Goal: Information Seeking & Learning: Compare options

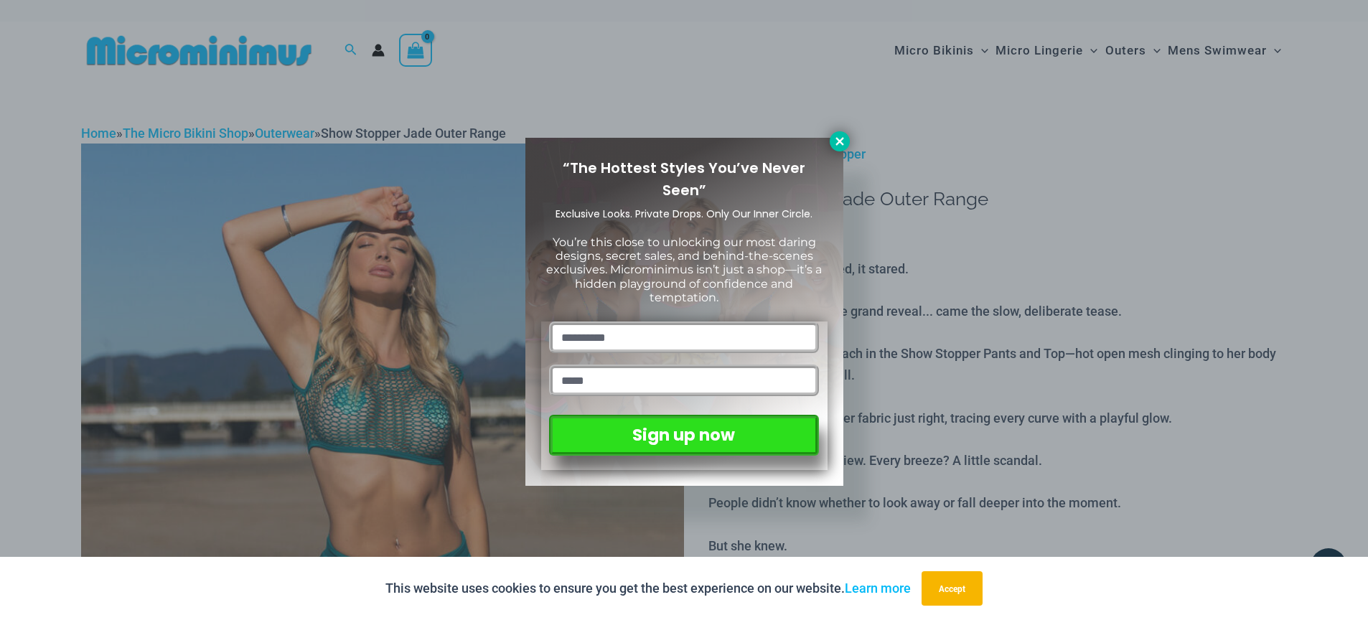
click at [845, 136] on icon at bounding box center [839, 141] width 13 height 13
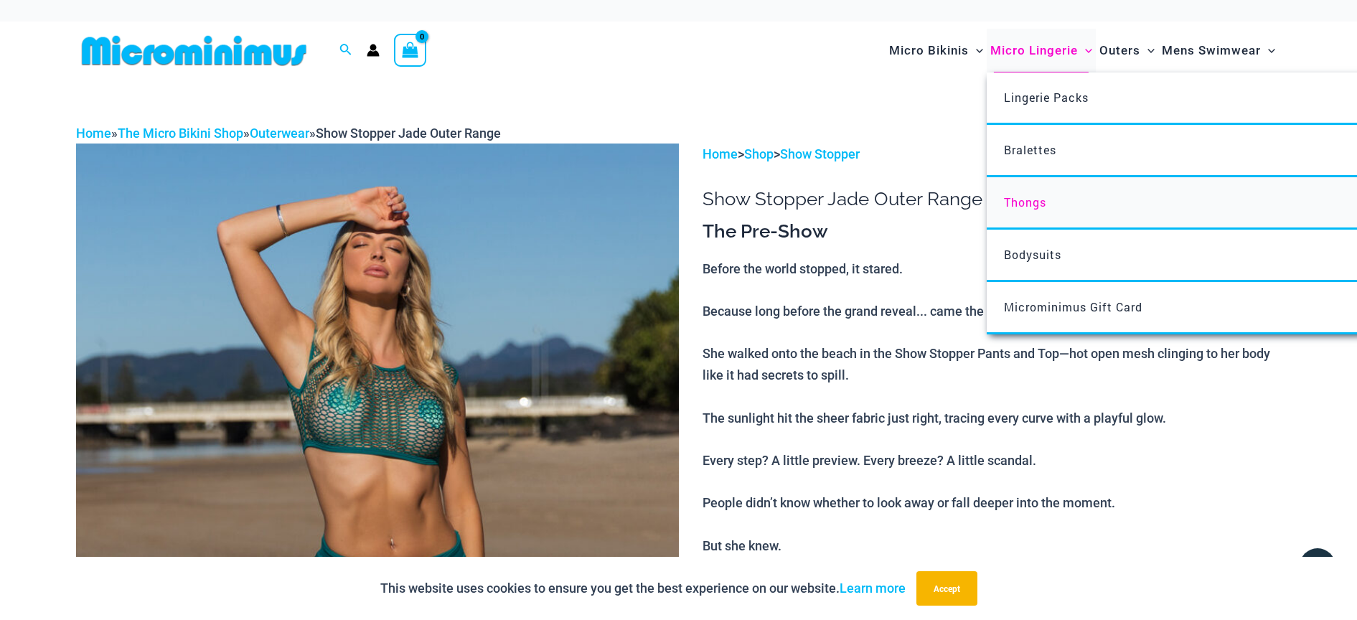
click at [1033, 197] on span "Thongs" at bounding box center [1025, 202] width 42 height 15
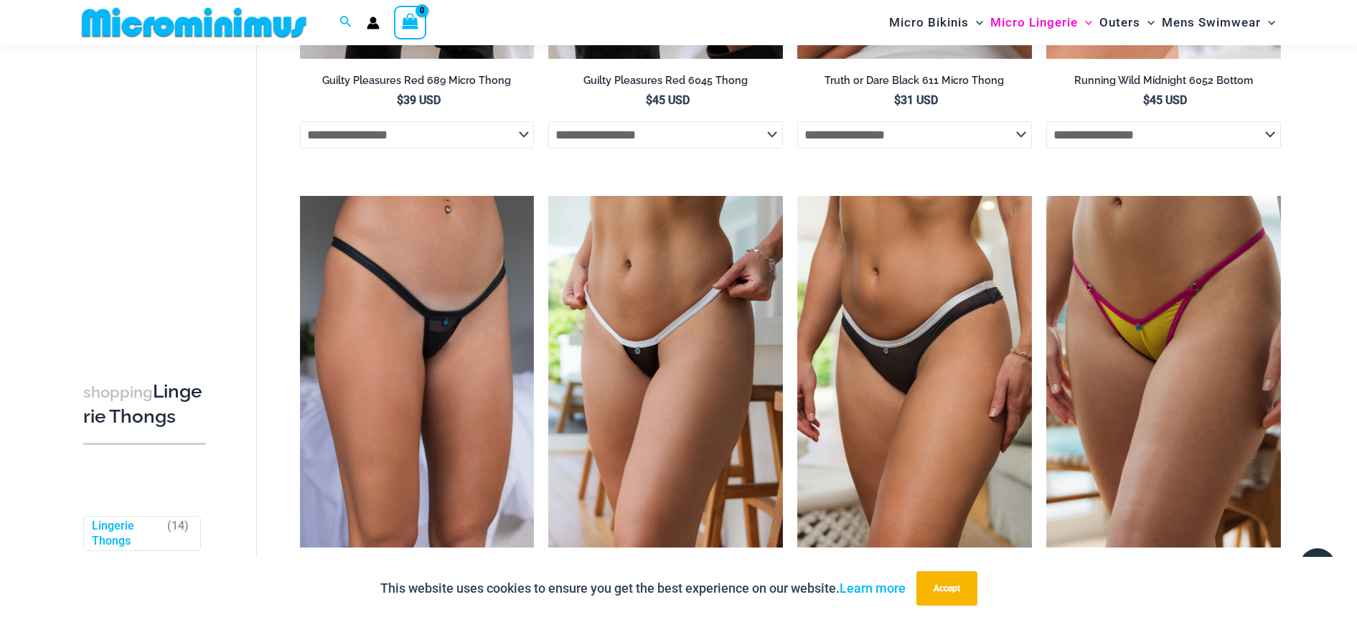
scroll to position [467, 0]
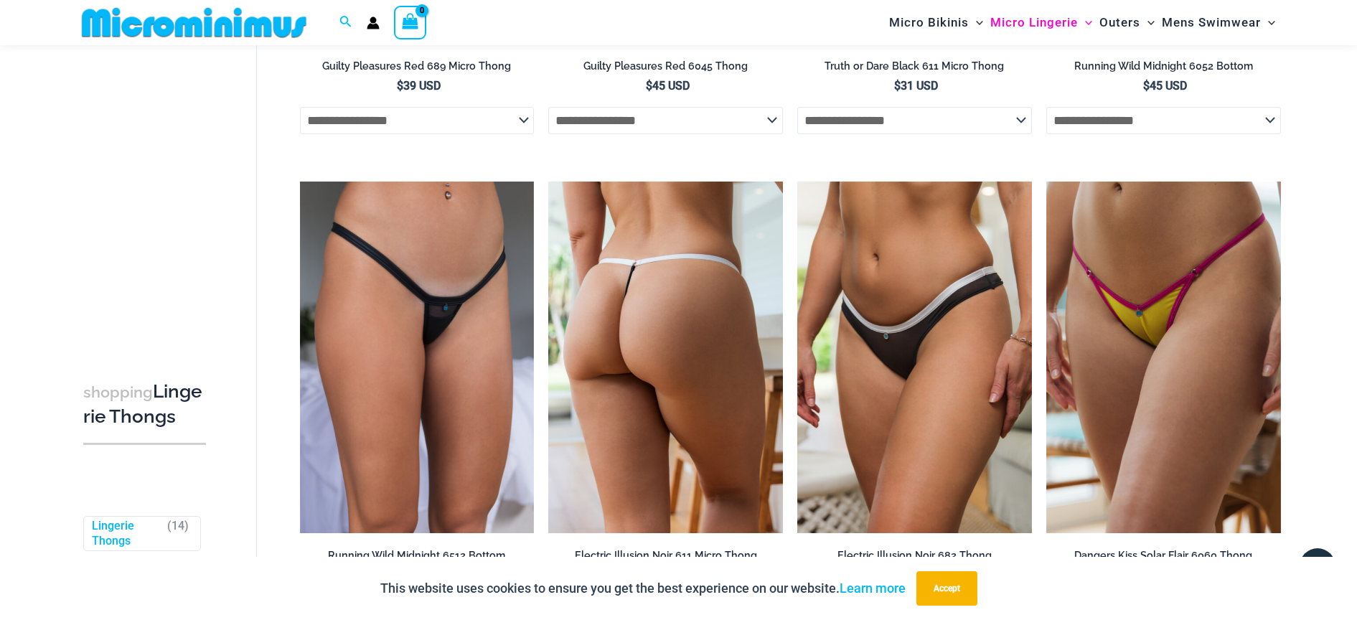
click at [682, 301] on img at bounding box center [665, 358] width 235 height 352
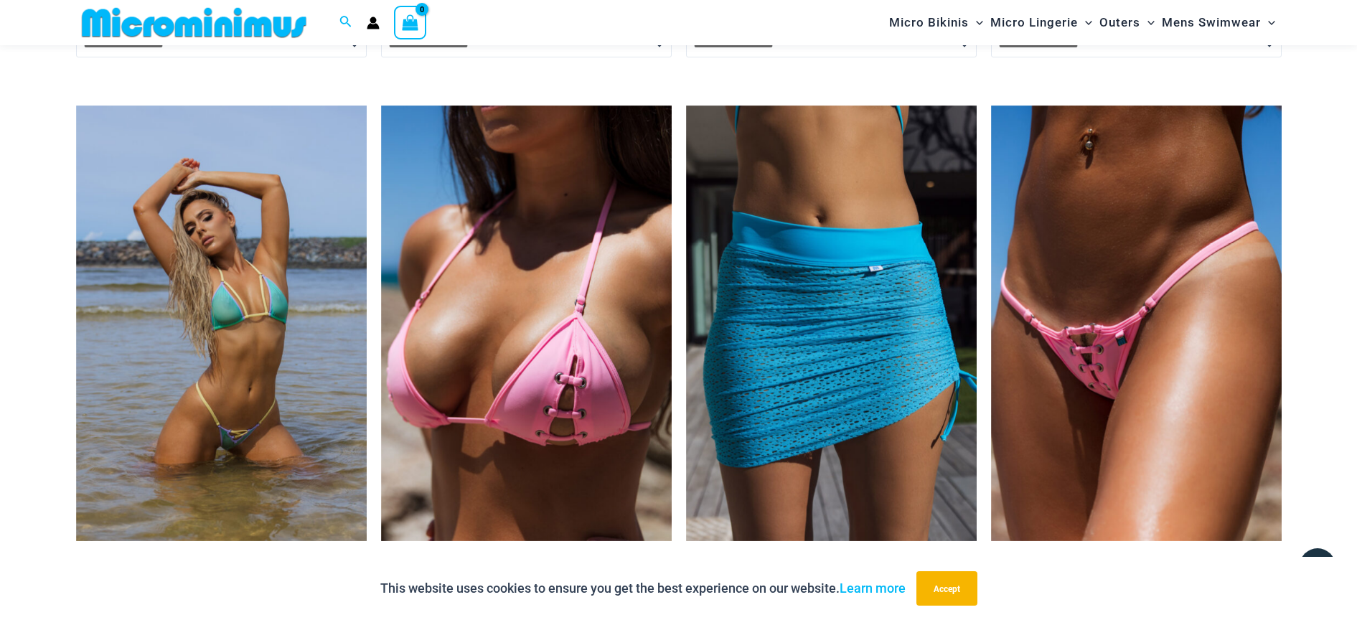
scroll to position [3052, 0]
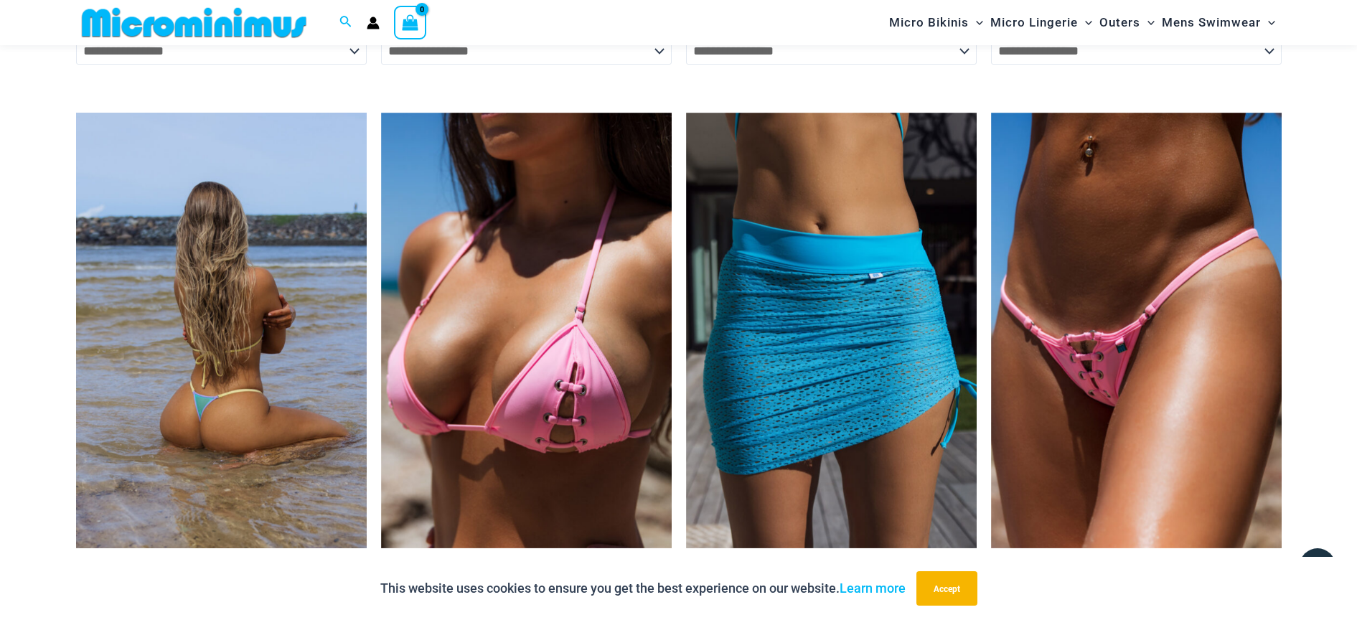
click at [230, 319] on img at bounding box center [221, 331] width 291 height 436
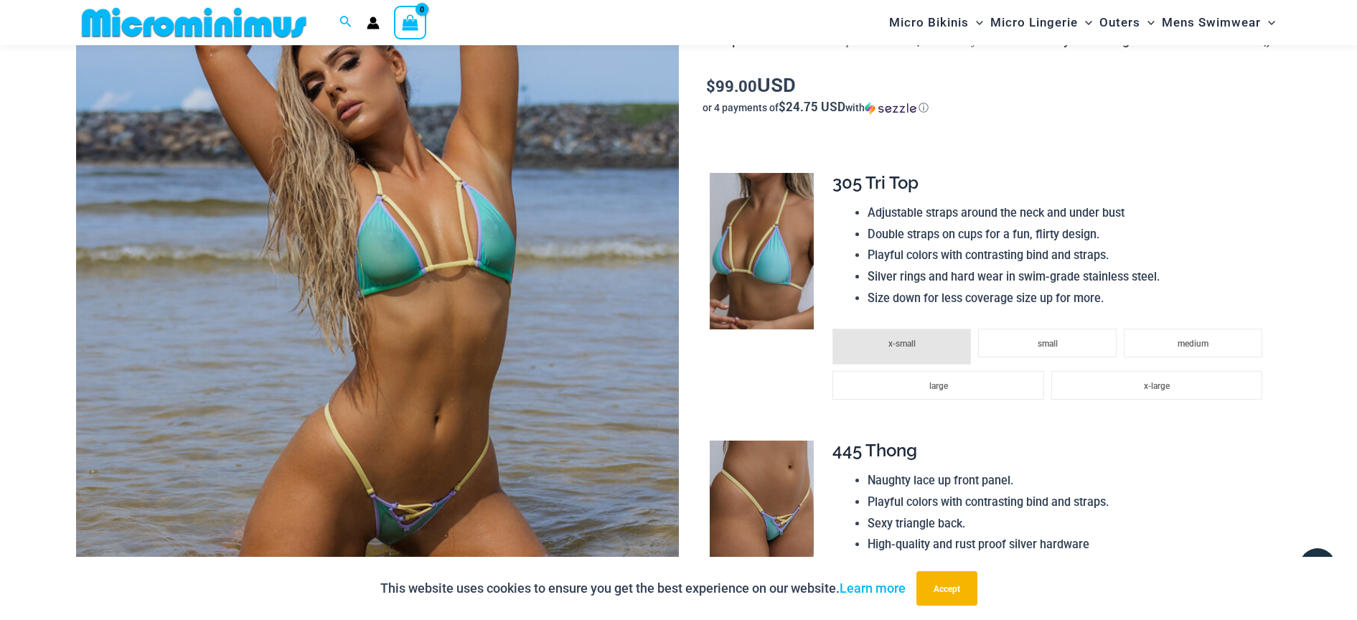
scroll to position [289, 0]
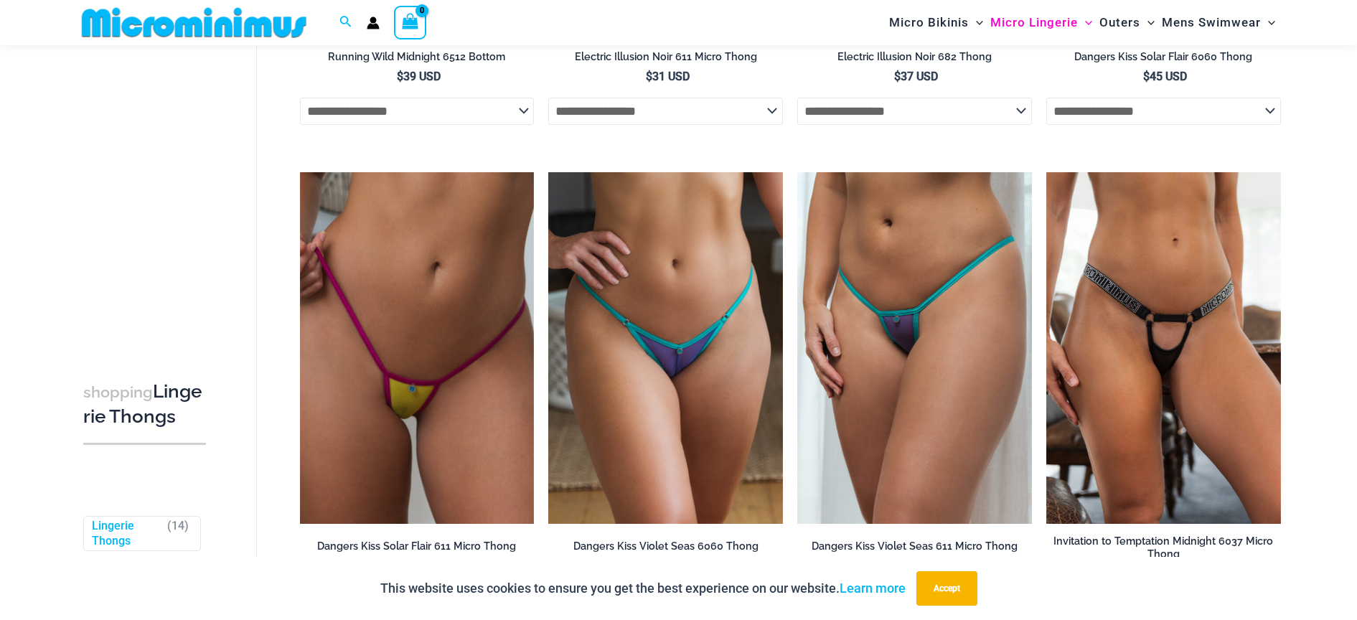
scroll to position [971, 0]
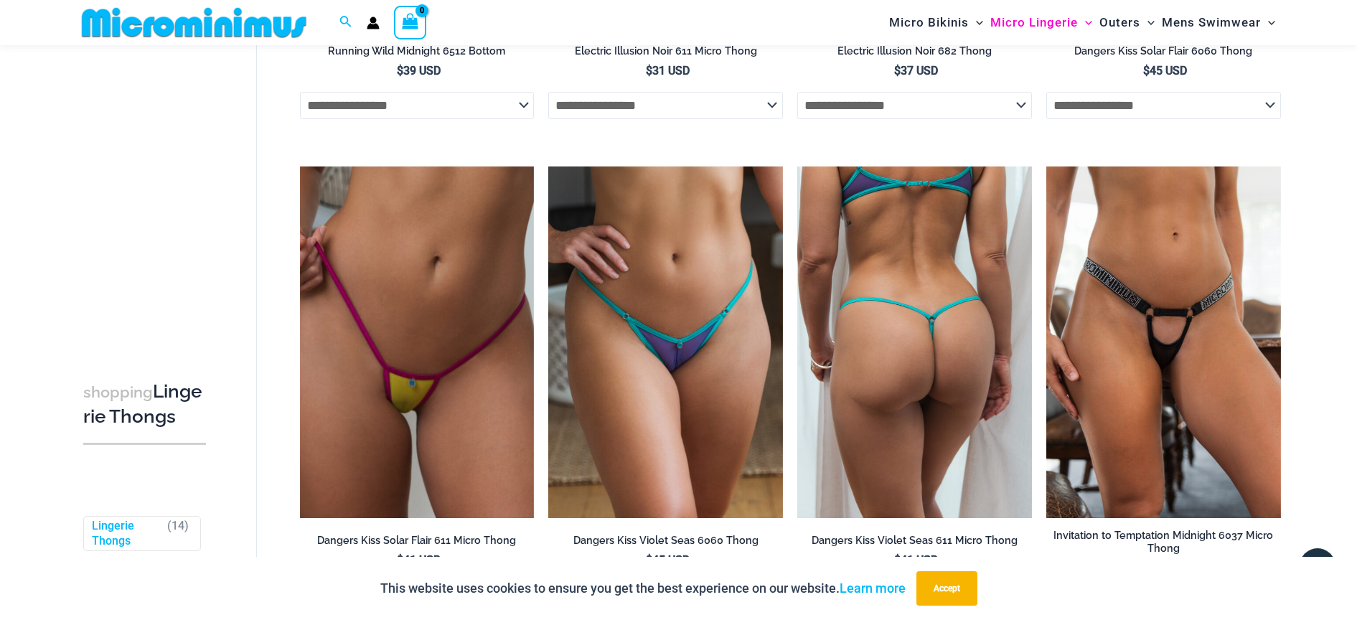
click at [971, 344] on img at bounding box center [915, 343] width 235 height 352
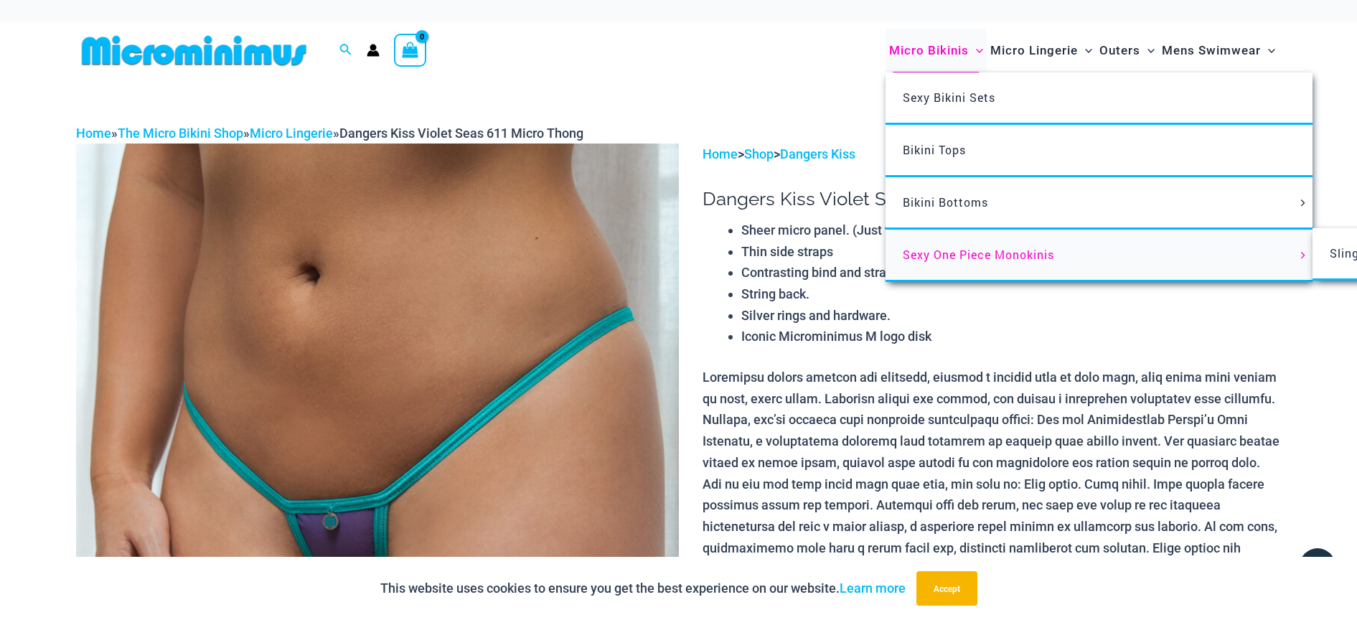
click at [959, 251] on span "Sexy One Piece Monokinis" at bounding box center [978, 254] width 151 height 15
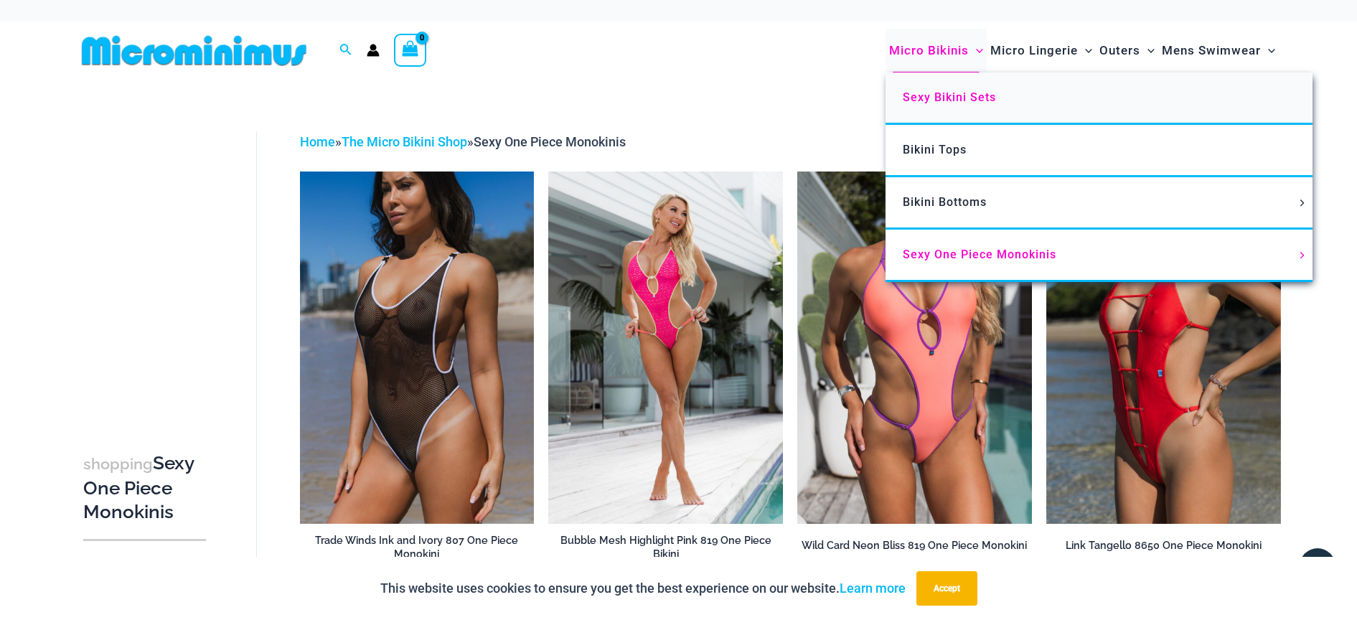
click at [948, 96] on span "Sexy Bikini Sets" at bounding box center [949, 97] width 93 height 14
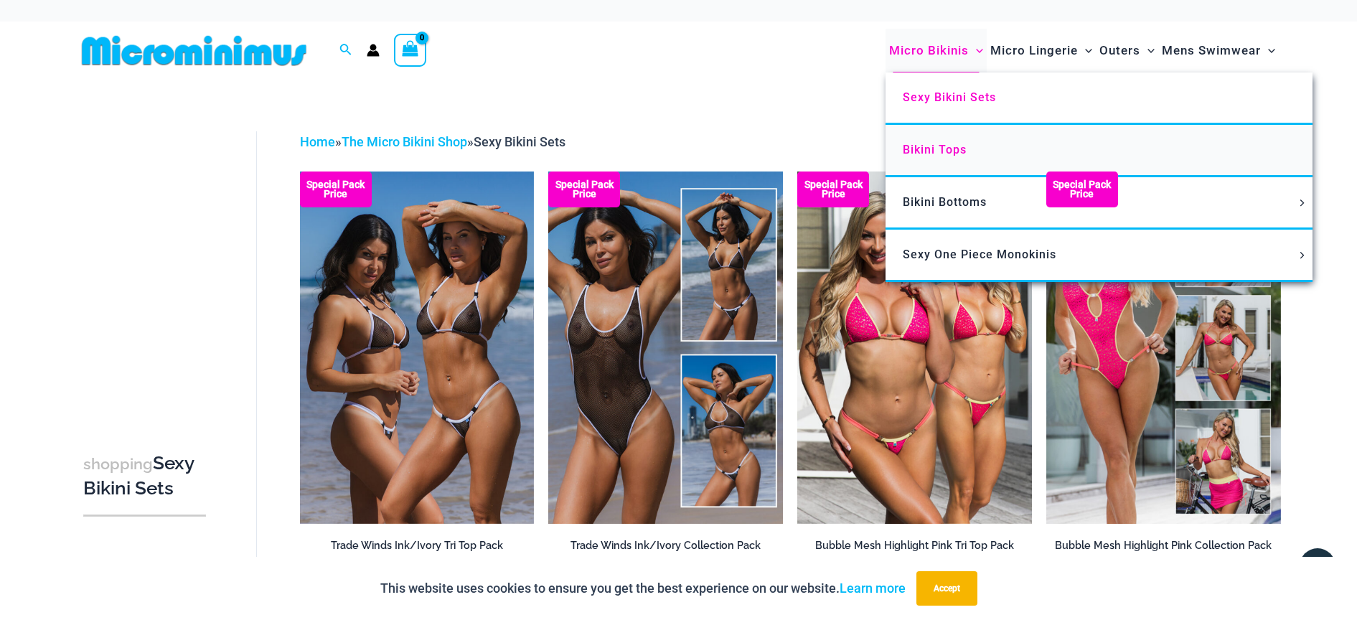
click at [963, 149] on span "Bikini Tops" at bounding box center [935, 150] width 64 height 14
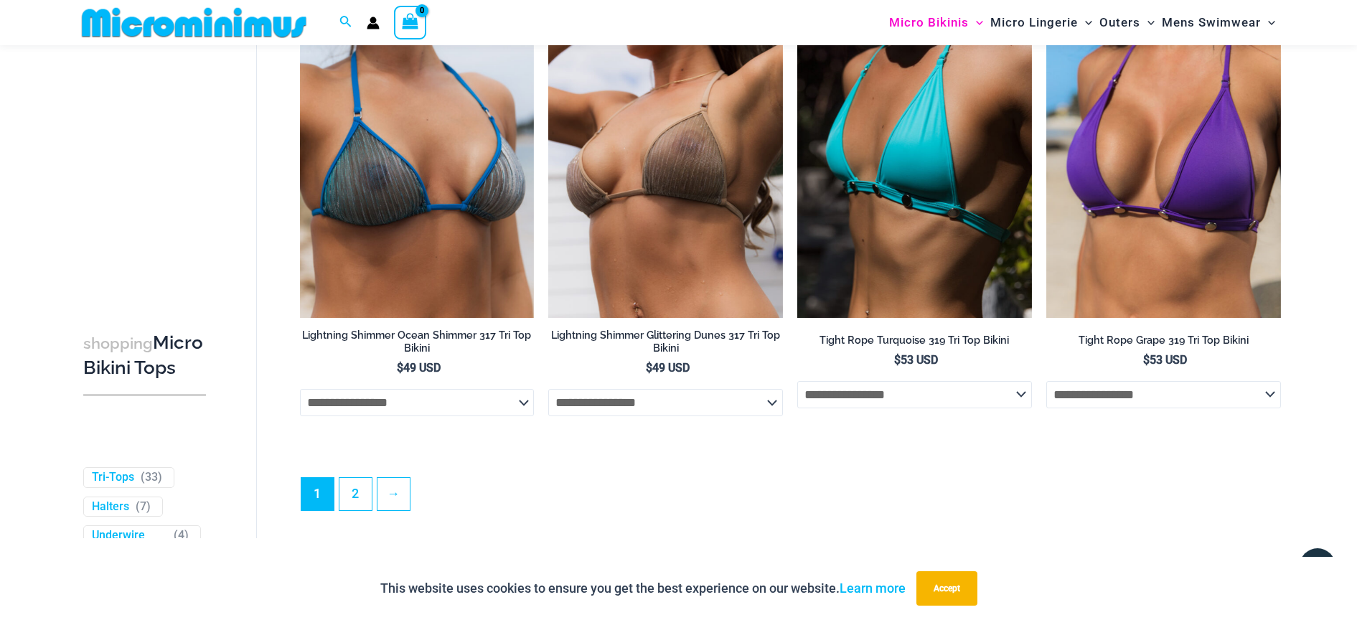
scroll to position [4044, 0]
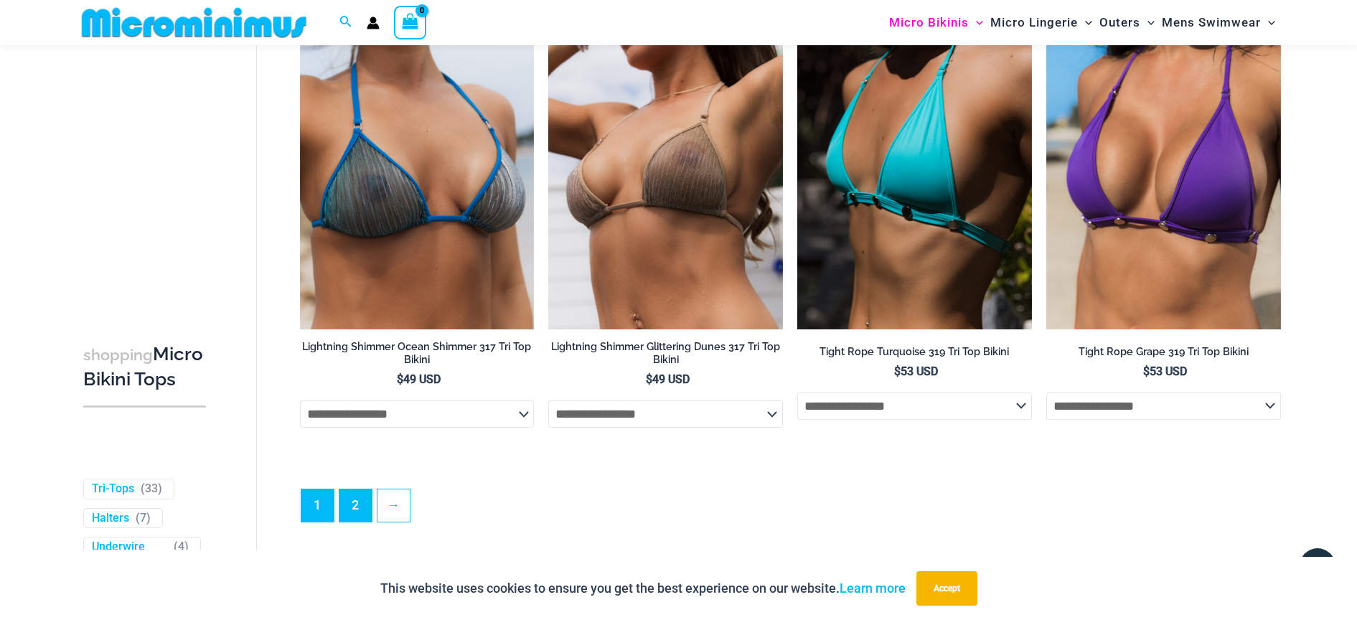
click at [357, 490] on link "2" at bounding box center [356, 506] width 32 height 32
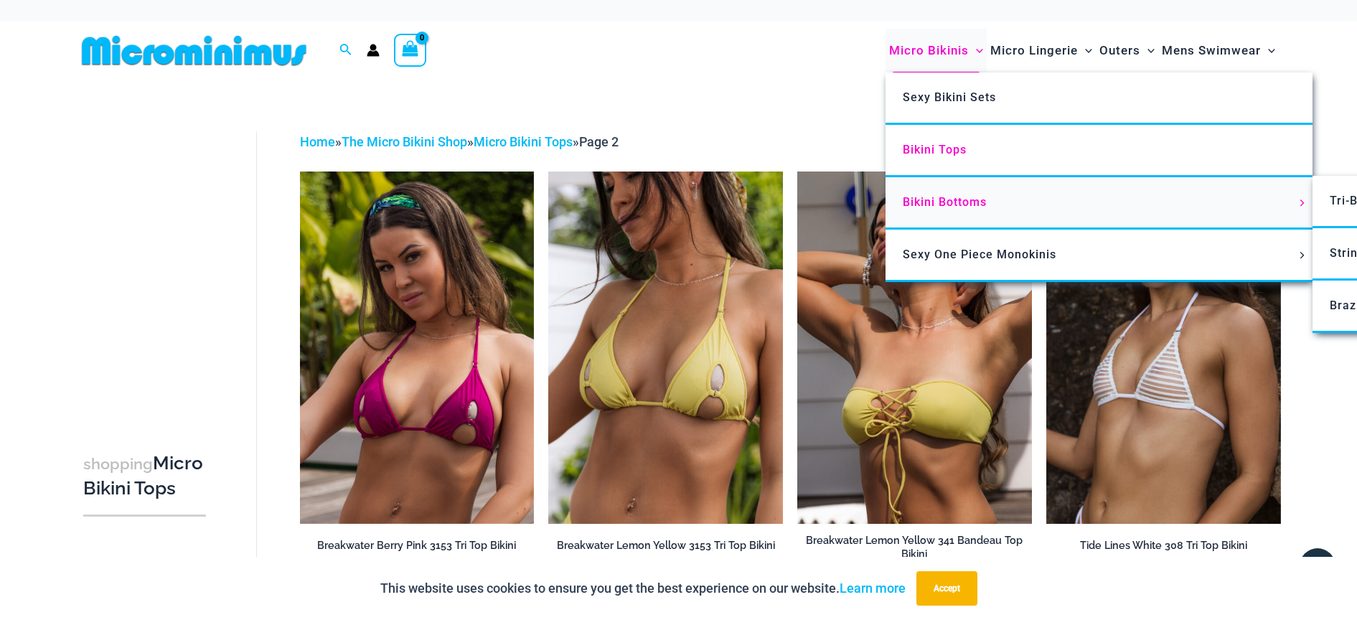
click at [927, 197] on span "Bikini Bottoms" at bounding box center [945, 202] width 84 height 14
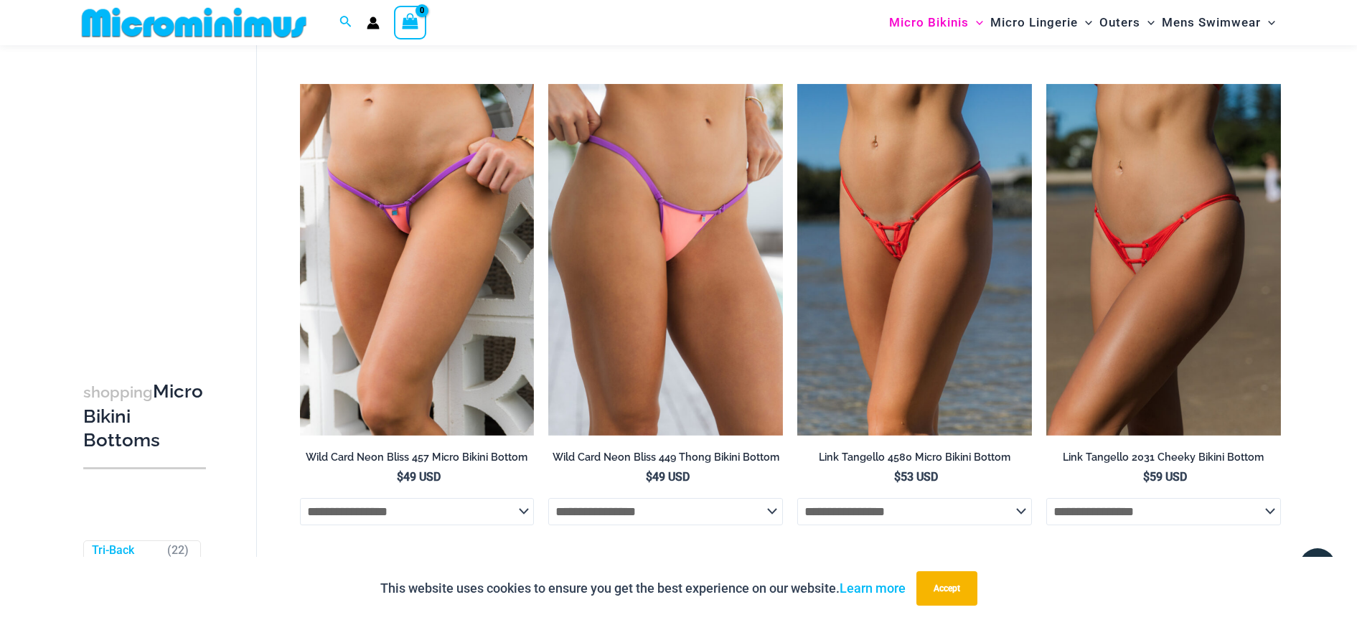
scroll to position [1145, 0]
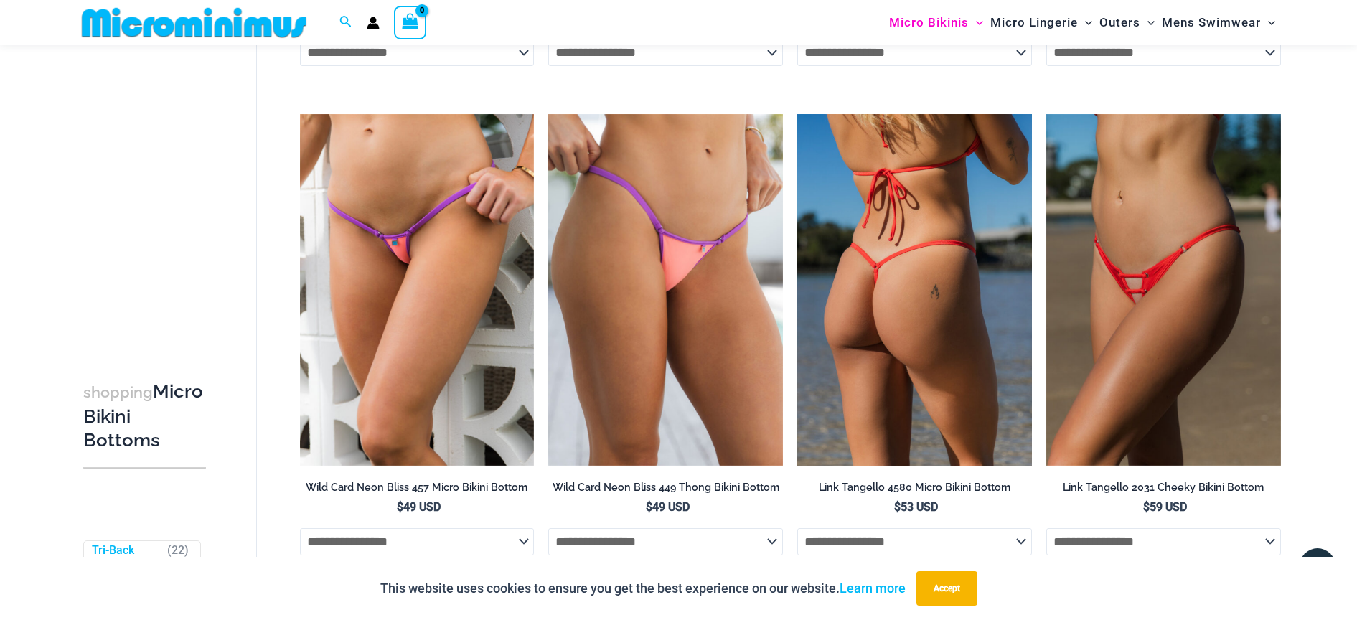
click at [911, 221] on img at bounding box center [915, 290] width 235 height 352
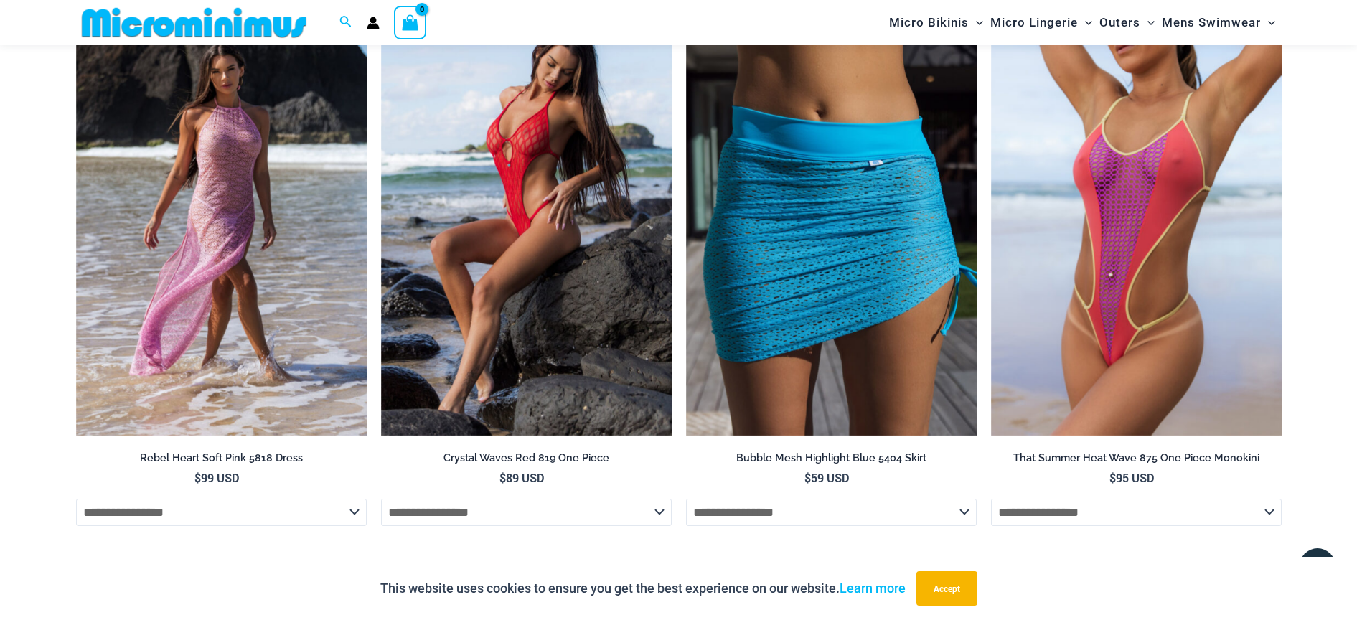
scroll to position [2812, 0]
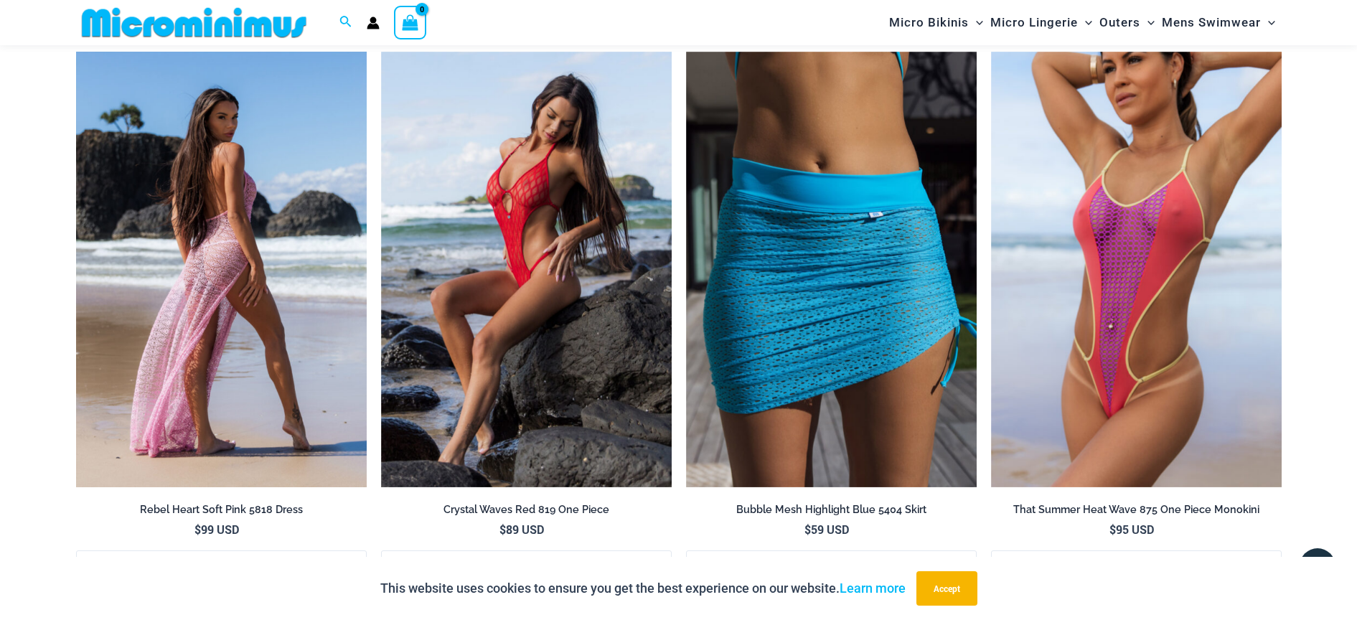
click at [235, 262] on img at bounding box center [221, 270] width 291 height 436
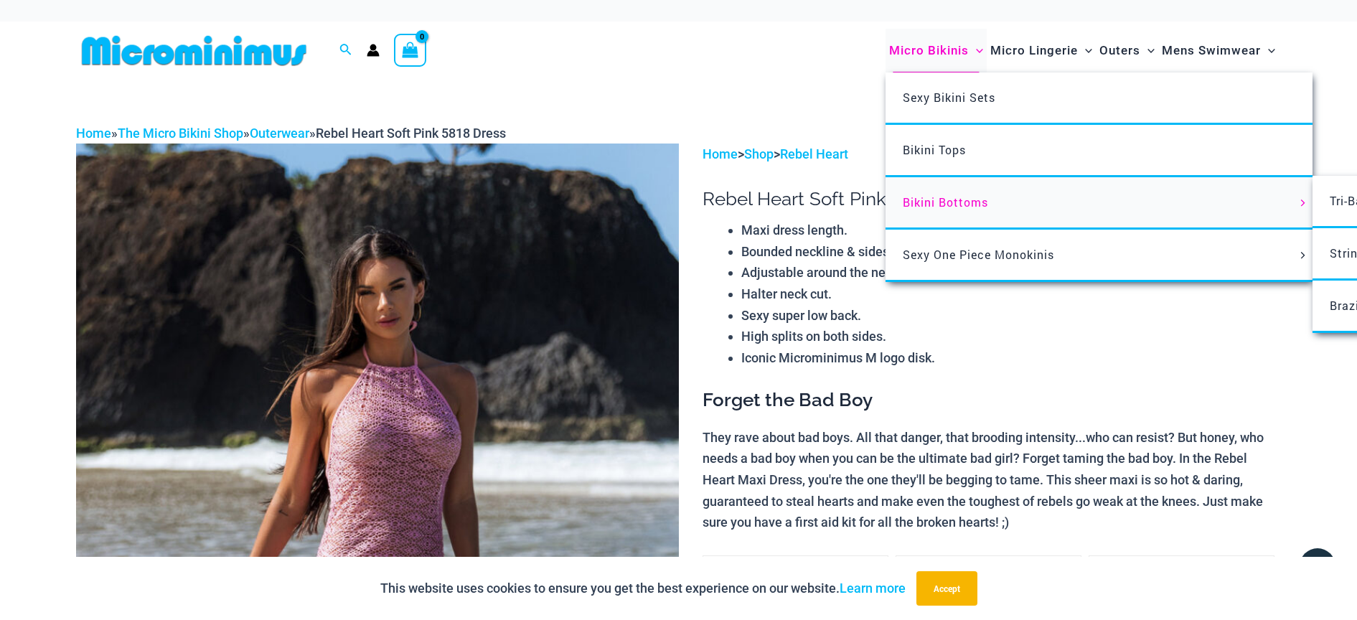
click at [963, 195] on span "Bikini Bottoms" at bounding box center [945, 202] width 85 height 15
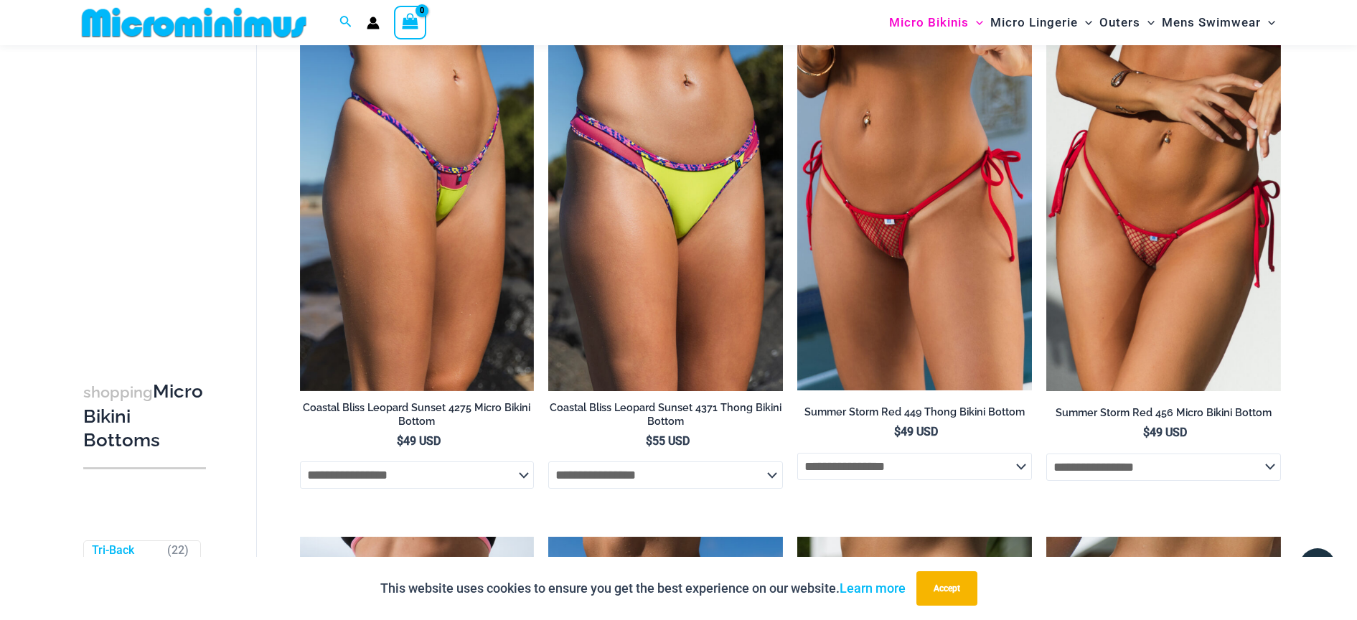
scroll to position [1690, 0]
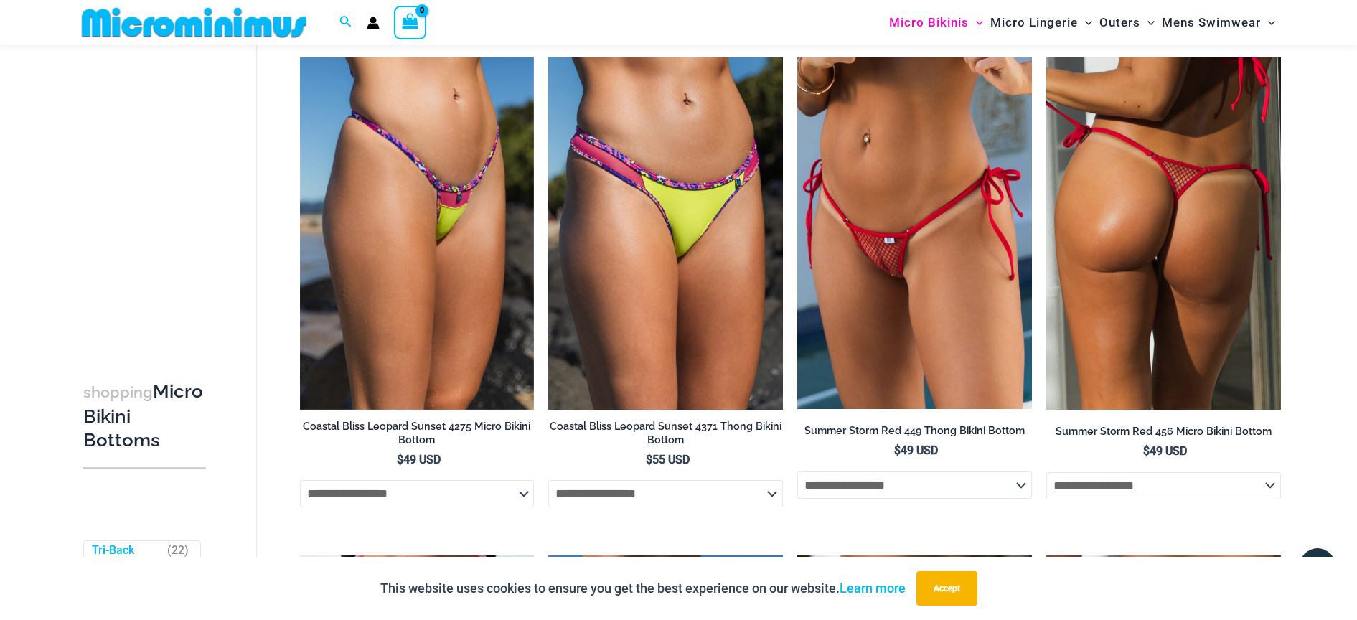
click at [1199, 235] on img at bounding box center [1164, 233] width 235 height 352
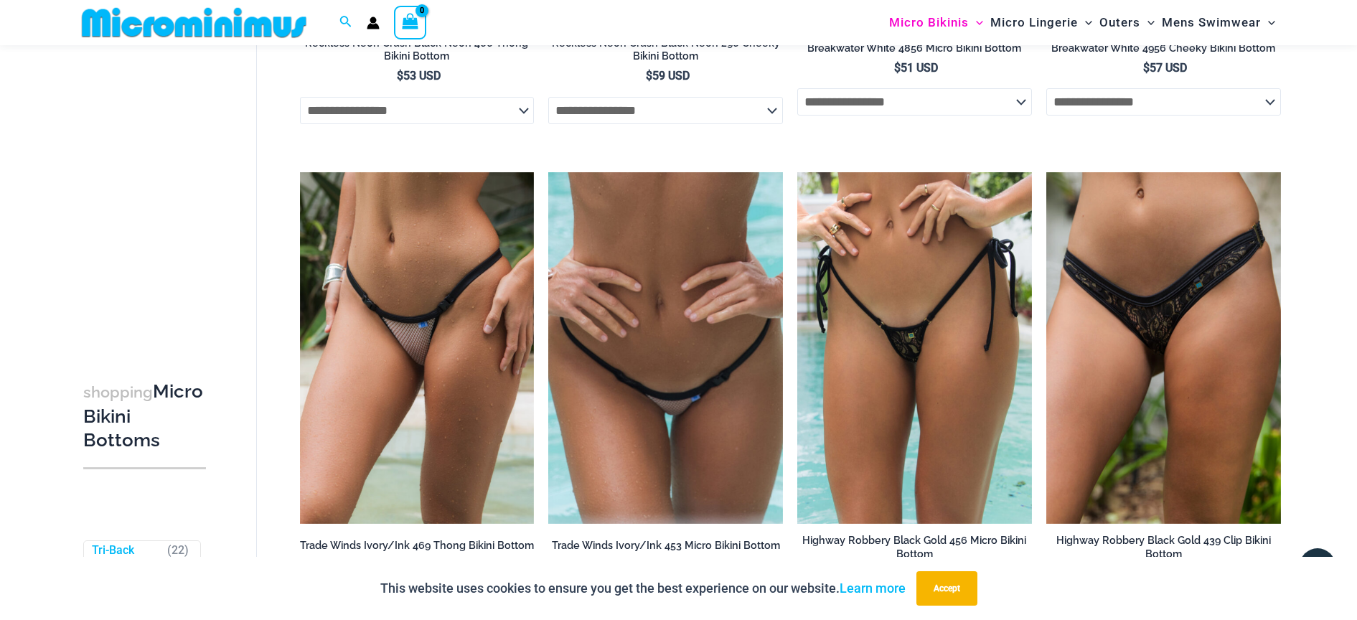
scroll to position [2644, 0]
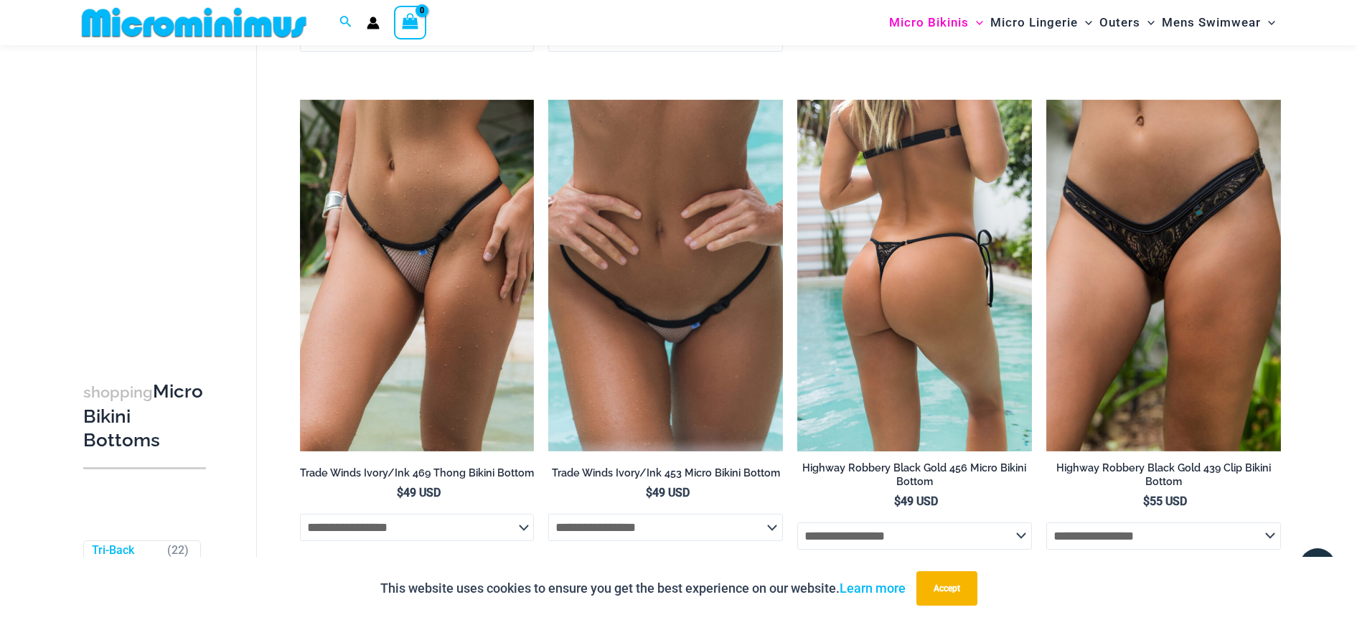
click at [962, 288] on img at bounding box center [915, 276] width 235 height 352
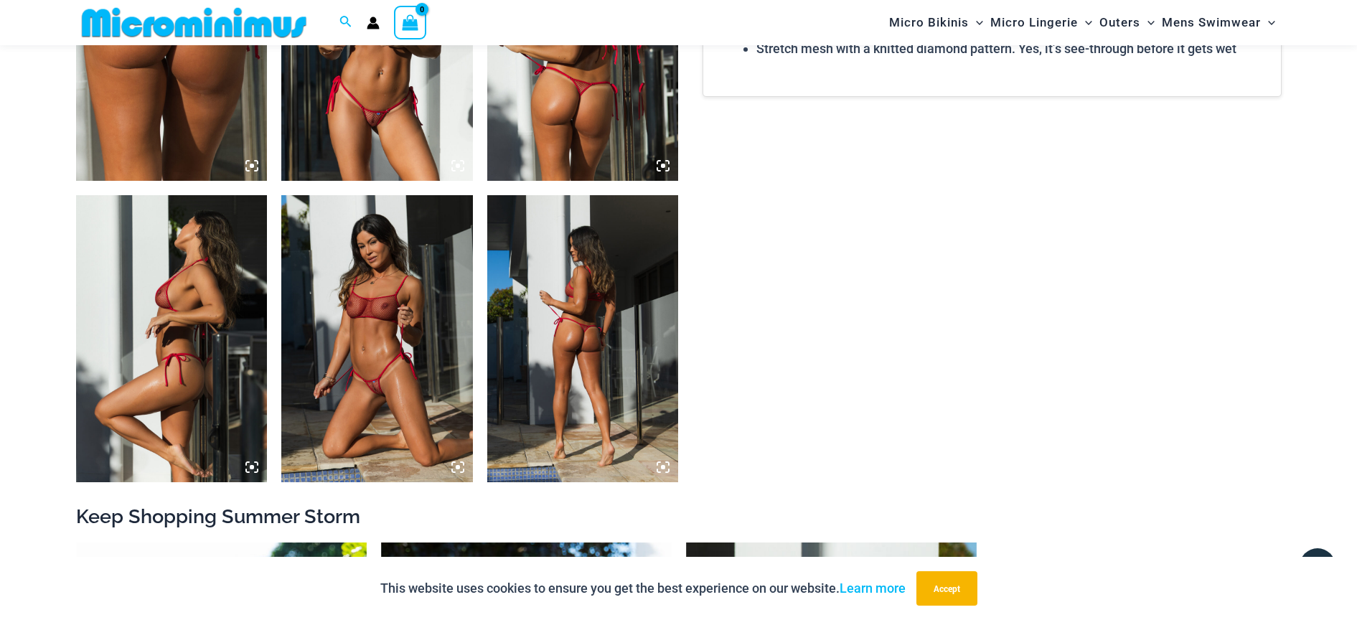
scroll to position [1169, 0]
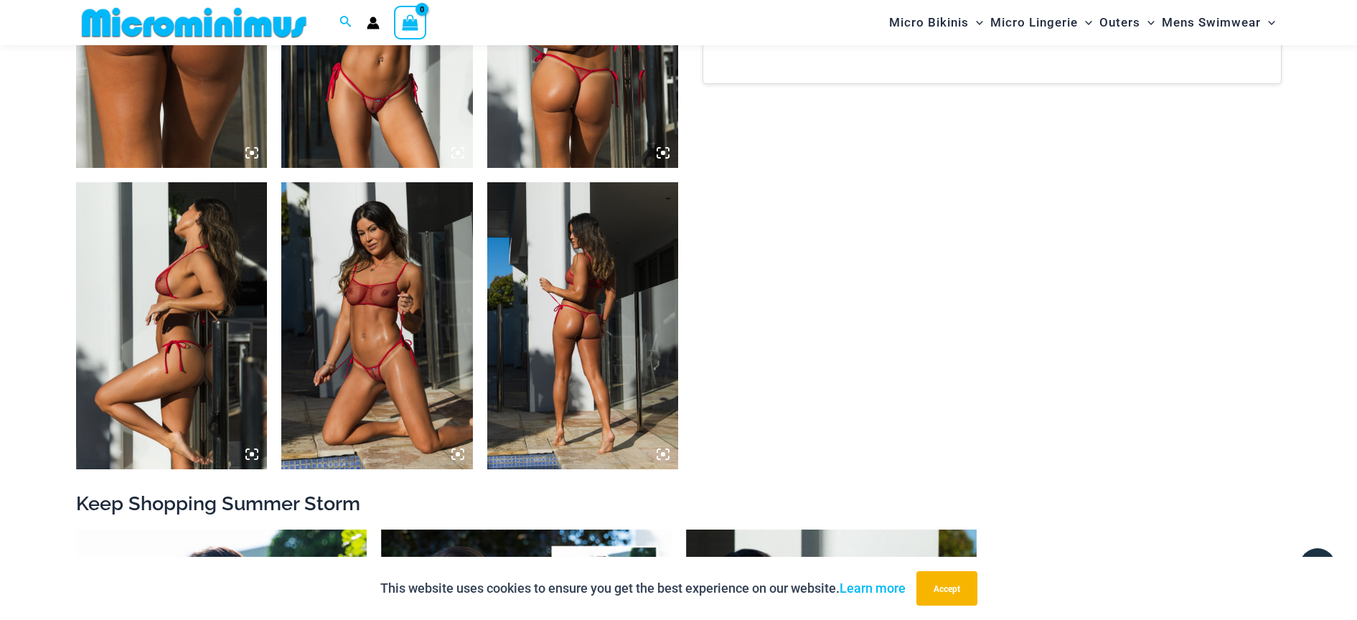
click at [589, 323] on img at bounding box center [583, 325] width 192 height 287
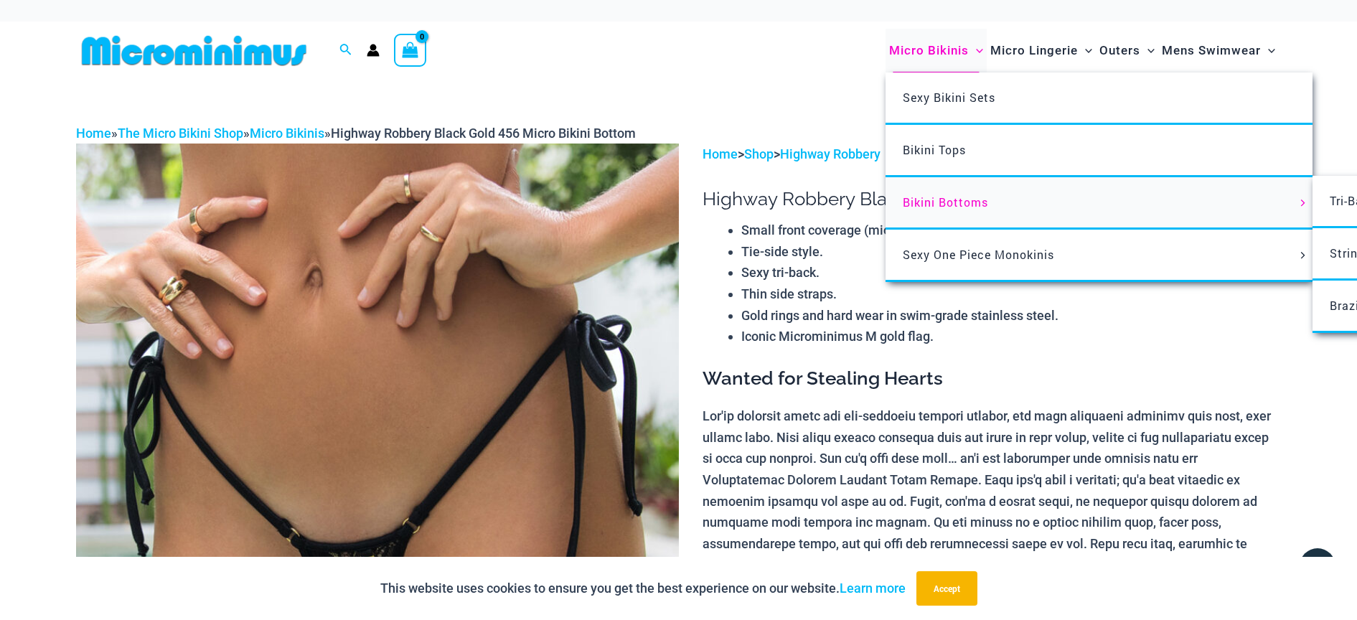
click at [922, 202] on span "Bikini Bottoms" at bounding box center [945, 202] width 85 height 15
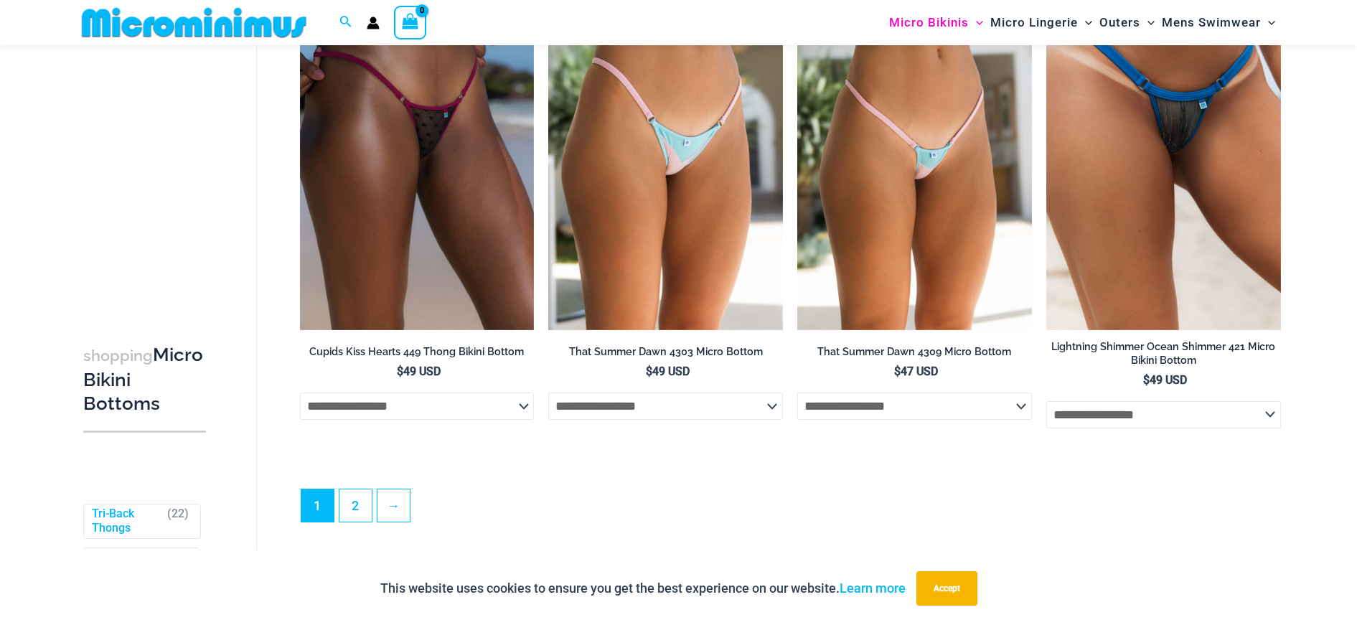
scroll to position [4257, 0]
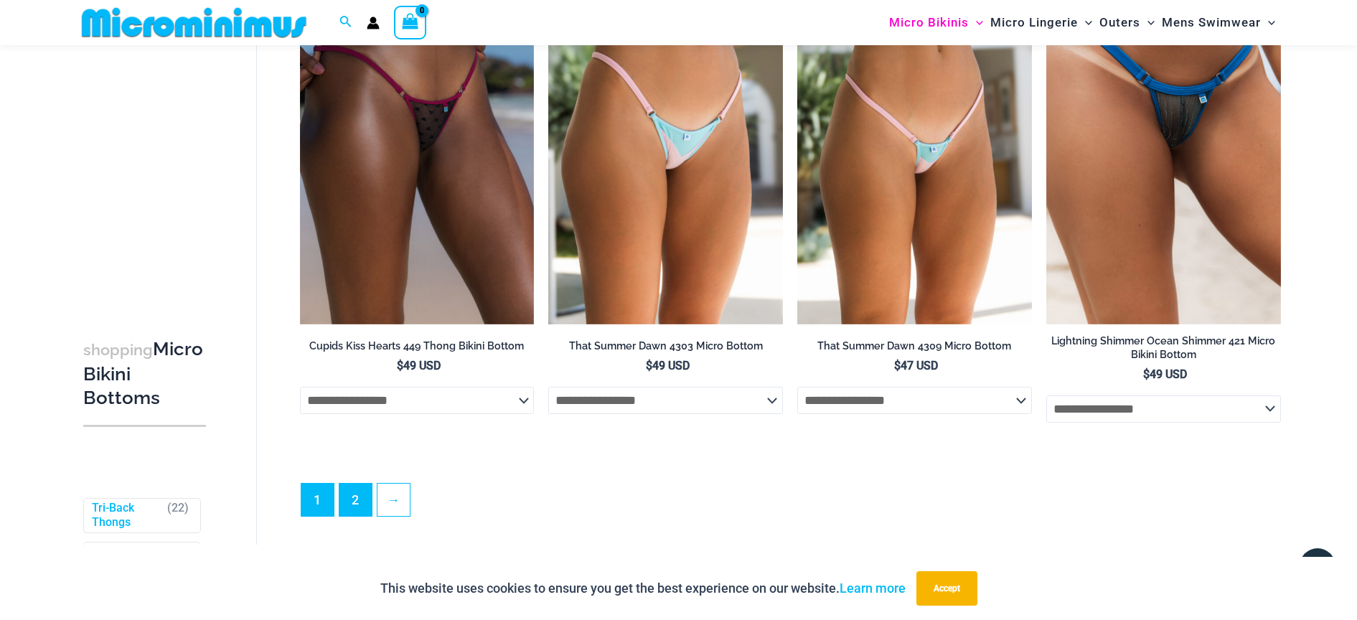
click at [356, 516] on link "2" at bounding box center [356, 500] width 32 height 32
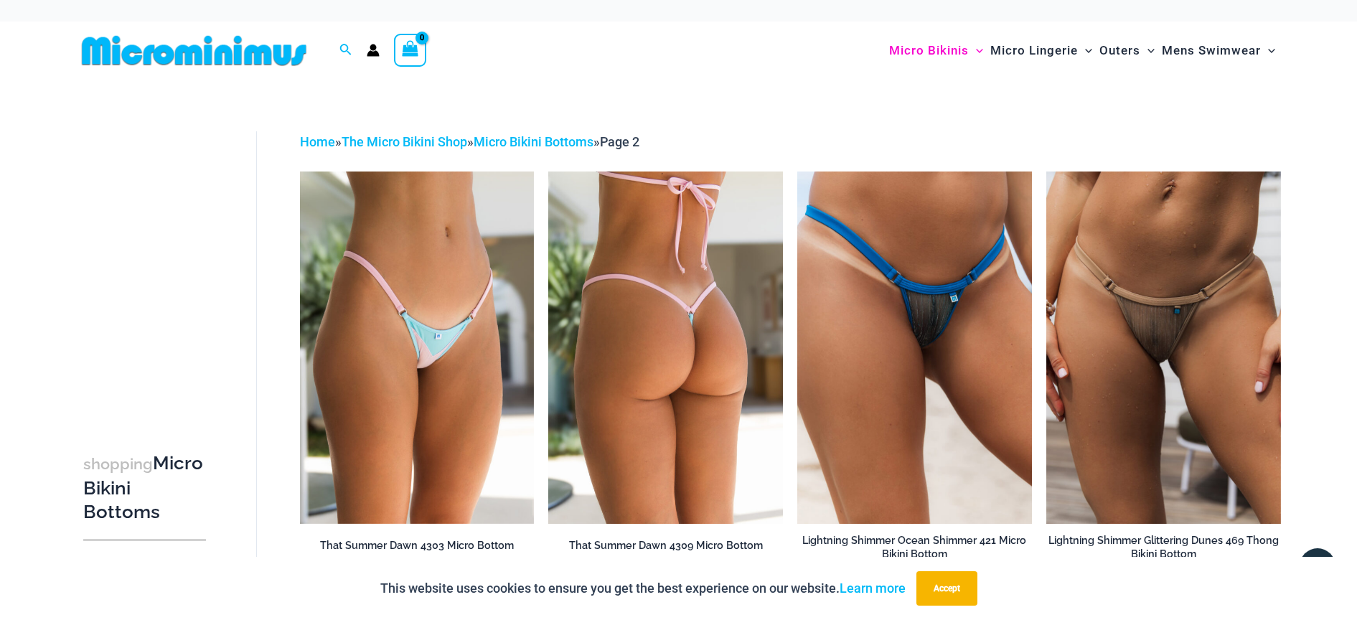
click at [650, 336] on img at bounding box center [665, 348] width 235 height 352
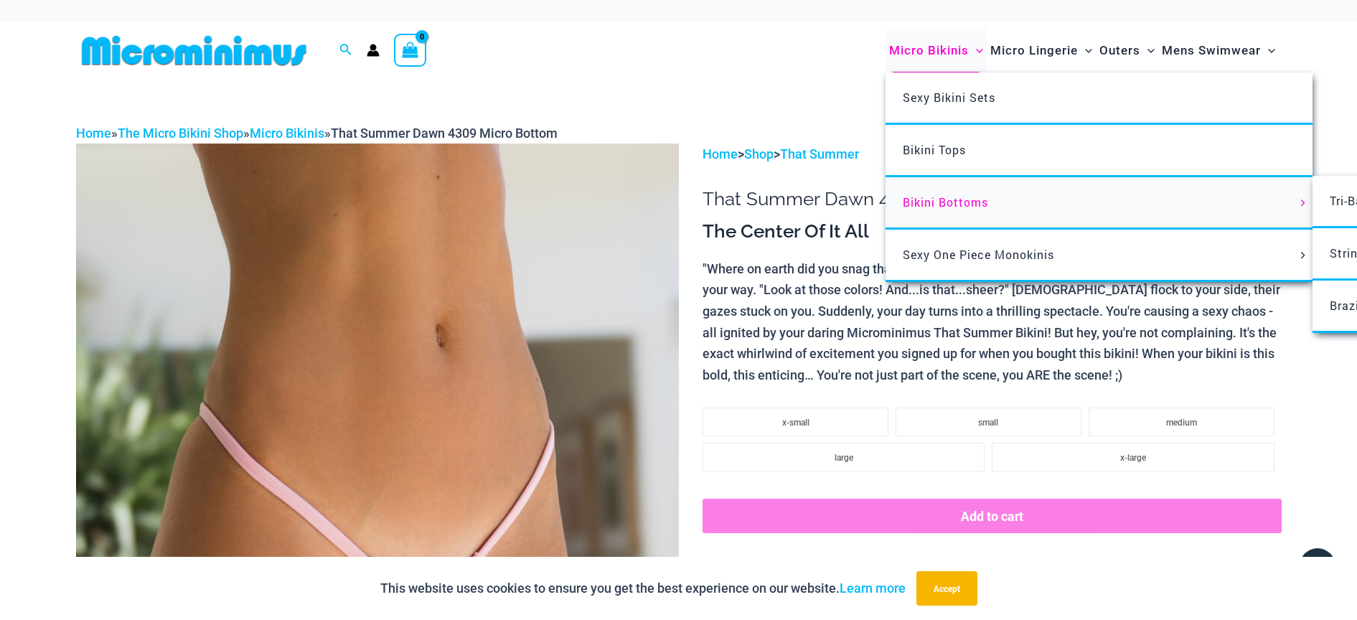
click at [963, 205] on span "Bikini Bottoms" at bounding box center [945, 202] width 85 height 15
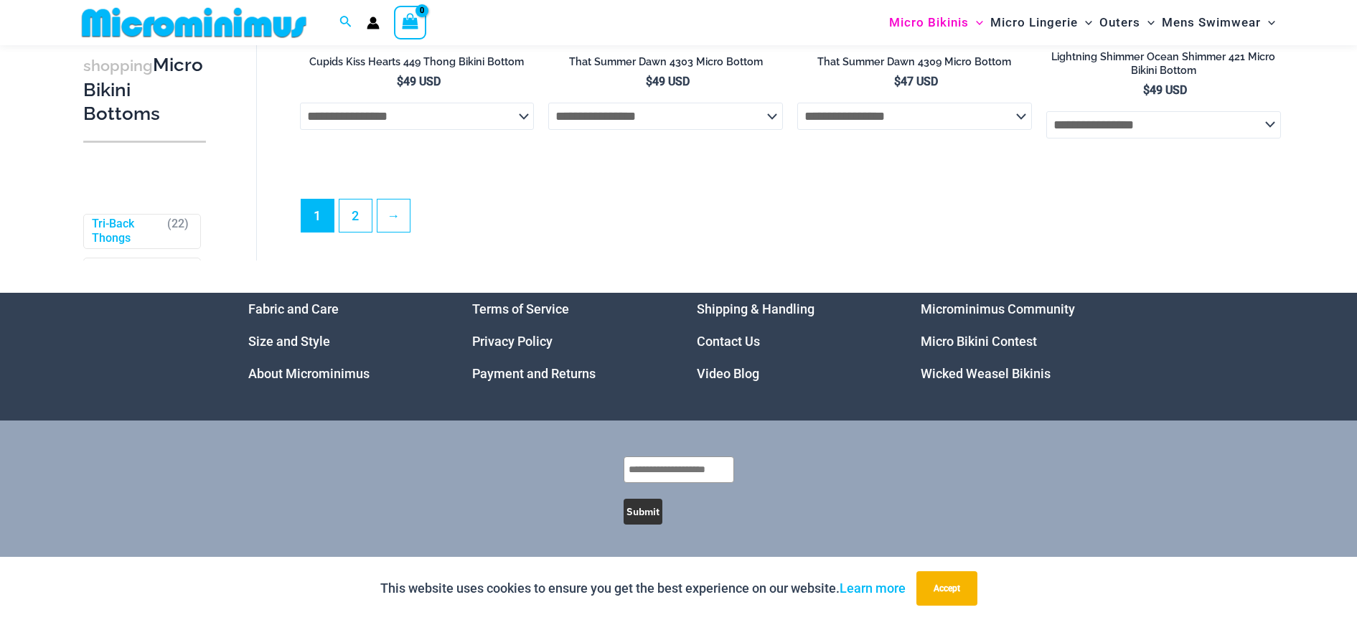
scroll to position [4557, 0]
click at [358, 223] on link "2" at bounding box center [356, 216] width 32 height 32
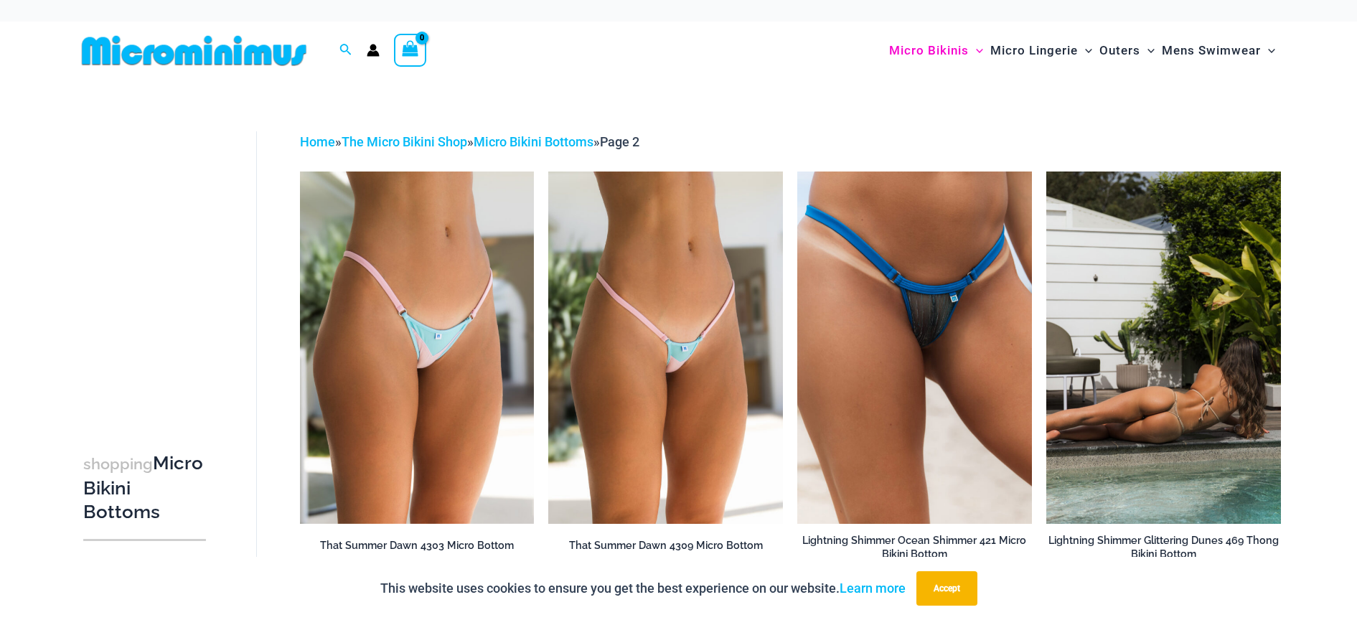
click at [1191, 401] on img at bounding box center [1164, 348] width 235 height 352
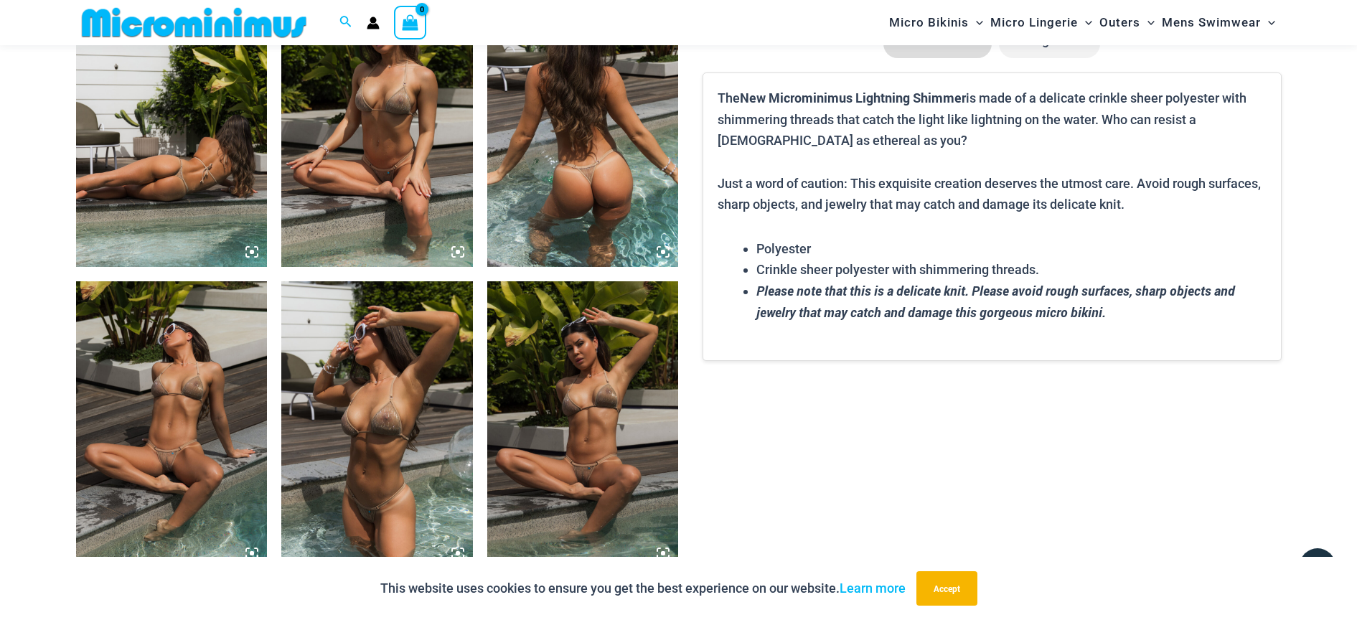
scroll to position [1178, 0]
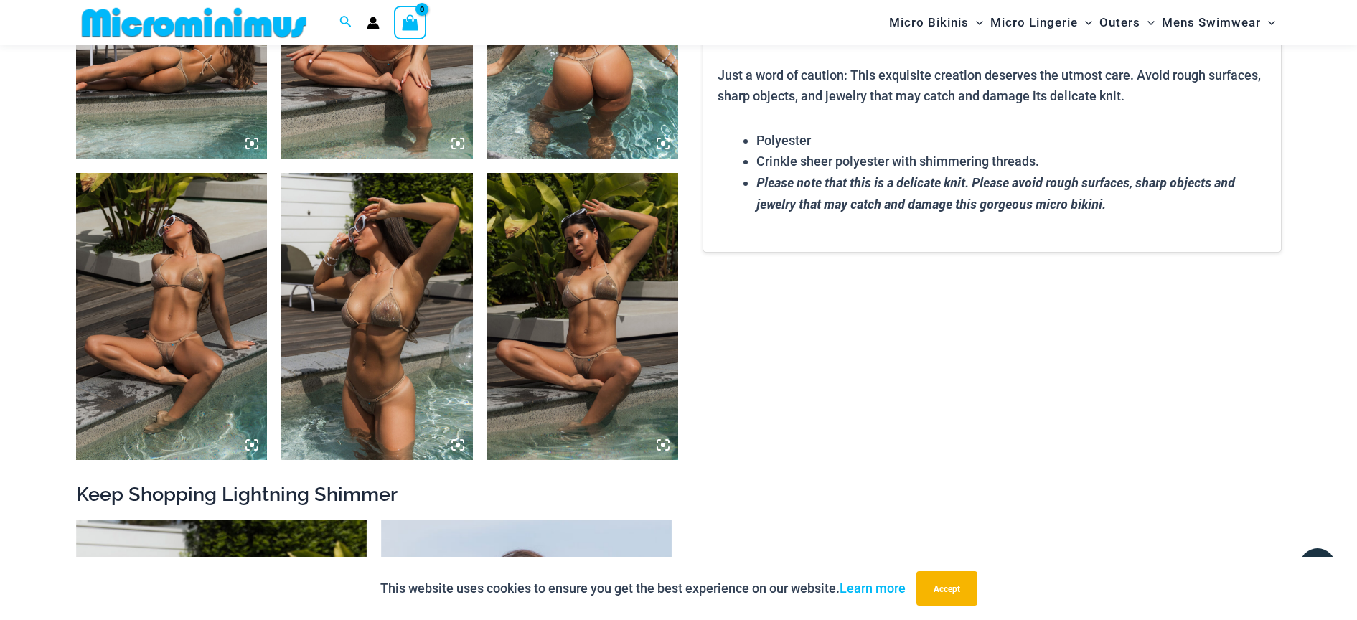
click at [179, 317] on img at bounding box center [172, 316] width 192 height 287
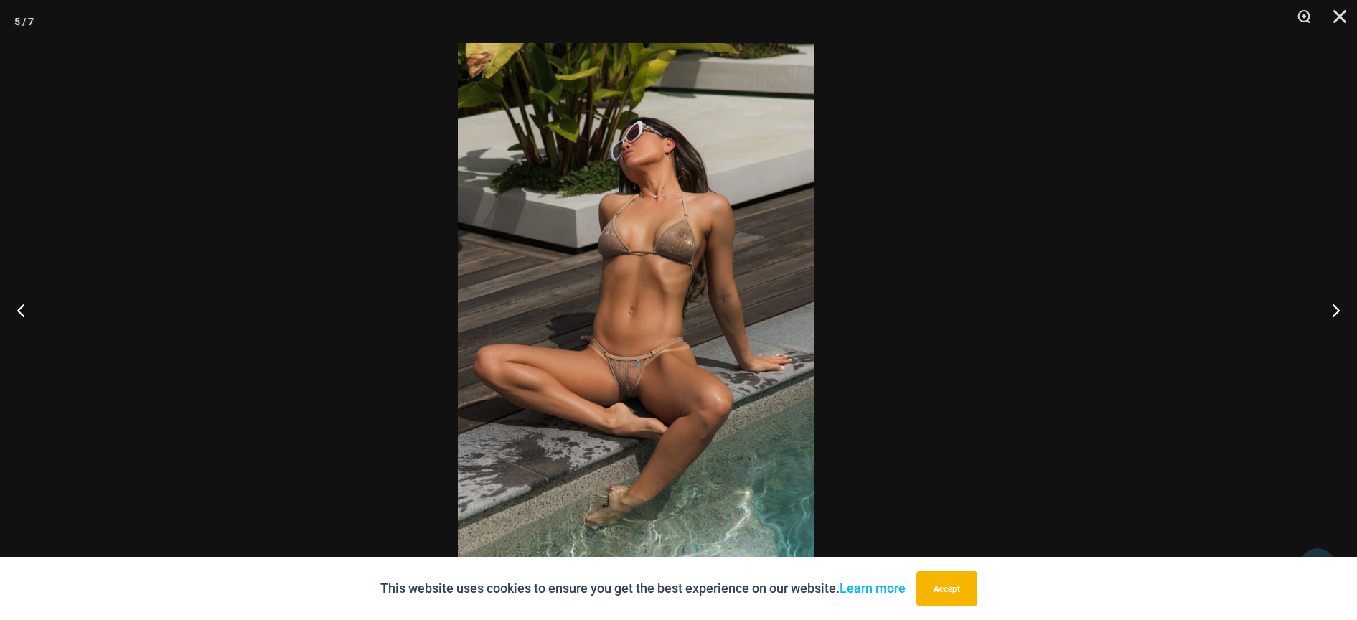
click at [641, 308] on img at bounding box center [636, 310] width 356 height 534
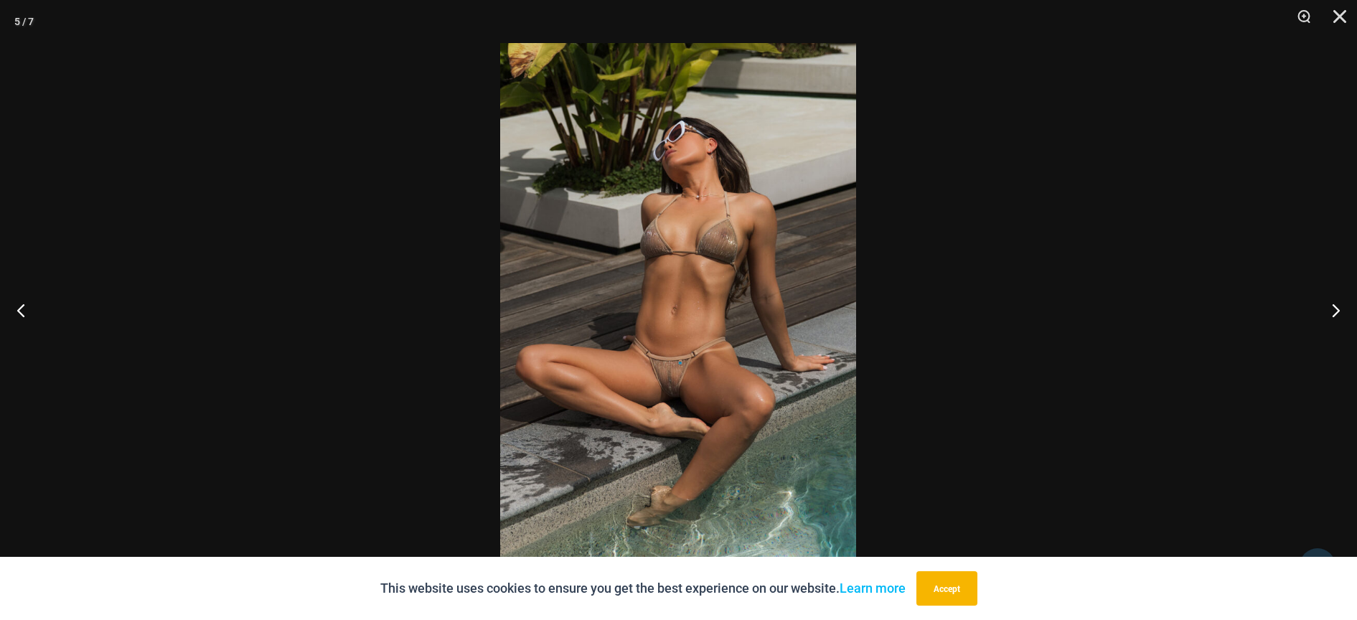
click at [684, 311] on img at bounding box center [678, 310] width 356 height 534
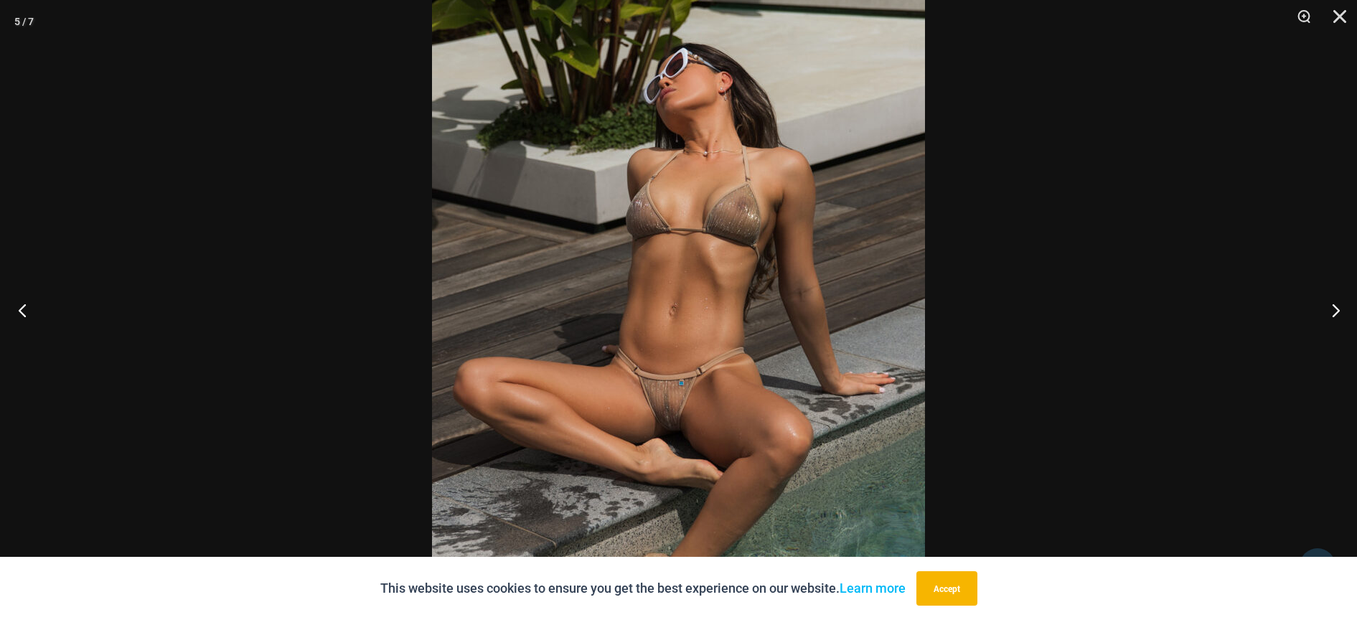
click at [28, 308] on button "Previous" at bounding box center [27, 310] width 54 height 72
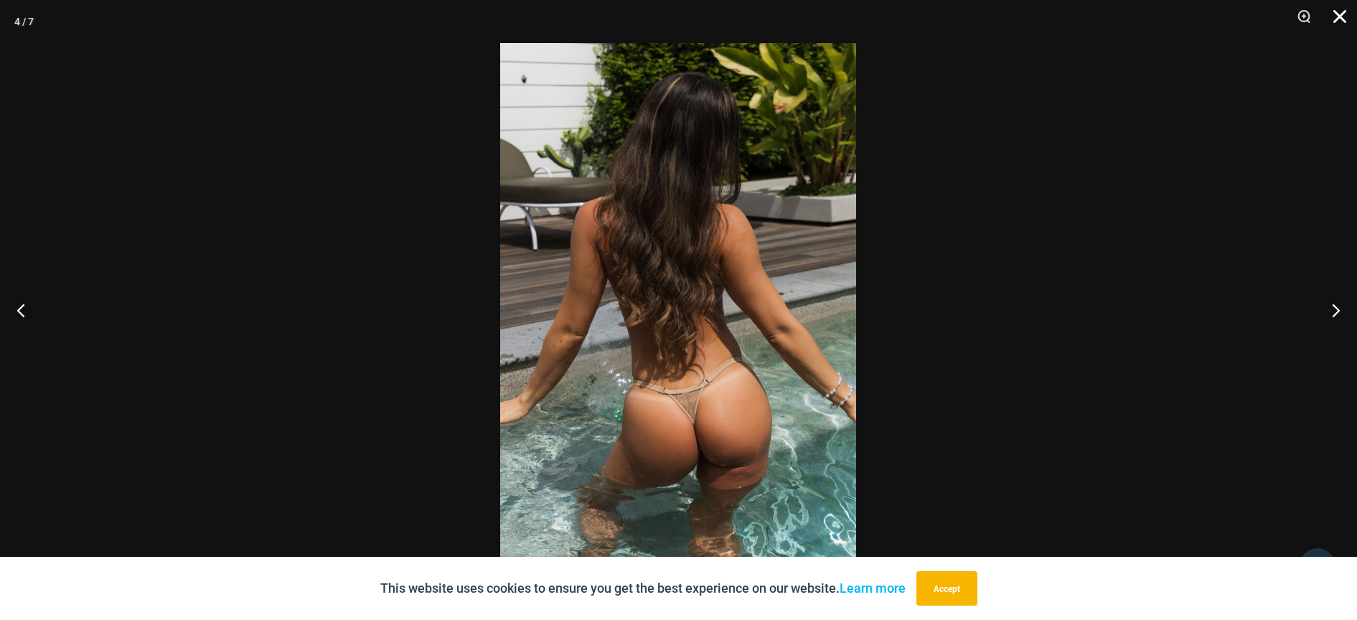
click at [1341, 11] on button "Close" at bounding box center [1335, 21] width 36 height 43
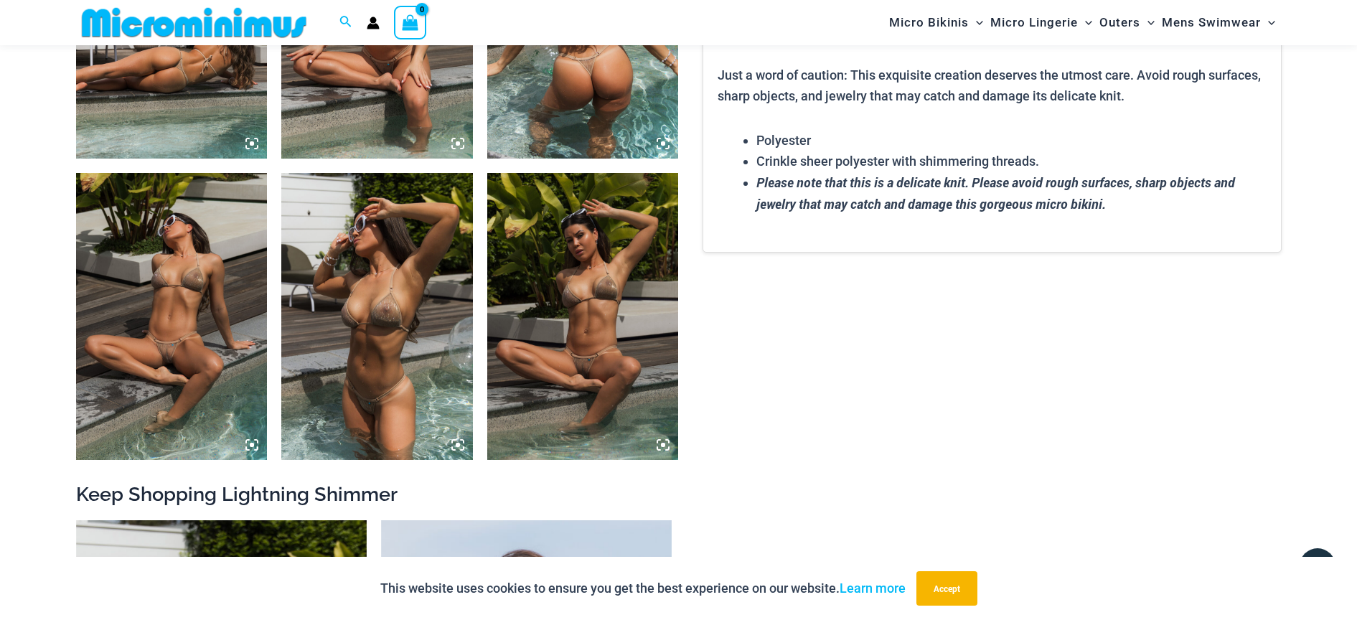
click at [597, 319] on img at bounding box center [583, 316] width 192 height 287
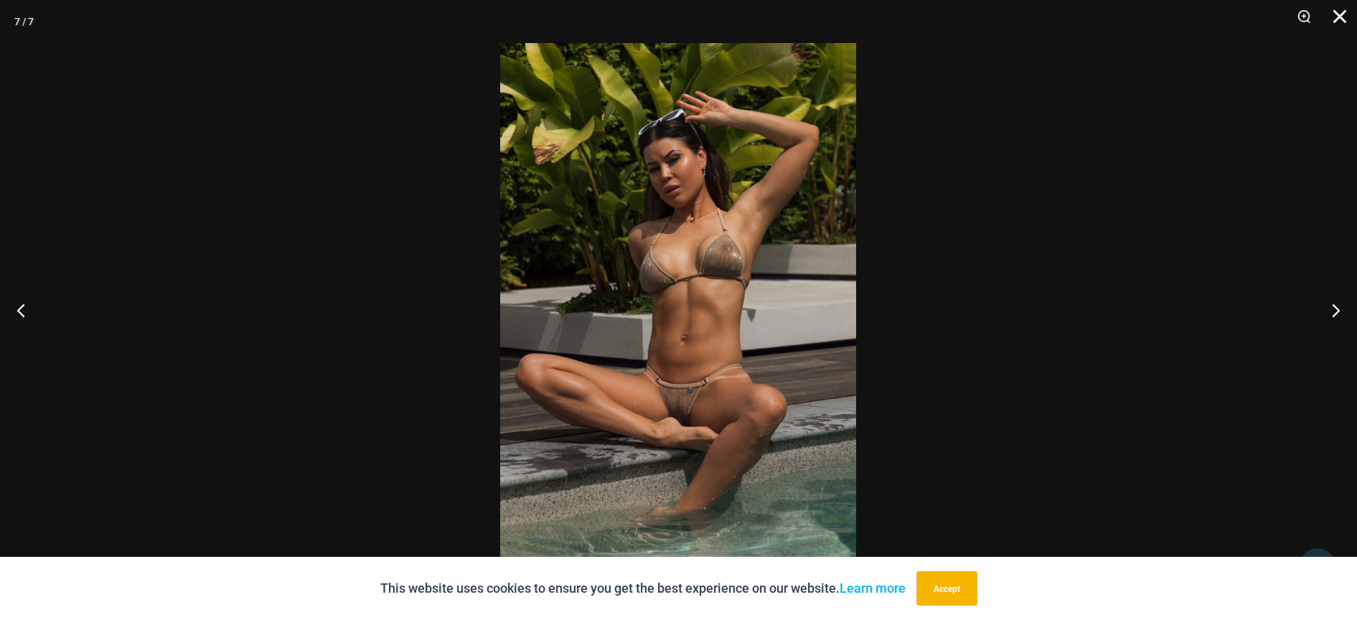
click at [1336, 13] on button "Close" at bounding box center [1335, 21] width 36 height 43
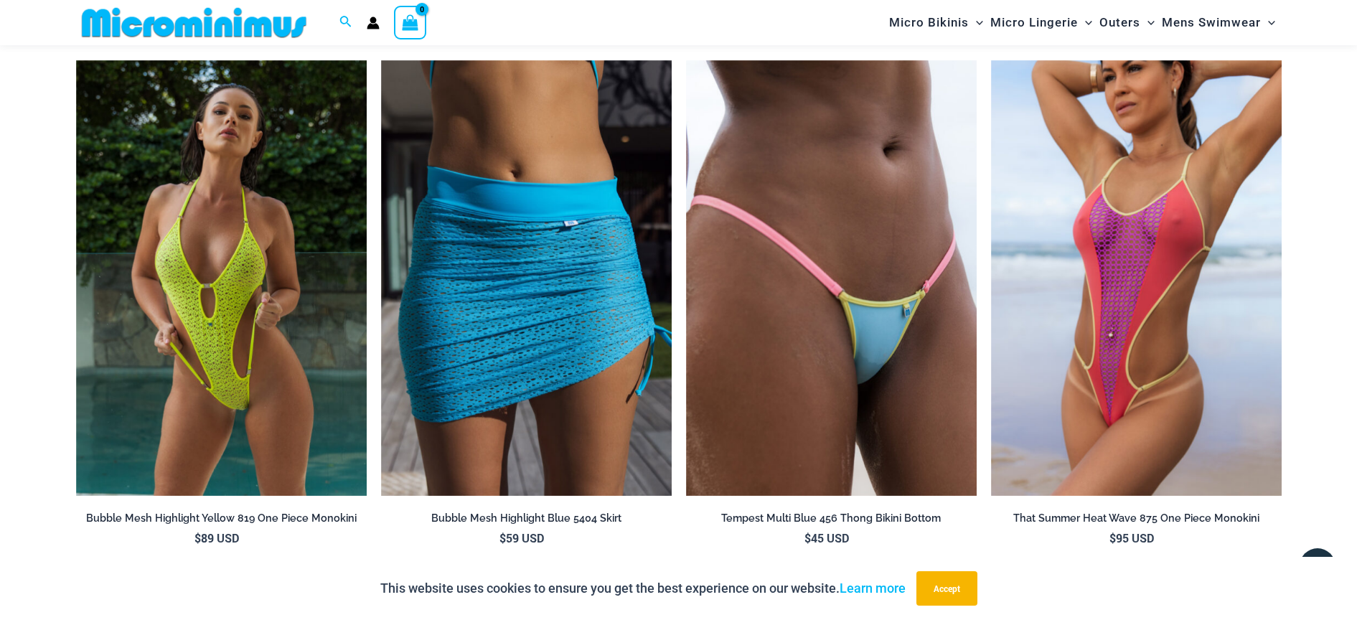
scroll to position [2782, 0]
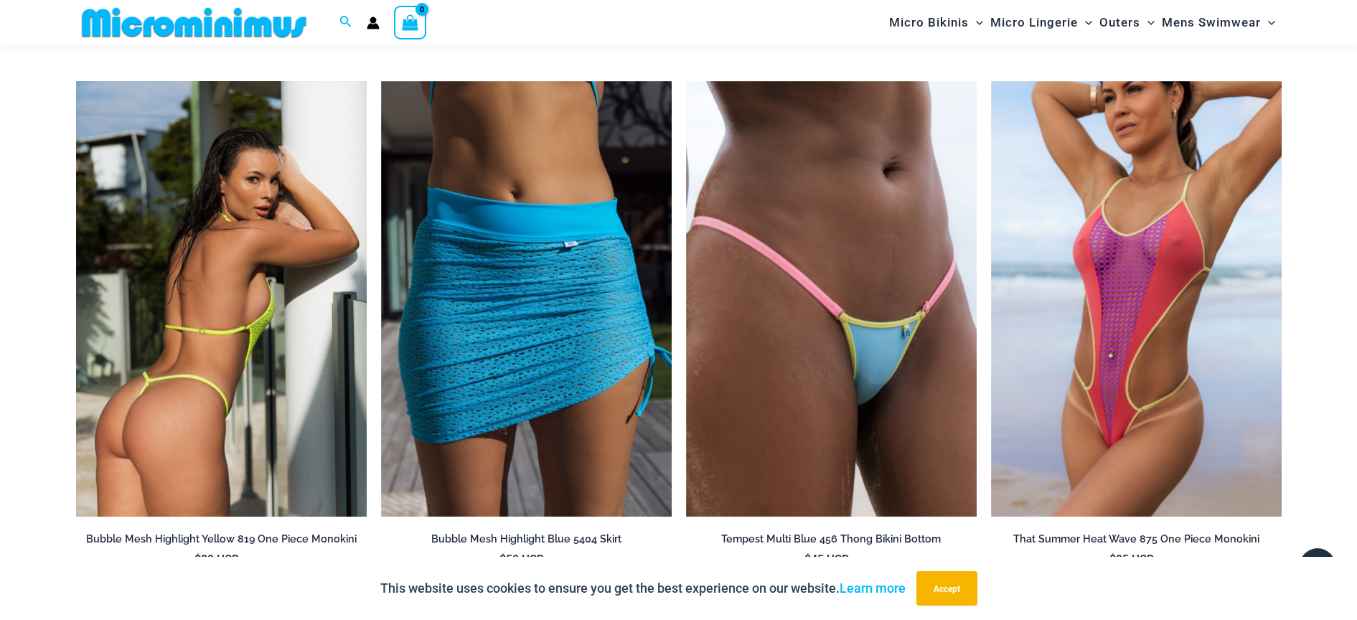
click at [230, 350] on img at bounding box center [221, 299] width 291 height 436
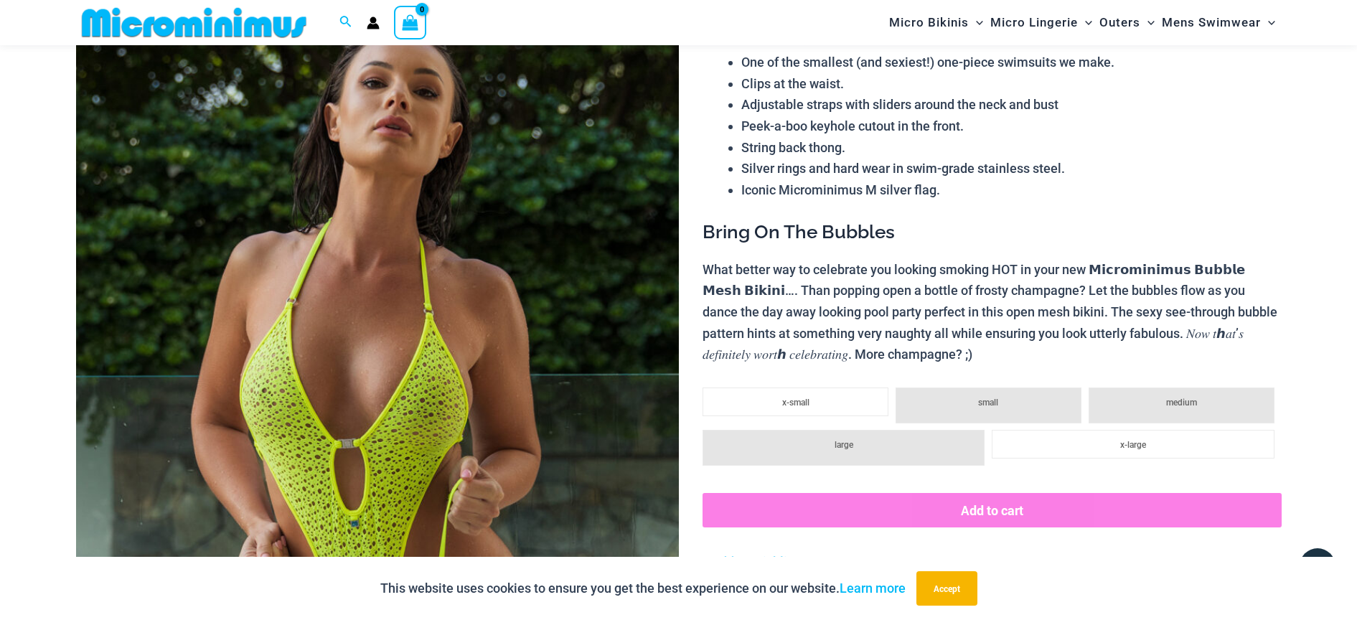
scroll to position [85, 0]
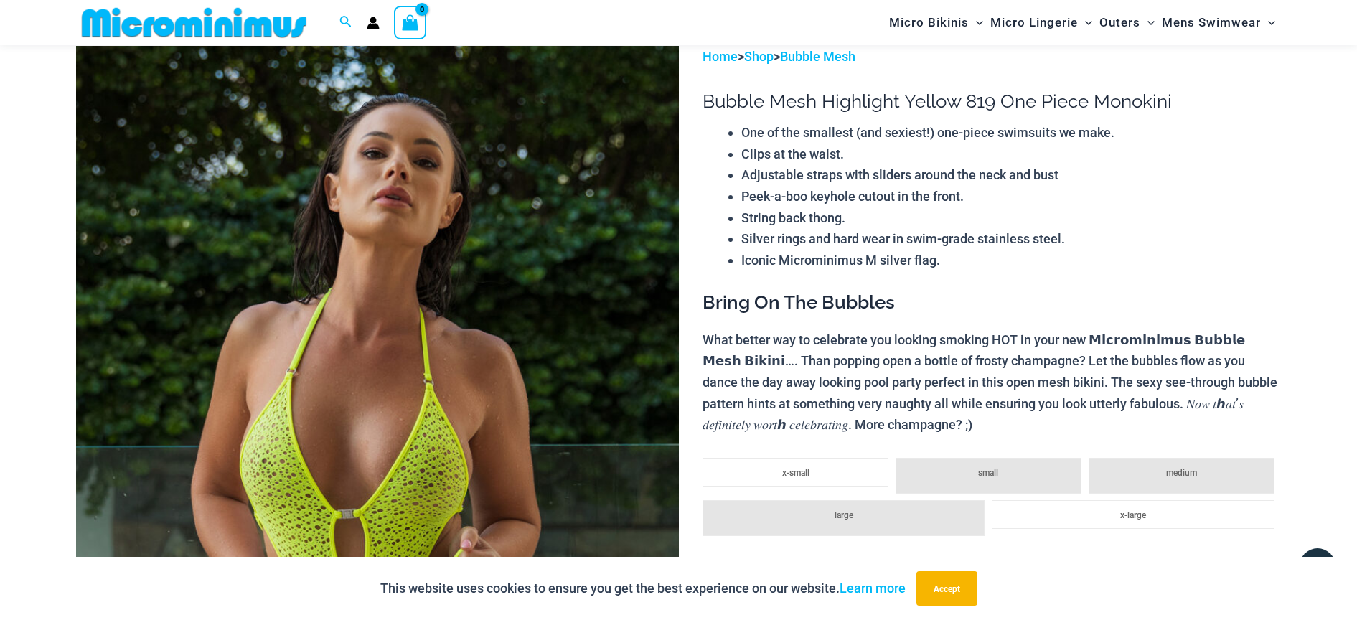
click at [881, 514] on li "large" at bounding box center [844, 518] width 282 height 36
click at [1145, 471] on li "medium" at bounding box center [1182, 476] width 186 height 36
click at [1045, 474] on li "small" at bounding box center [989, 476] width 186 height 36
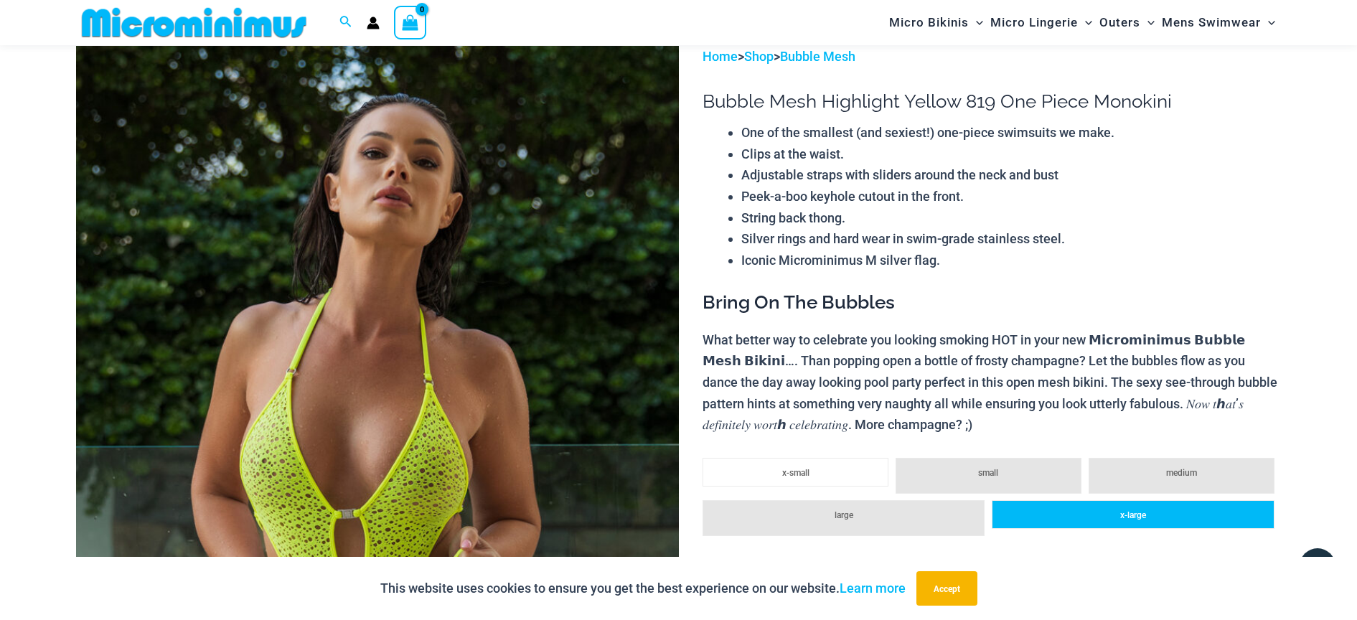
click at [1075, 511] on li "x-large" at bounding box center [1133, 514] width 282 height 29
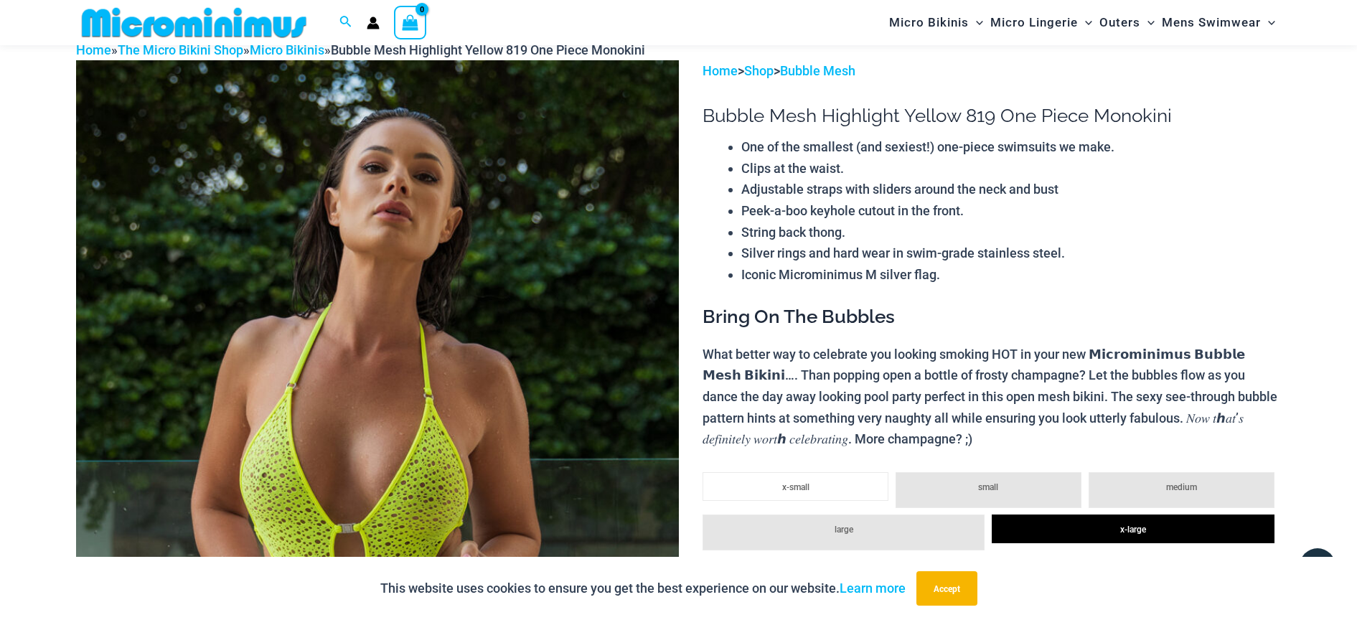
scroll to position [0, 0]
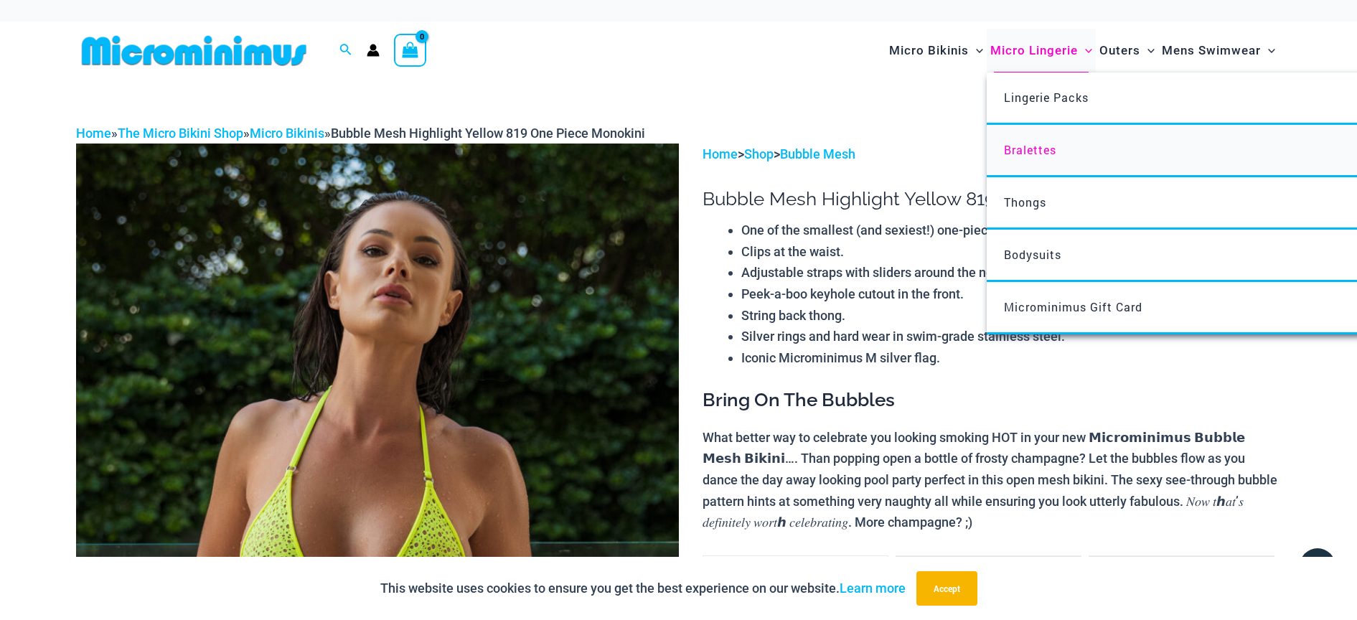
click at [1041, 146] on span "Bralettes" at bounding box center [1030, 149] width 52 height 15
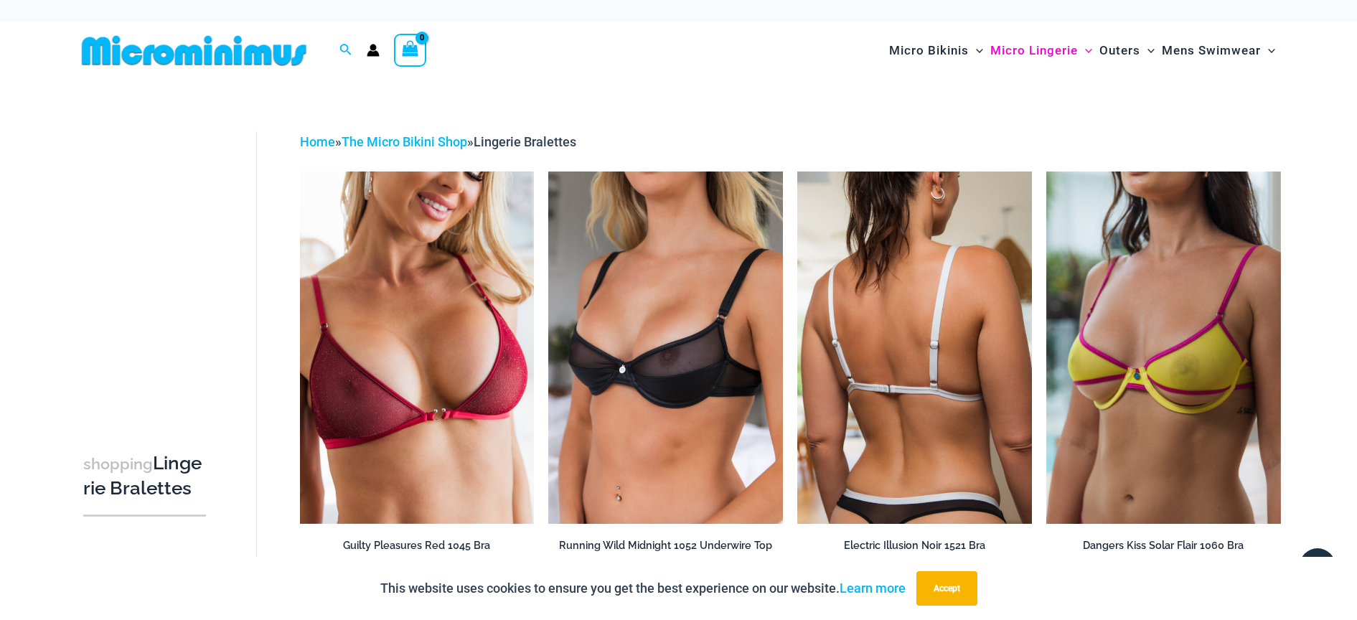
click at [926, 345] on img at bounding box center [915, 348] width 235 height 352
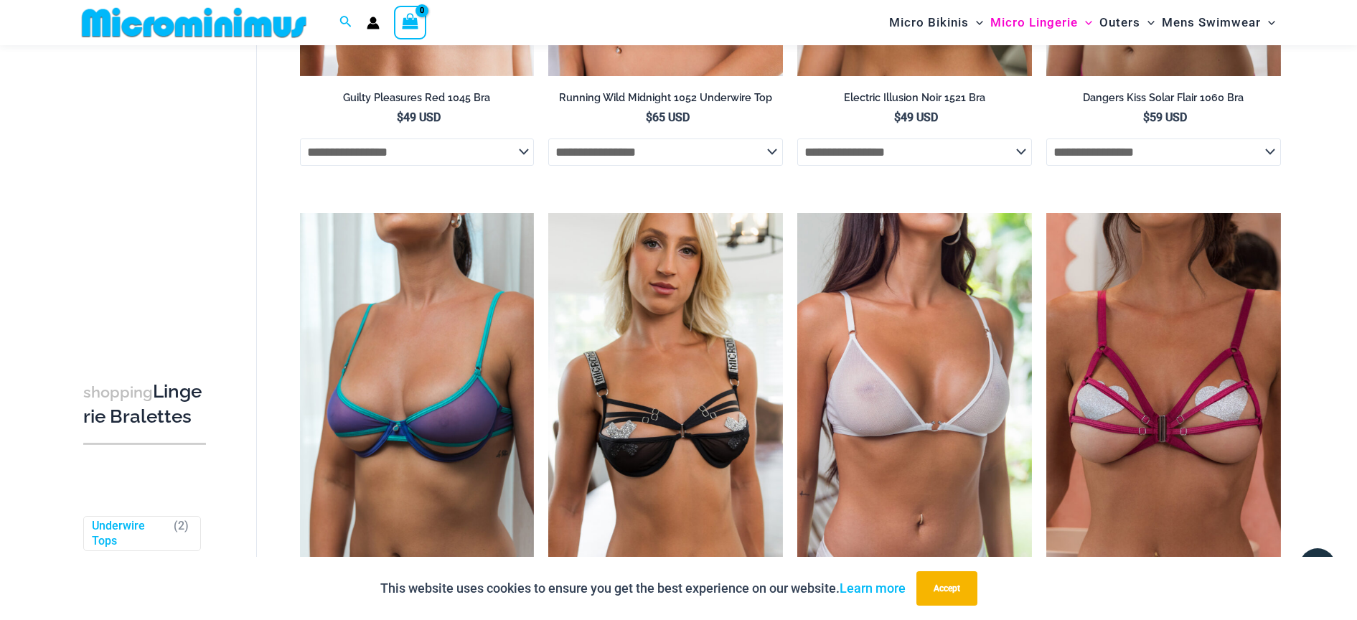
scroll to position [456, 0]
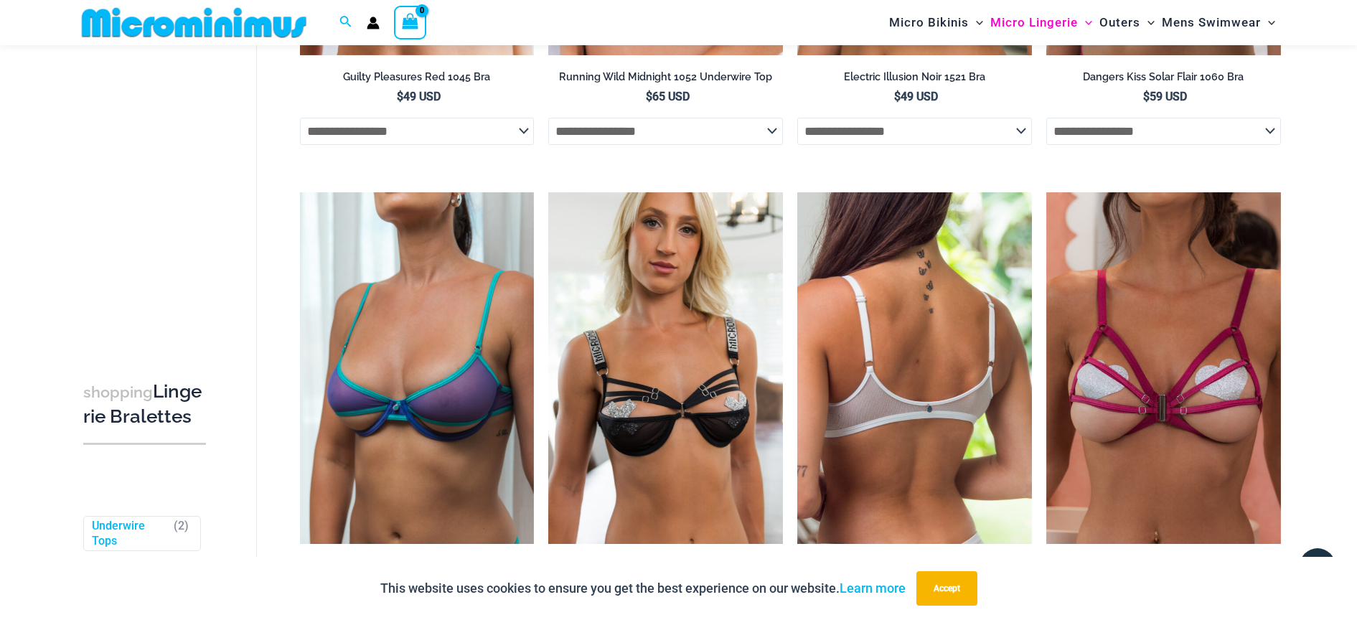
click at [945, 335] on img at bounding box center [915, 368] width 235 height 352
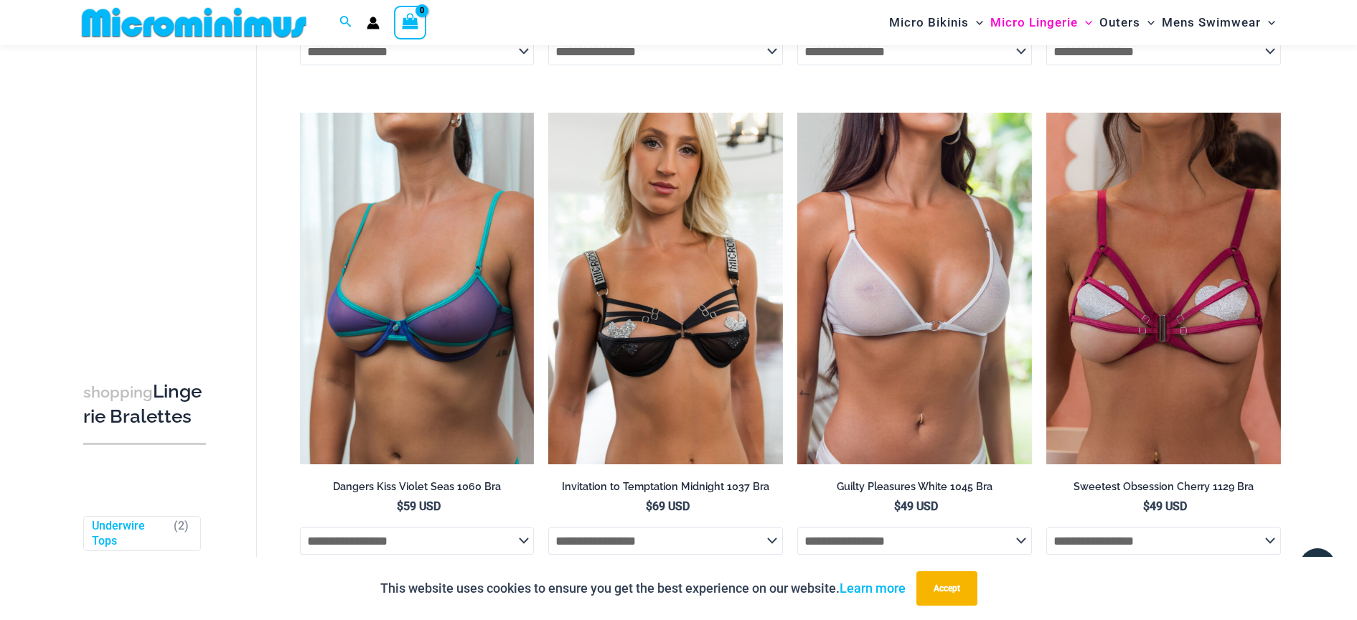
scroll to position [524, 0]
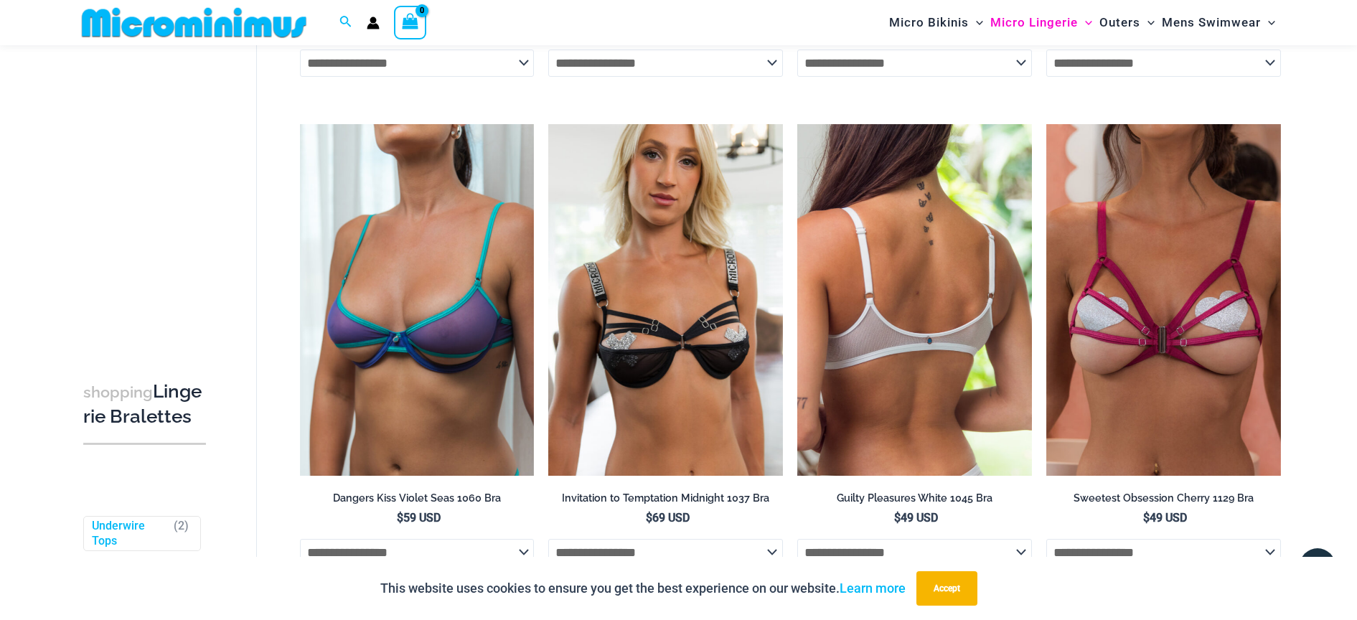
click at [881, 378] on img at bounding box center [915, 300] width 235 height 352
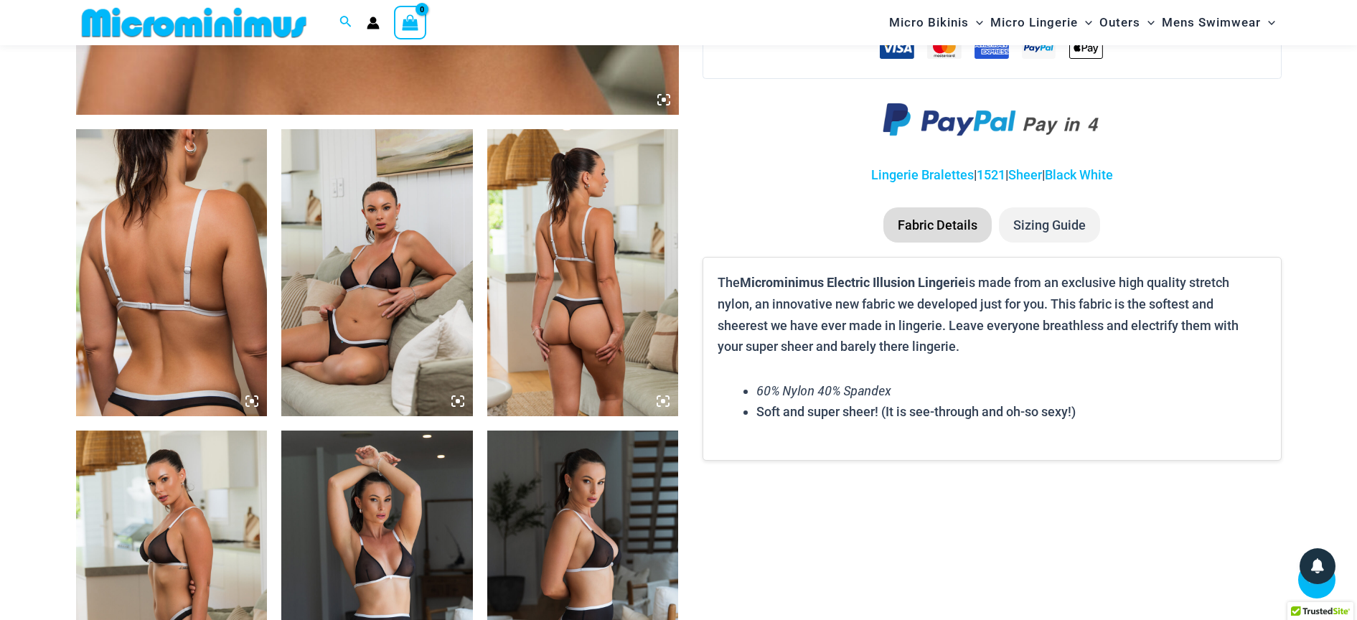
scroll to position [907, 0]
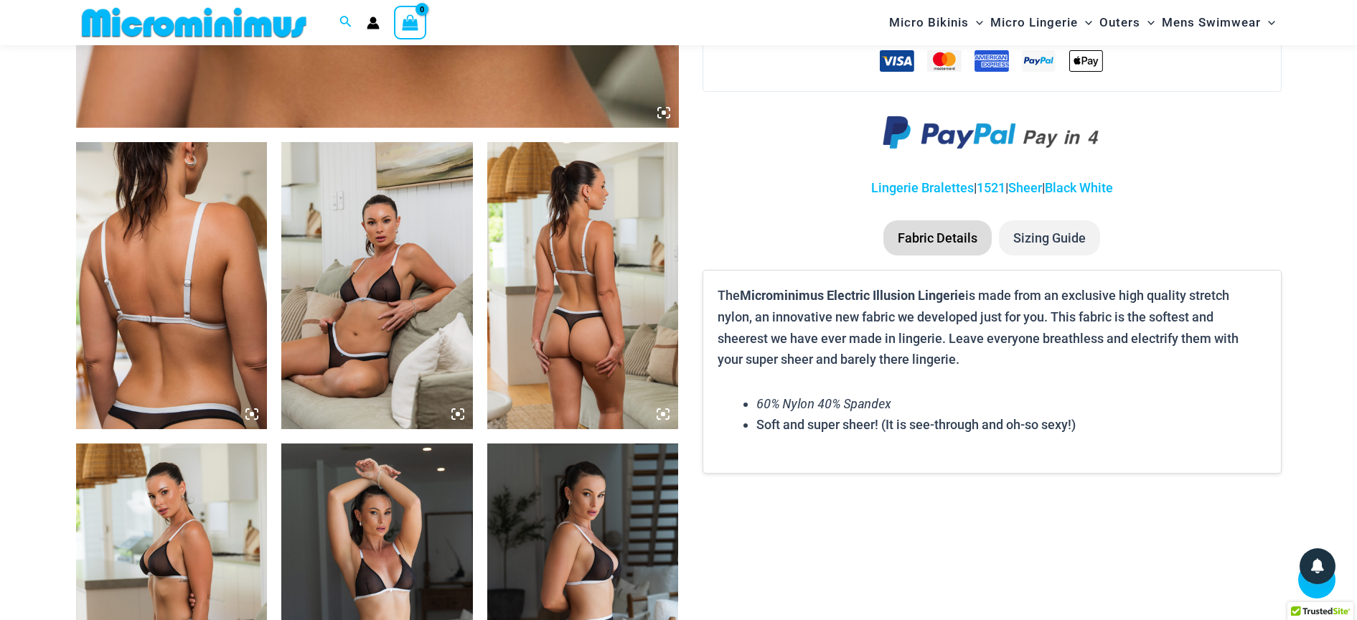
click at [363, 327] on img at bounding box center [377, 285] width 192 height 287
click at [360, 342] on img at bounding box center [377, 285] width 192 height 287
click at [457, 411] on icon at bounding box center [458, 414] width 13 height 13
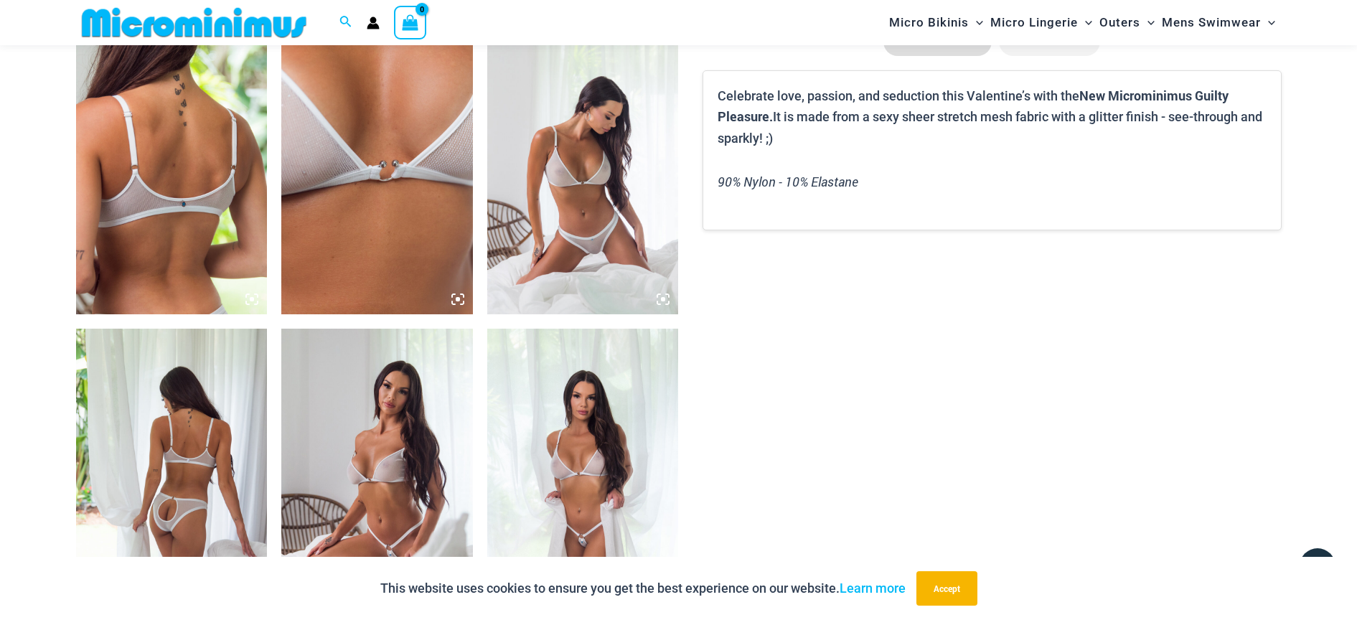
scroll to position [1009, 0]
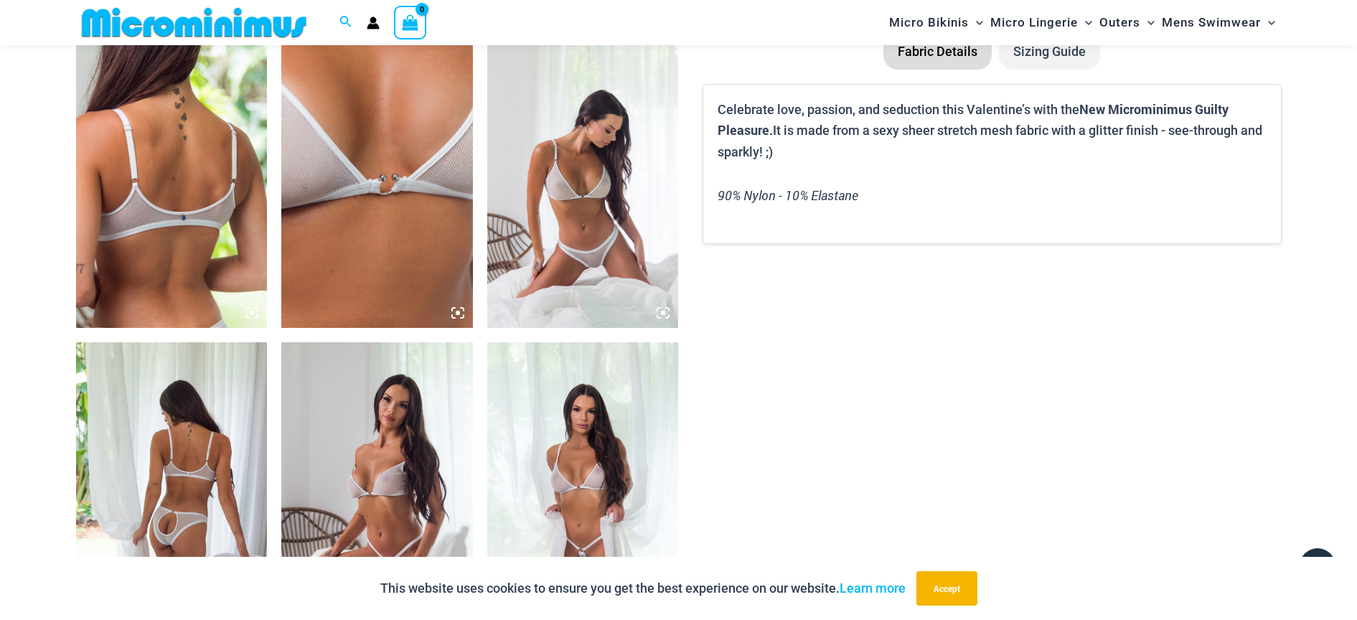
click at [189, 502] on img at bounding box center [172, 485] width 192 height 287
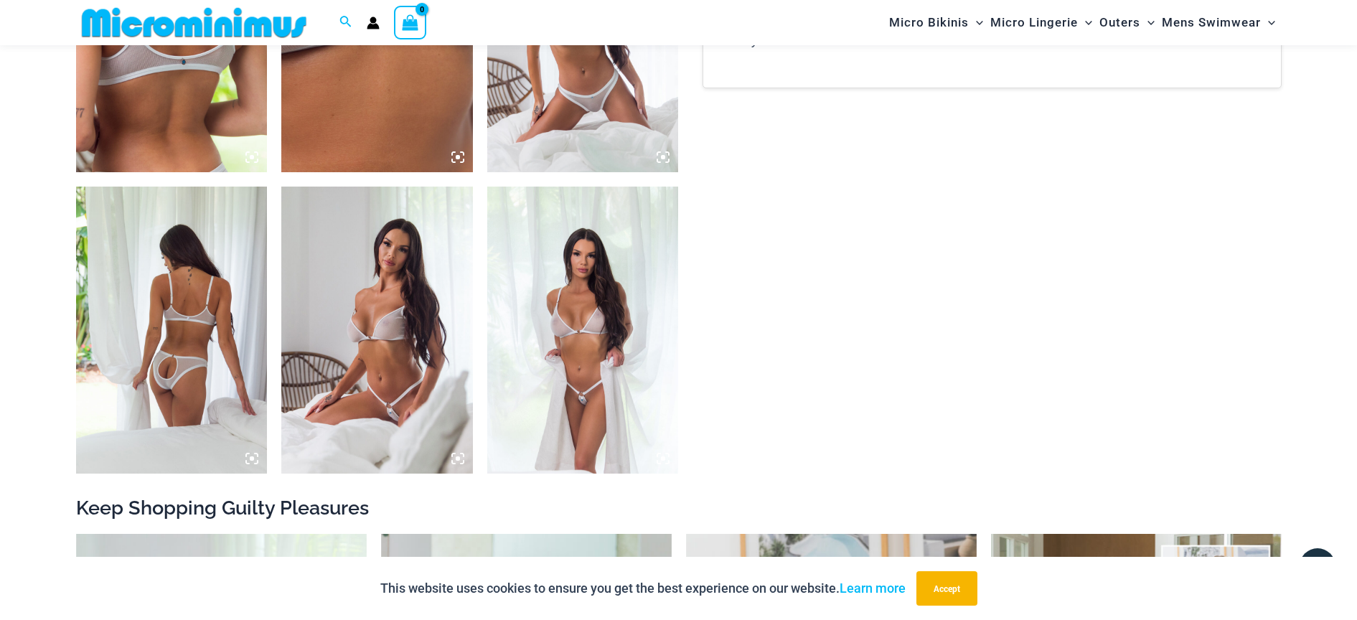
scroll to position [1178, 0]
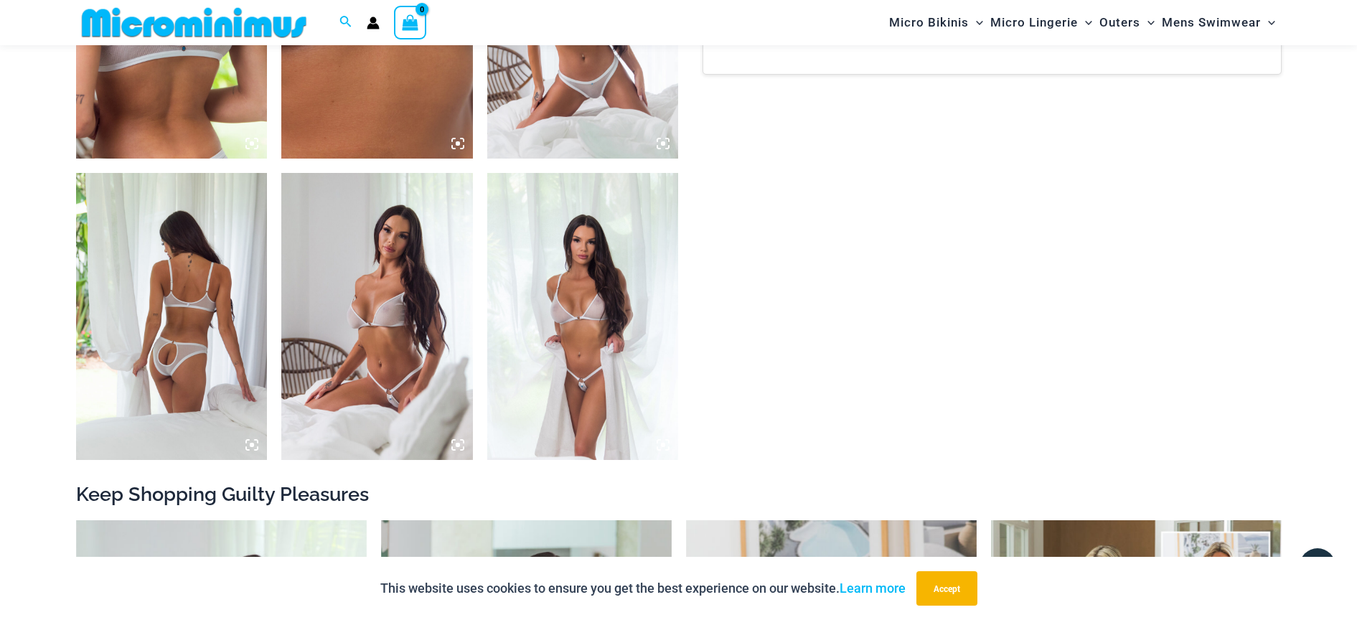
click at [382, 346] on img at bounding box center [377, 316] width 192 height 287
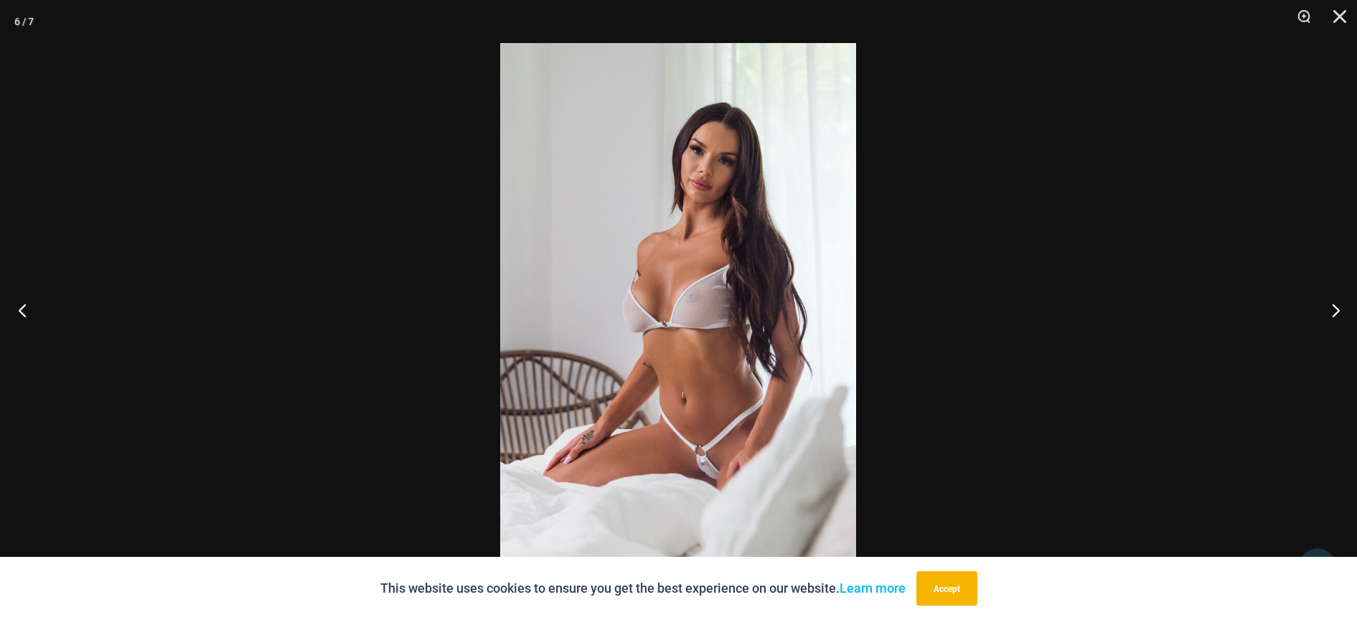
click at [22, 301] on button "Previous" at bounding box center [27, 310] width 54 height 72
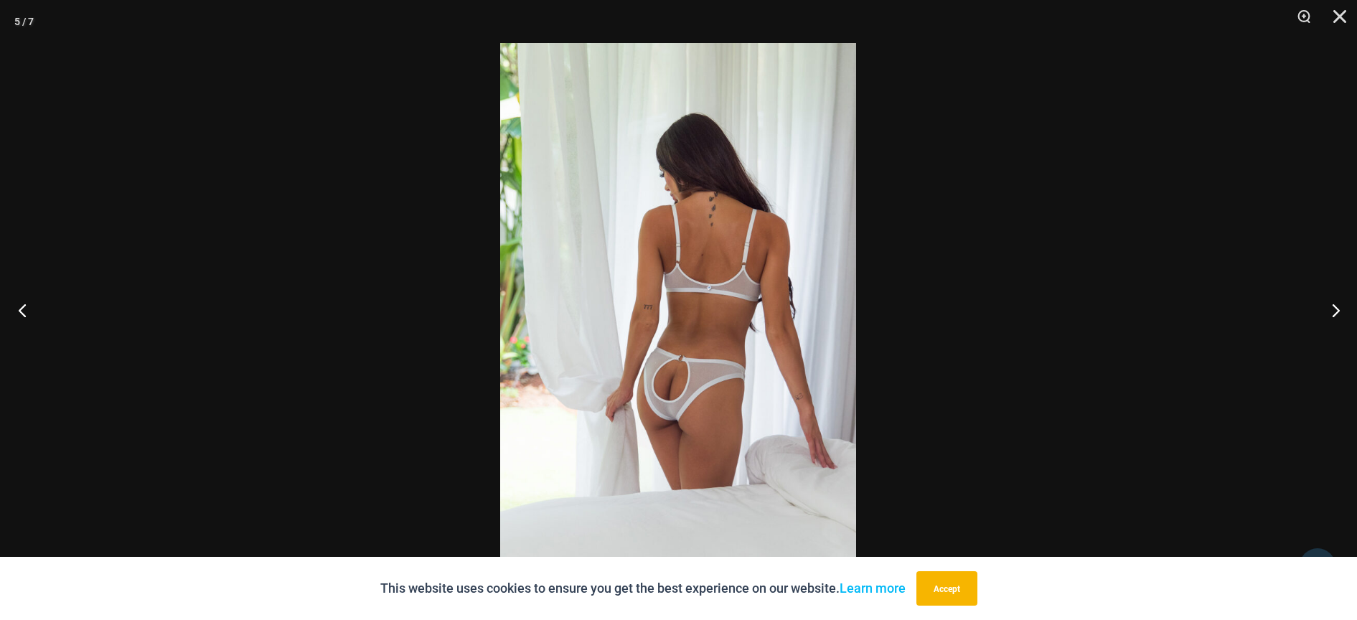
click at [22, 301] on button "Previous" at bounding box center [27, 310] width 54 height 72
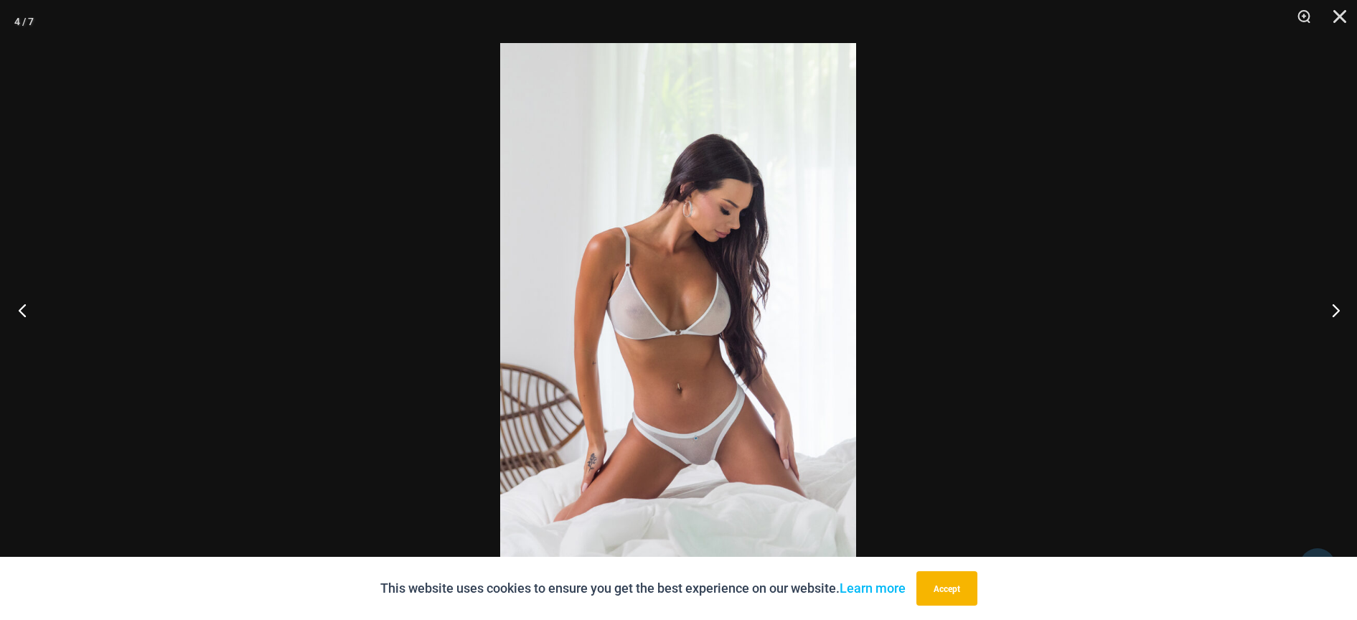
click at [22, 301] on button "Previous" at bounding box center [27, 310] width 54 height 72
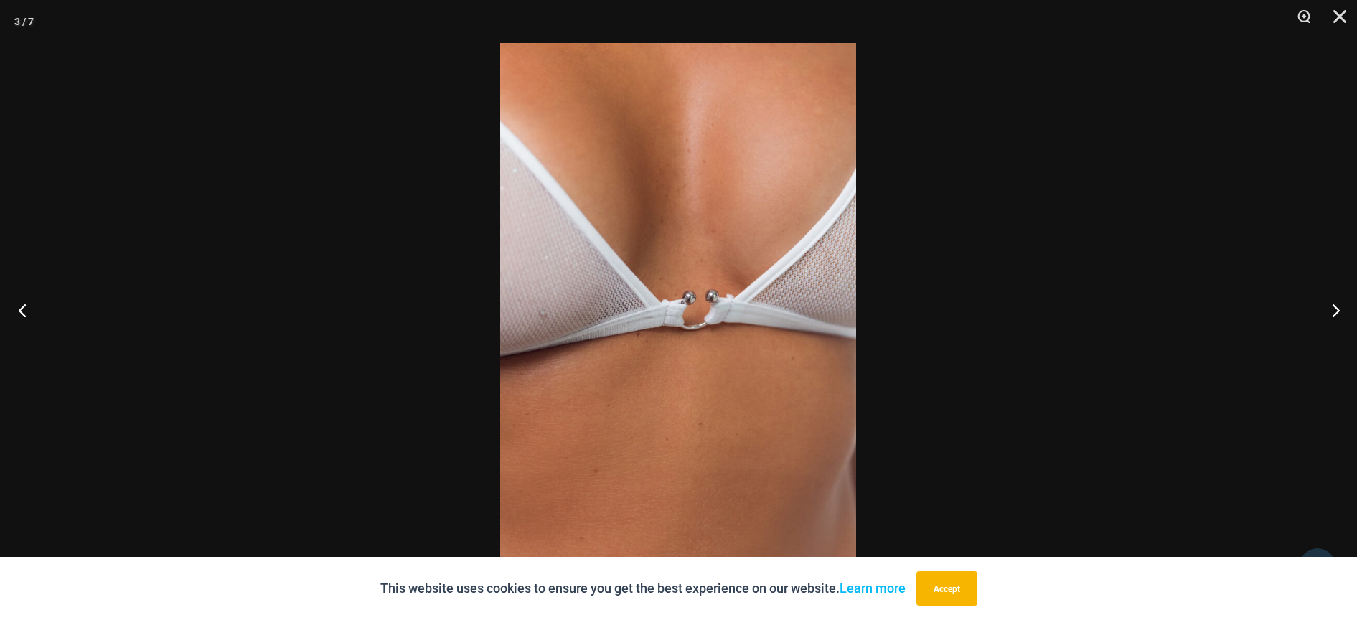
click at [22, 301] on button "Previous" at bounding box center [27, 310] width 54 height 72
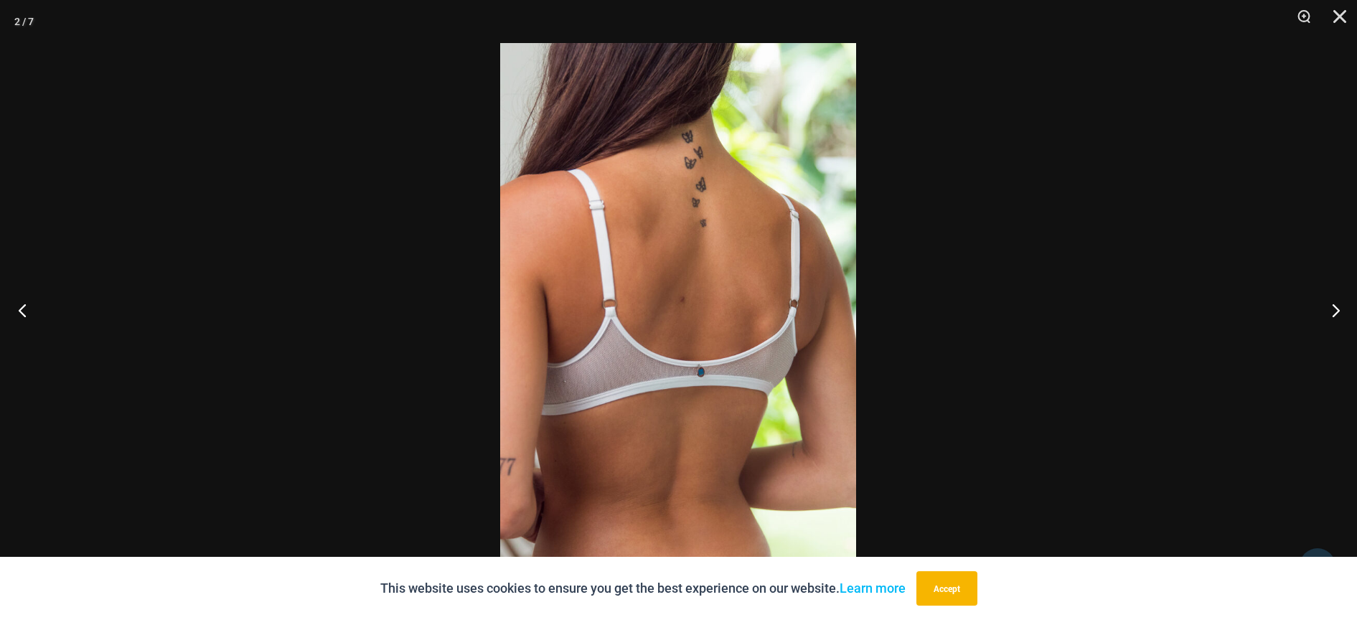
click at [22, 301] on button "Previous" at bounding box center [27, 310] width 54 height 72
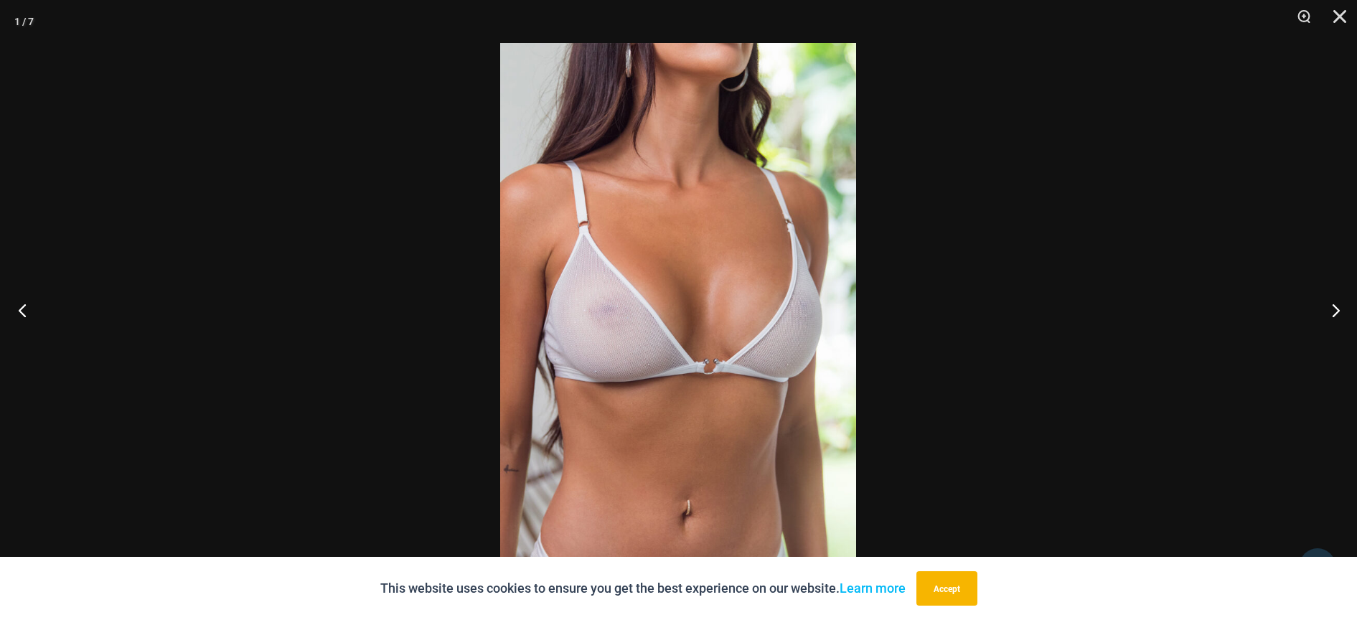
click at [22, 301] on button "Previous" at bounding box center [27, 310] width 54 height 72
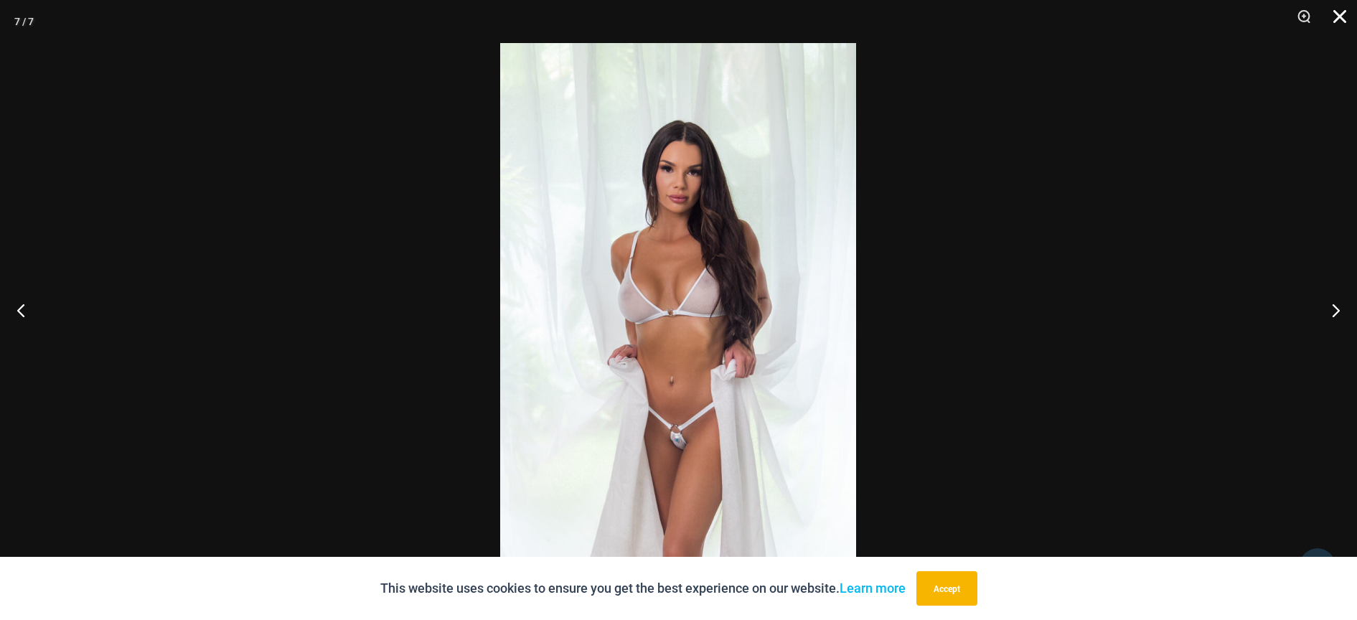
click at [1337, 14] on button "Close" at bounding box center [1335, 21] width 36 height 43
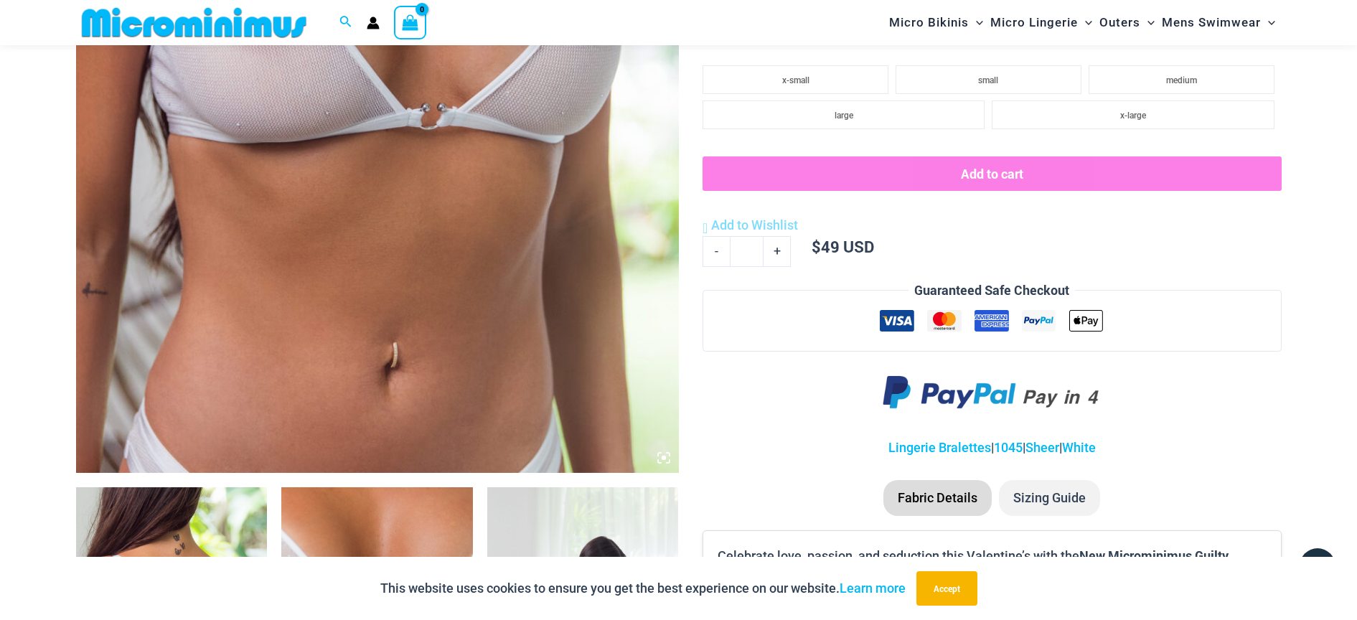
scroll to position [0, 0]
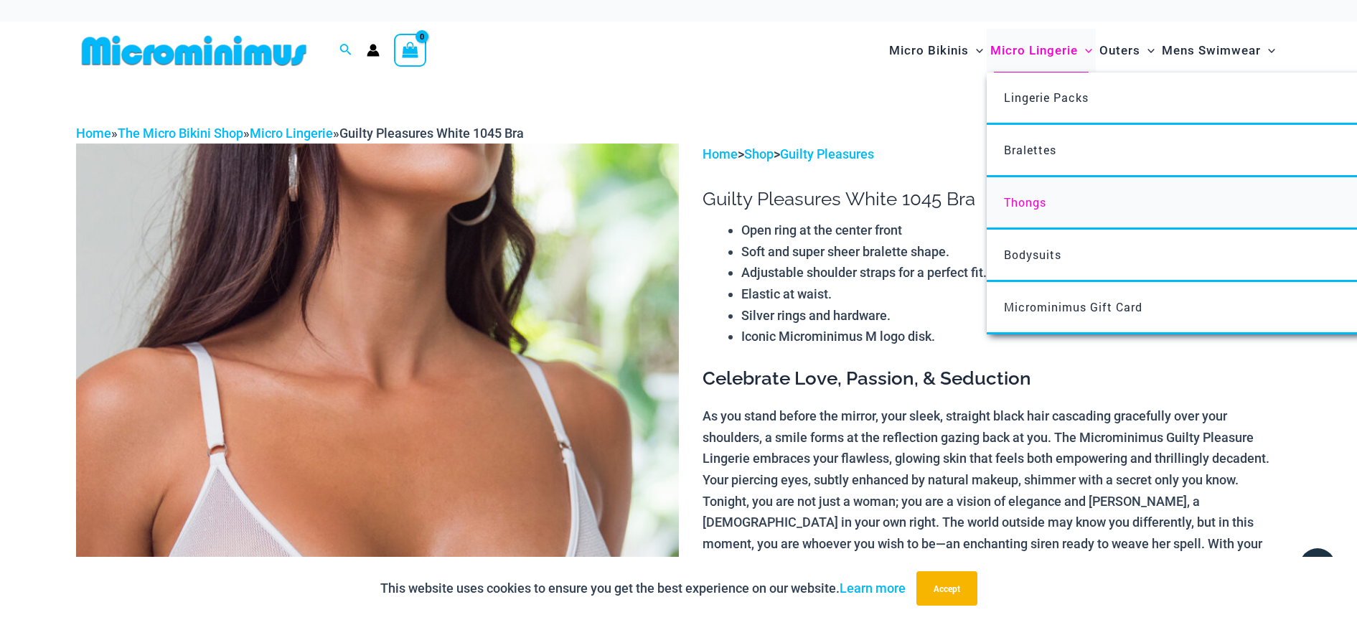
click at [1014, 195] on span "Thongs" at bounding box center [1025, 202] width 42 height 15
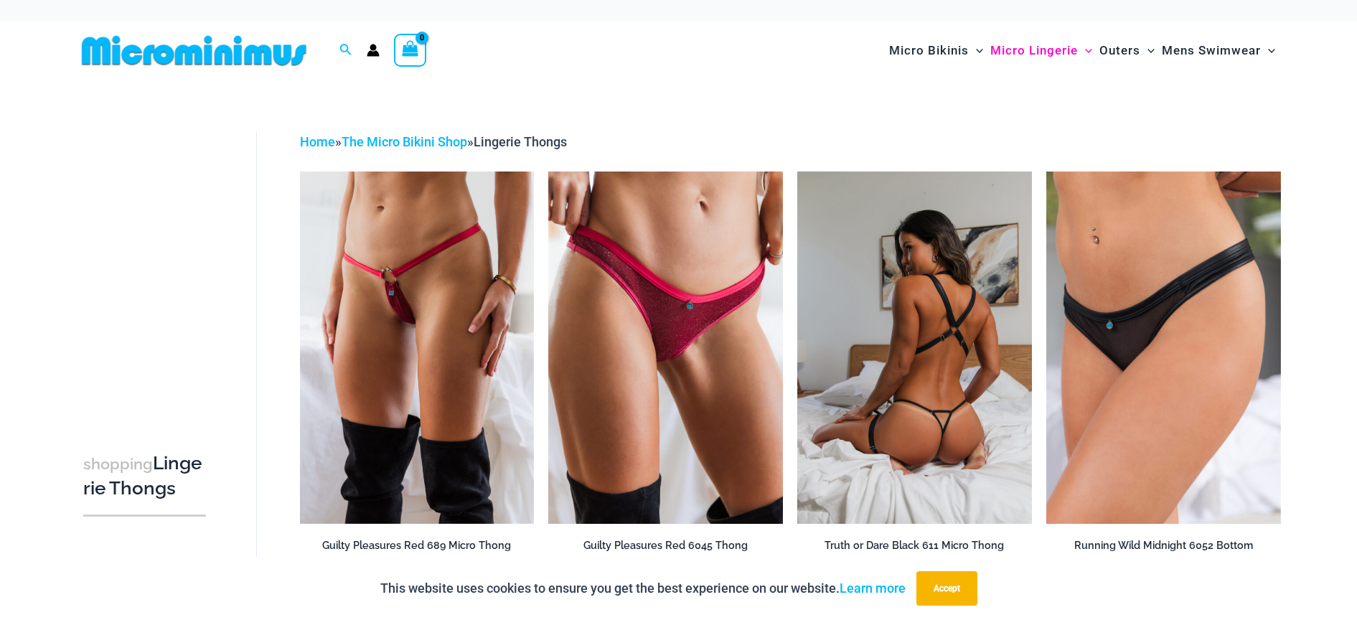
click at [912, 274] on img at bounding box center [915, 348] width 235 height 352
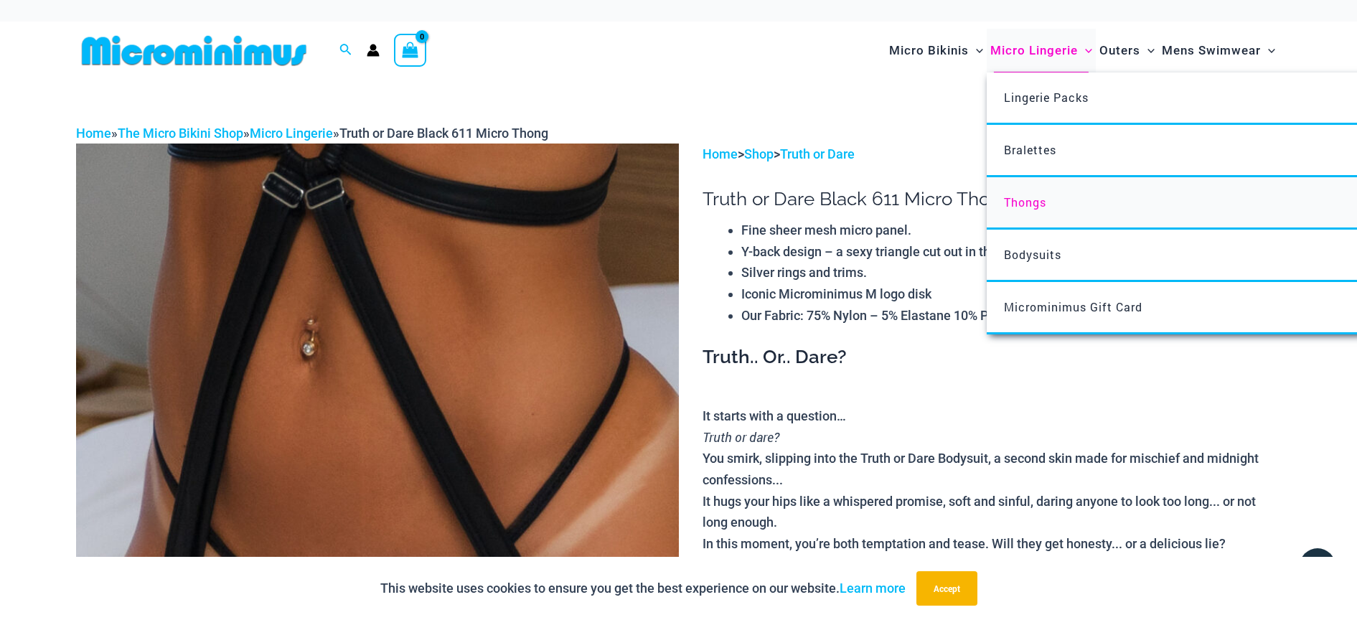
click at [1026, 197] on span "Thongs" at bounding box center [1025, 202] width 42 height 15
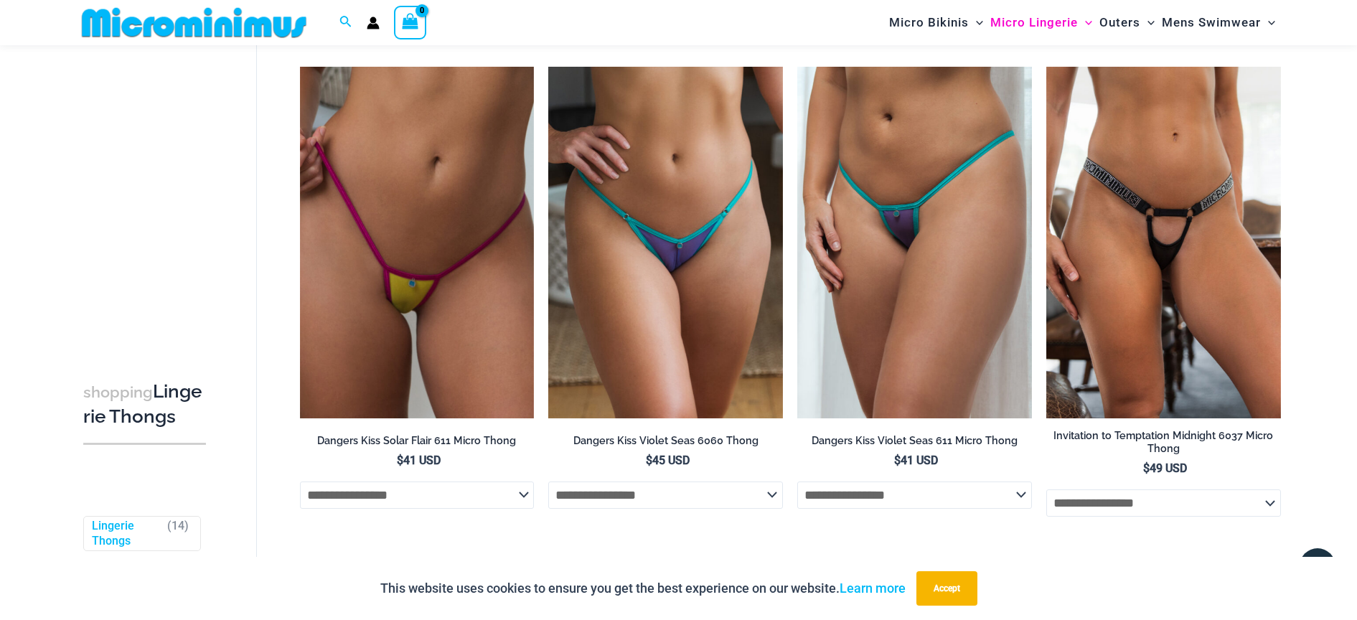
scroll to position [1044, 0]
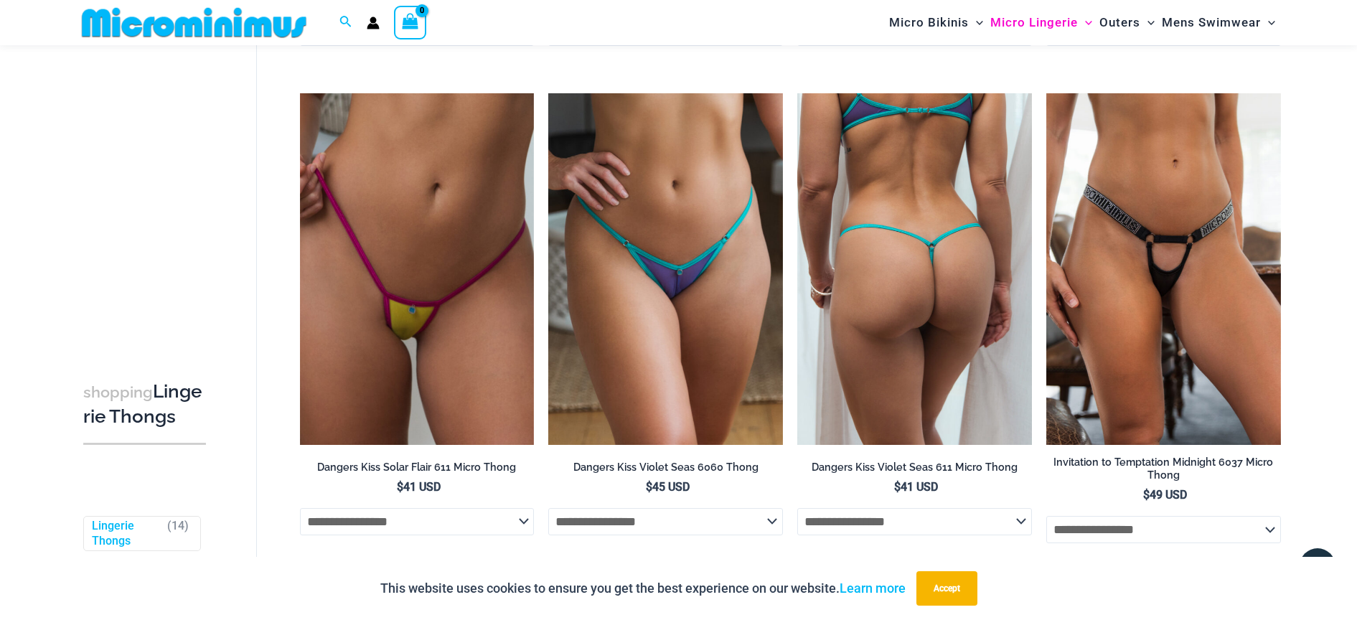
click at [968, 248] on img at bounding box center [915, 269] width 235 height 352
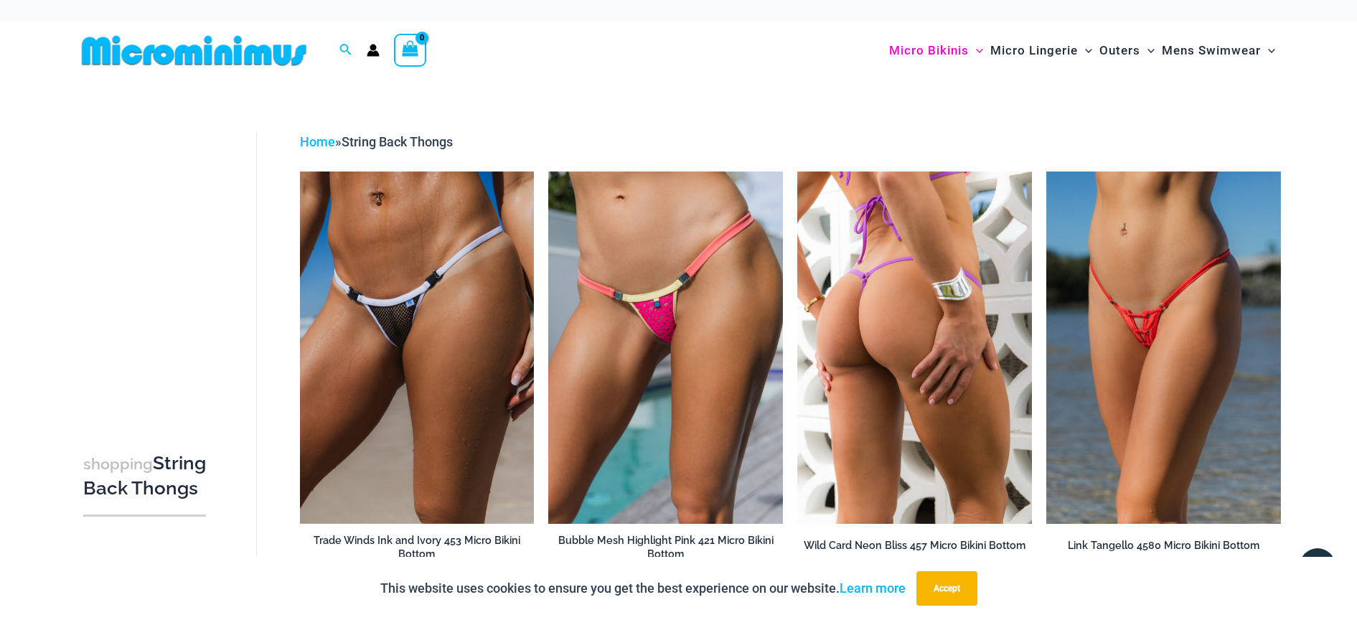
click at [908, 303] on img at bounding box center [915, 348] width 235 height 352
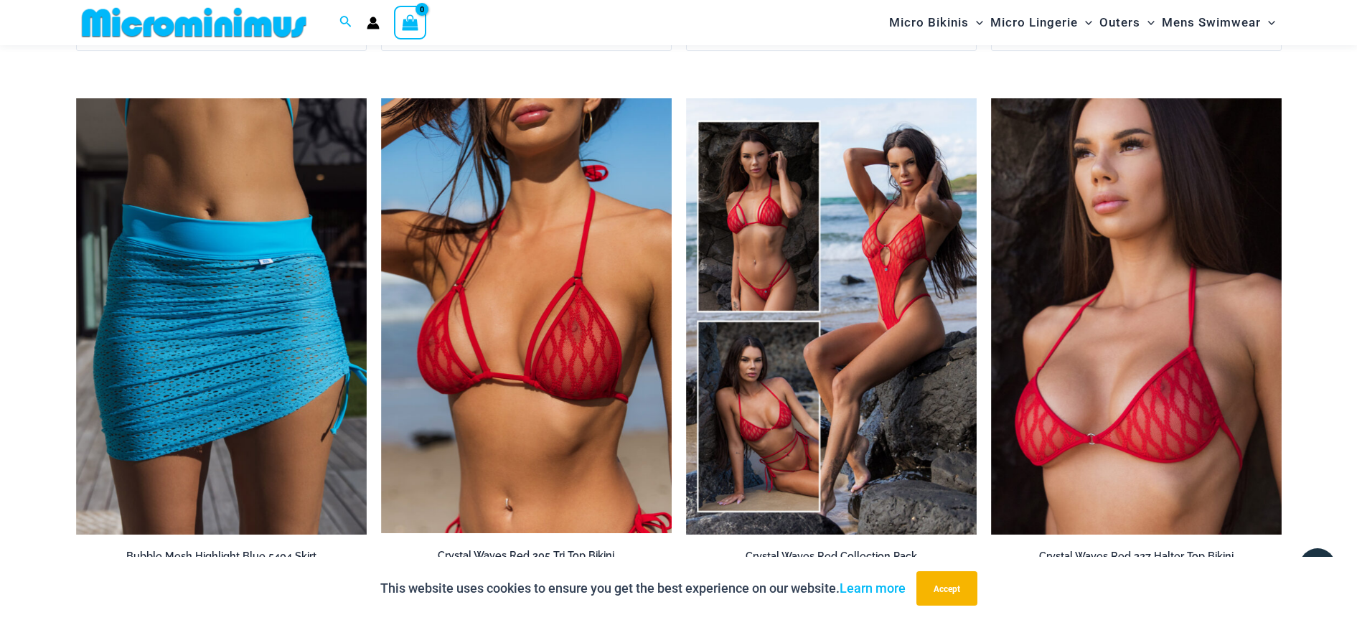
scroll to position [3332, 0]
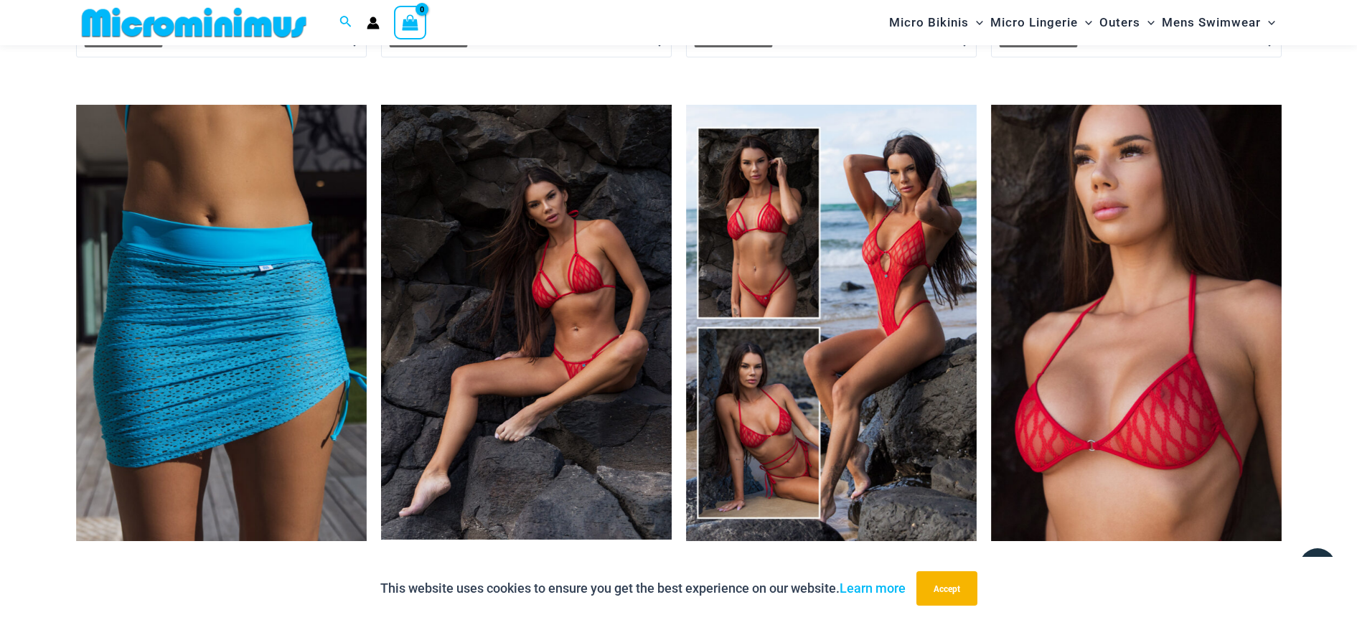
click at [586, 312] on img at bounding box center [526, 322] width 291 height 435
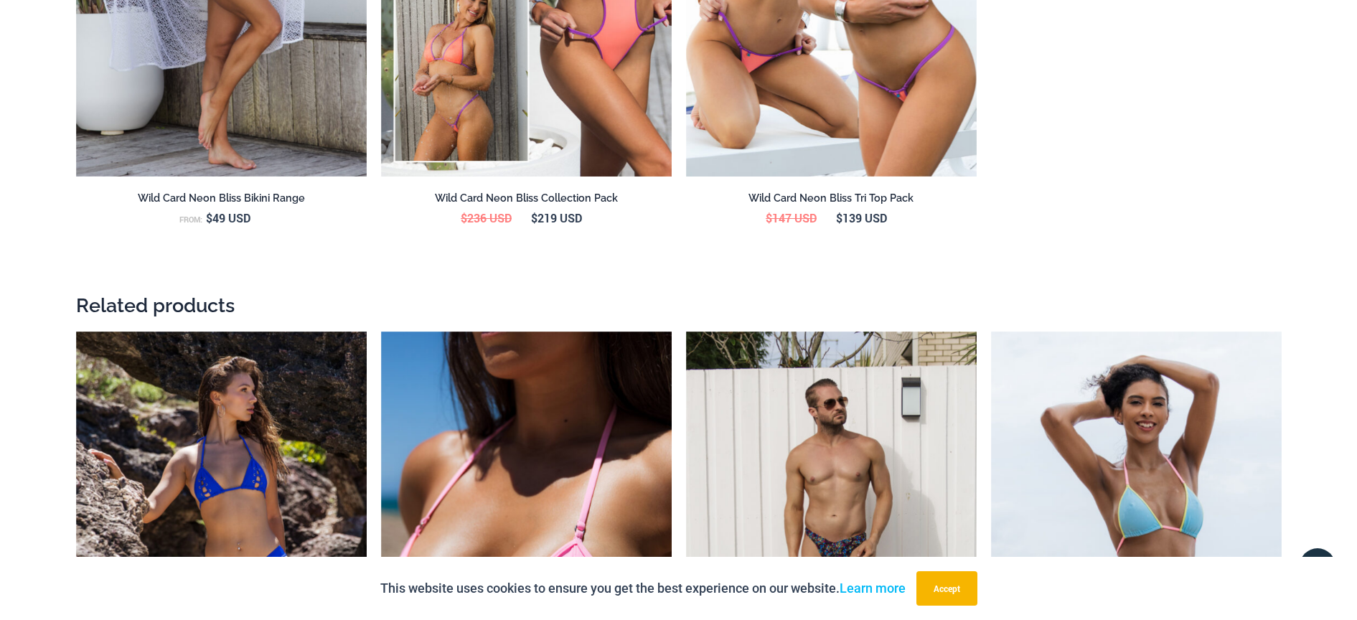
scroll to position [0, 0]
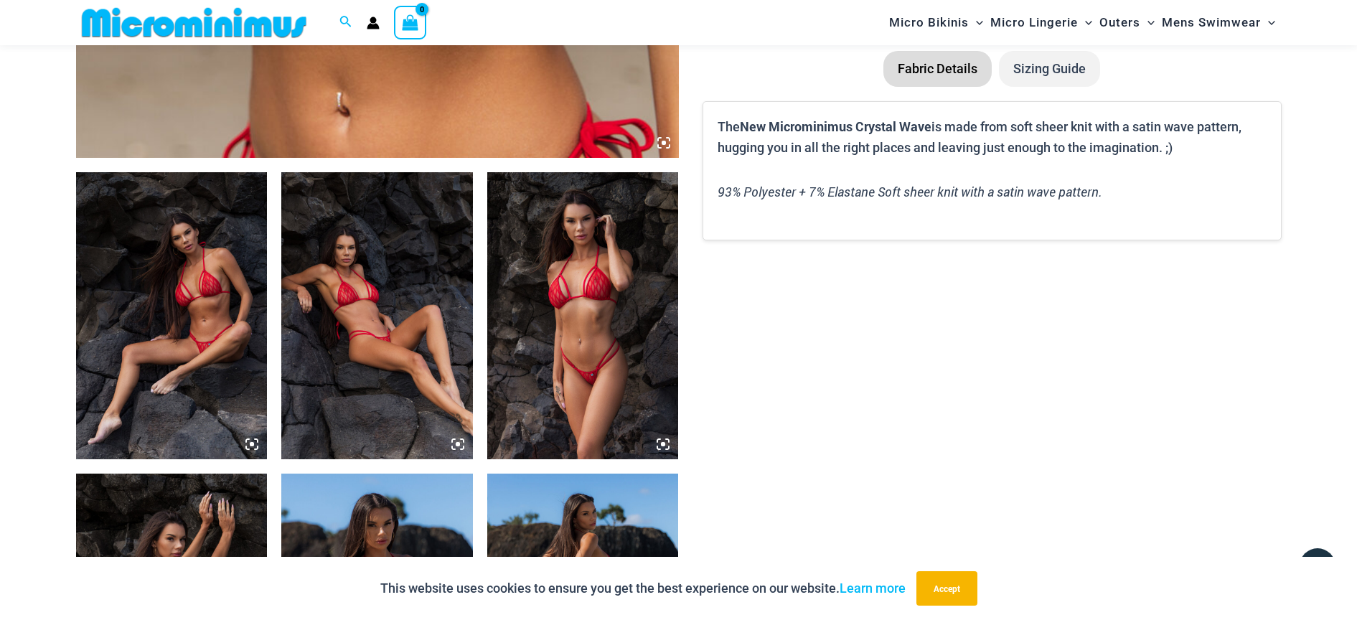
scroll to position [839, 0]
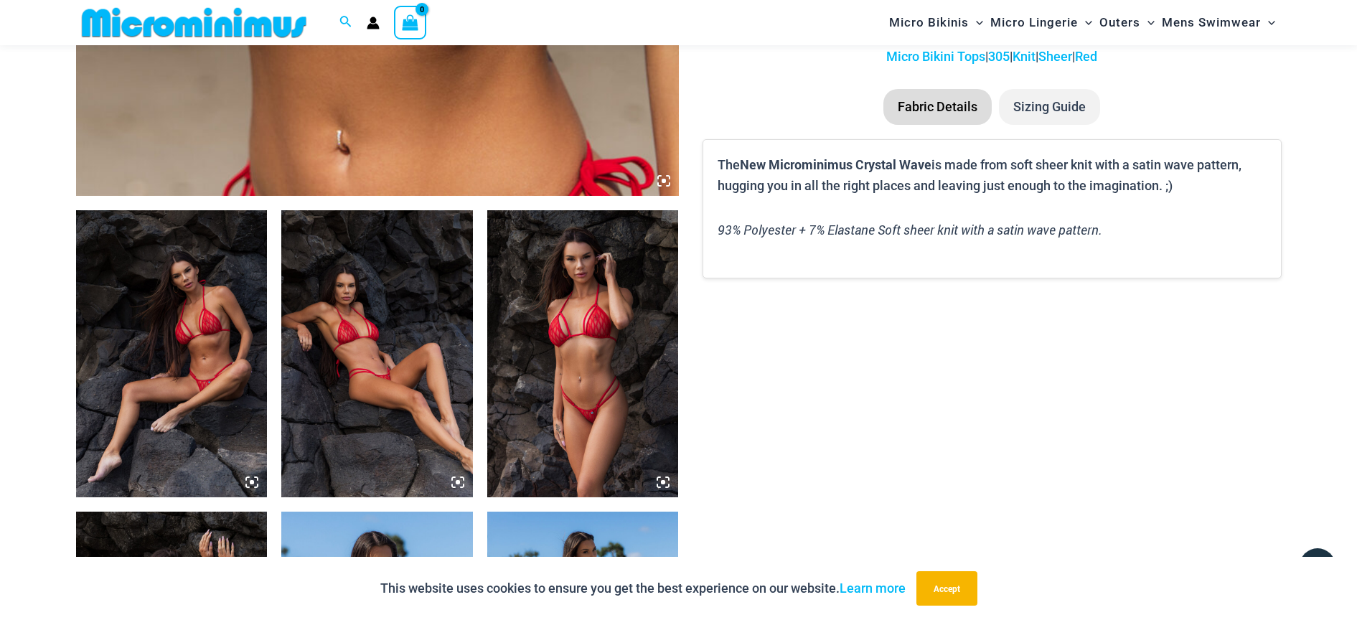
click at [365, 354] on img at bounding box center [377, 353] width 192 height 287
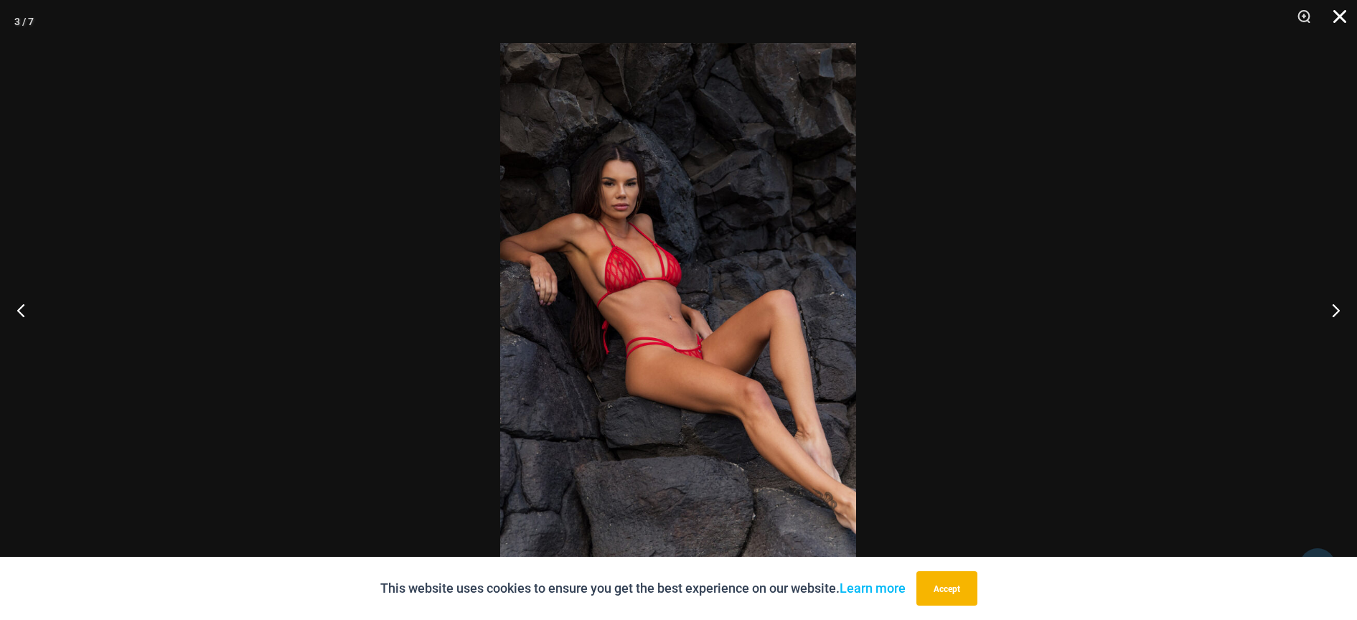
click at [1339, 13] on button "Close" at bounding box center [1335, 21] width 36 height 43
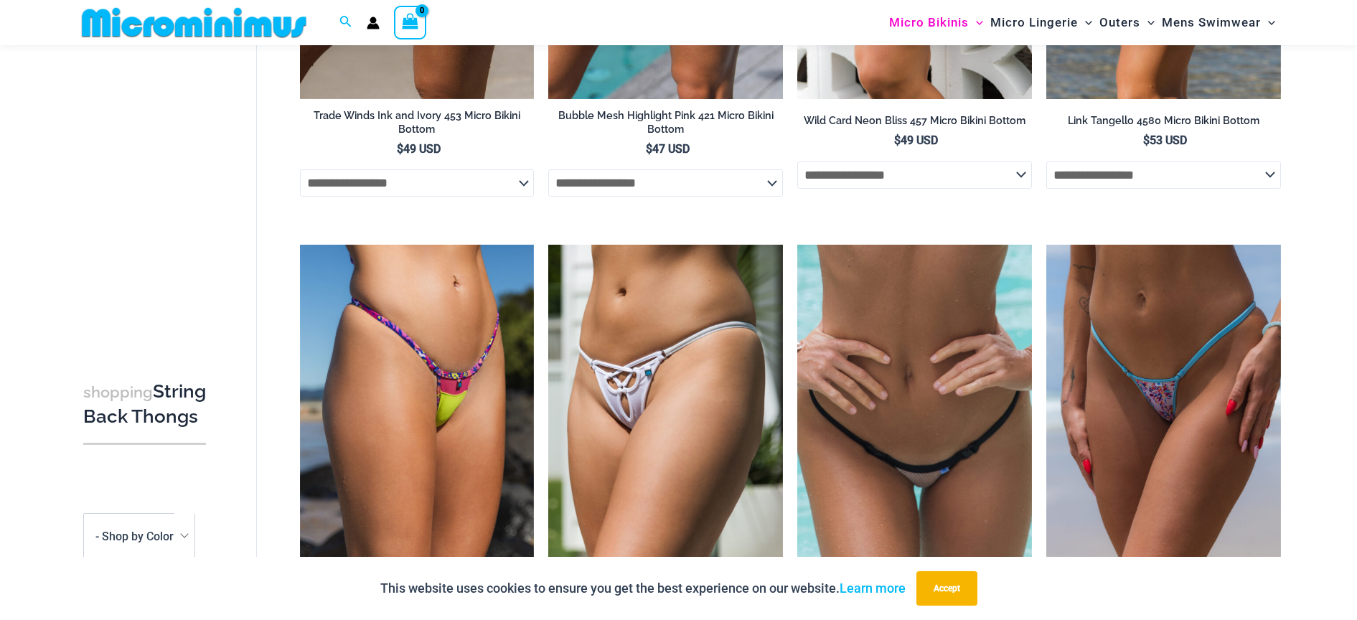
scroll to position [482, 0]
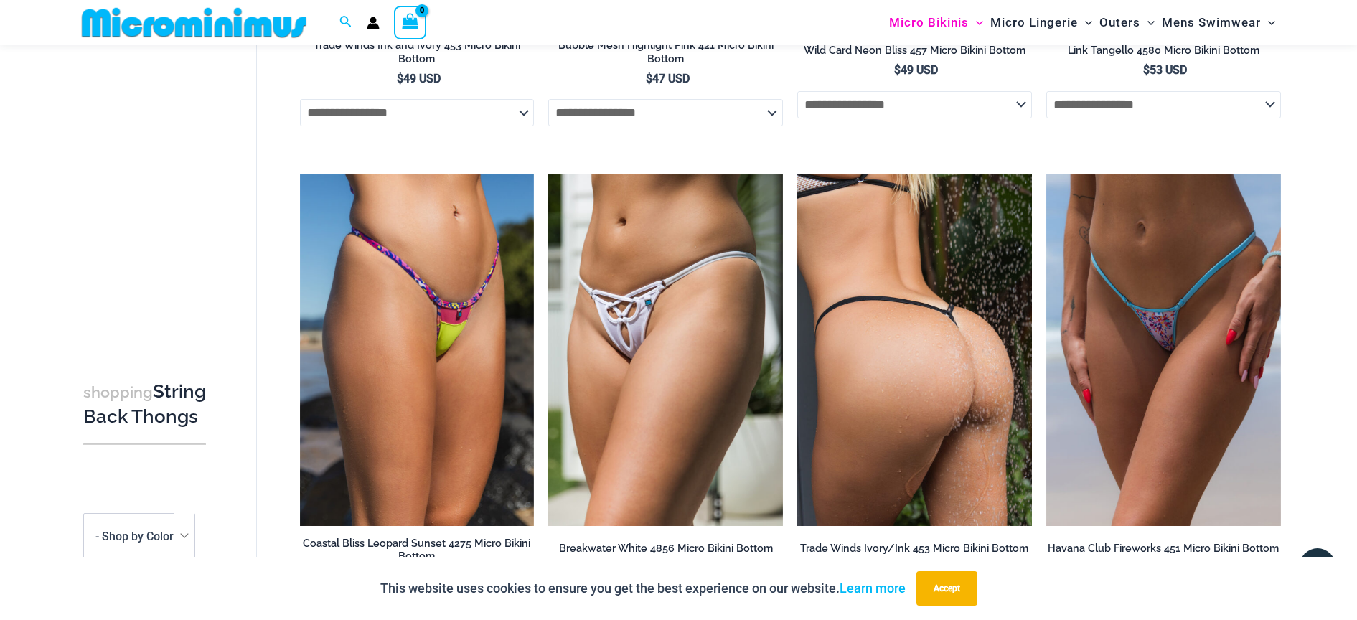
click at [898, 278] on img at bounding box center [915, 350] width 235 height 352
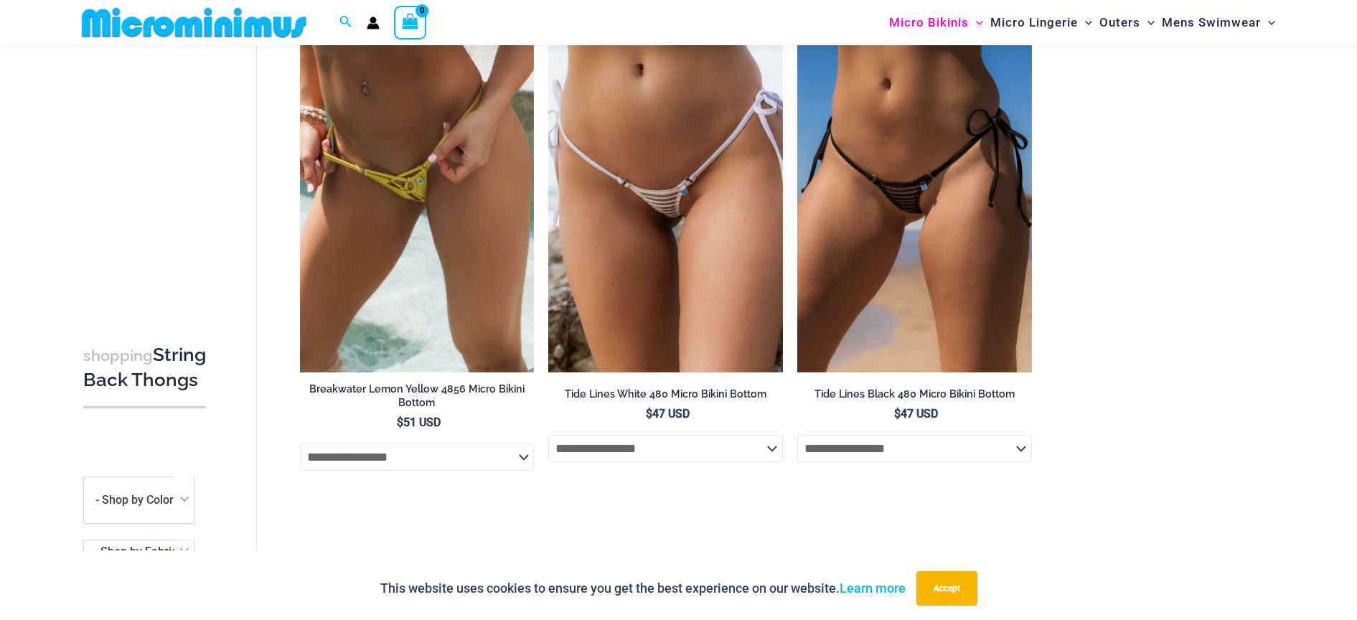
scroll to position [2024, 0]
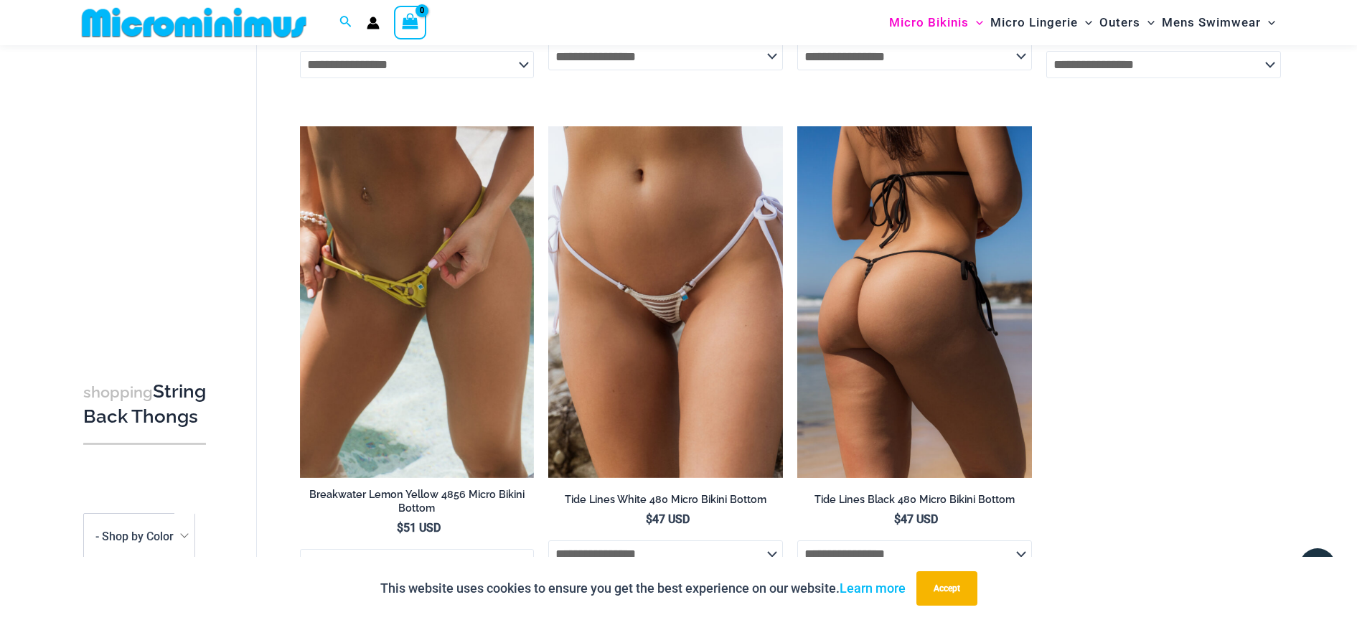
click at [899, 334] on img at bounding box center [915, 302] width 235 height 352
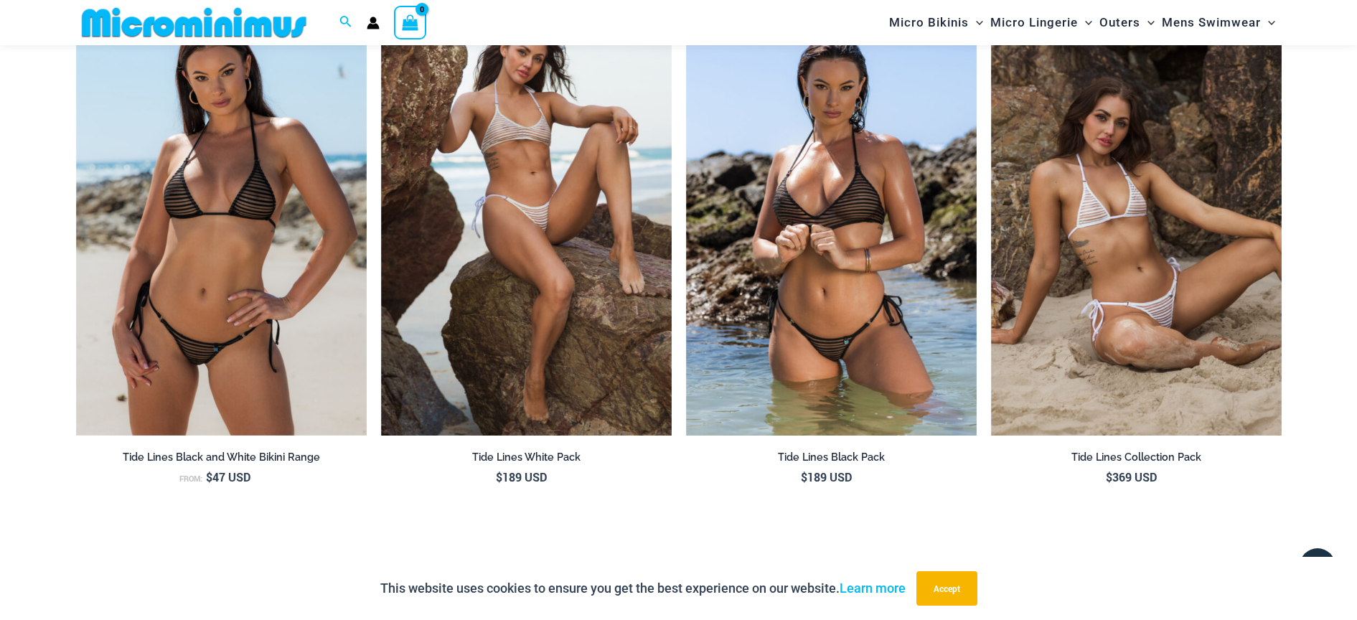
scroll to position [1618, 0]
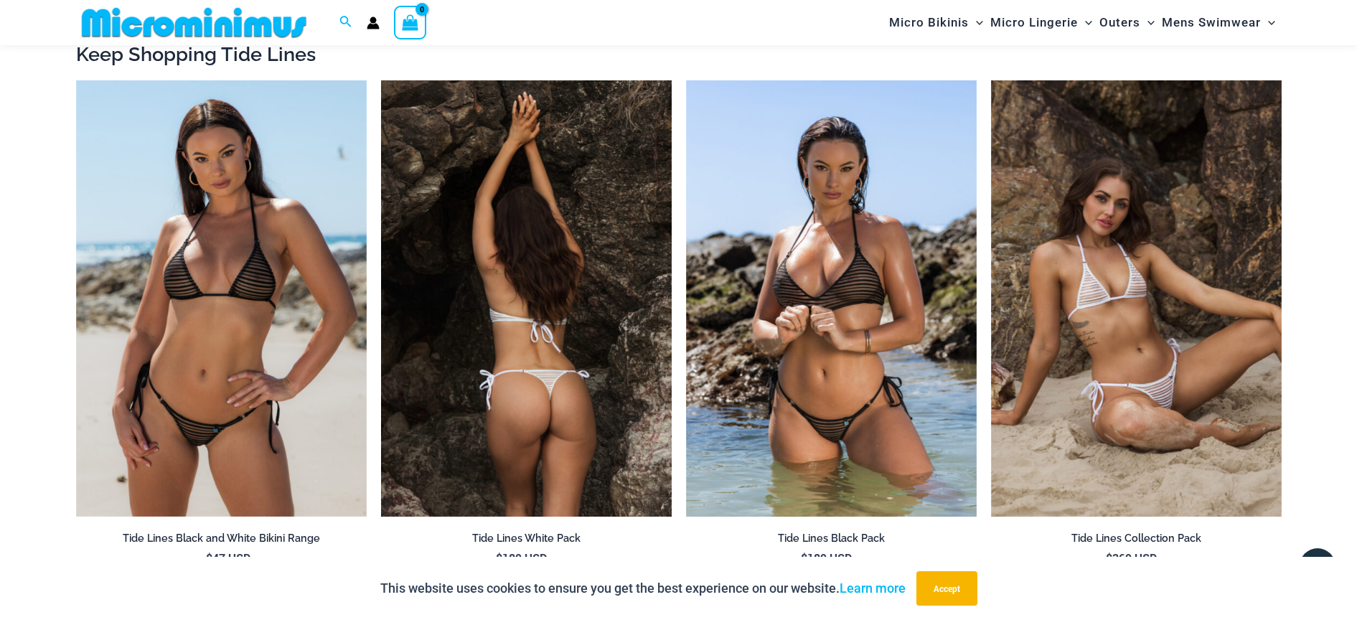
click at [520, 256] on img at bounding box center [526, 298] width 291 height 436
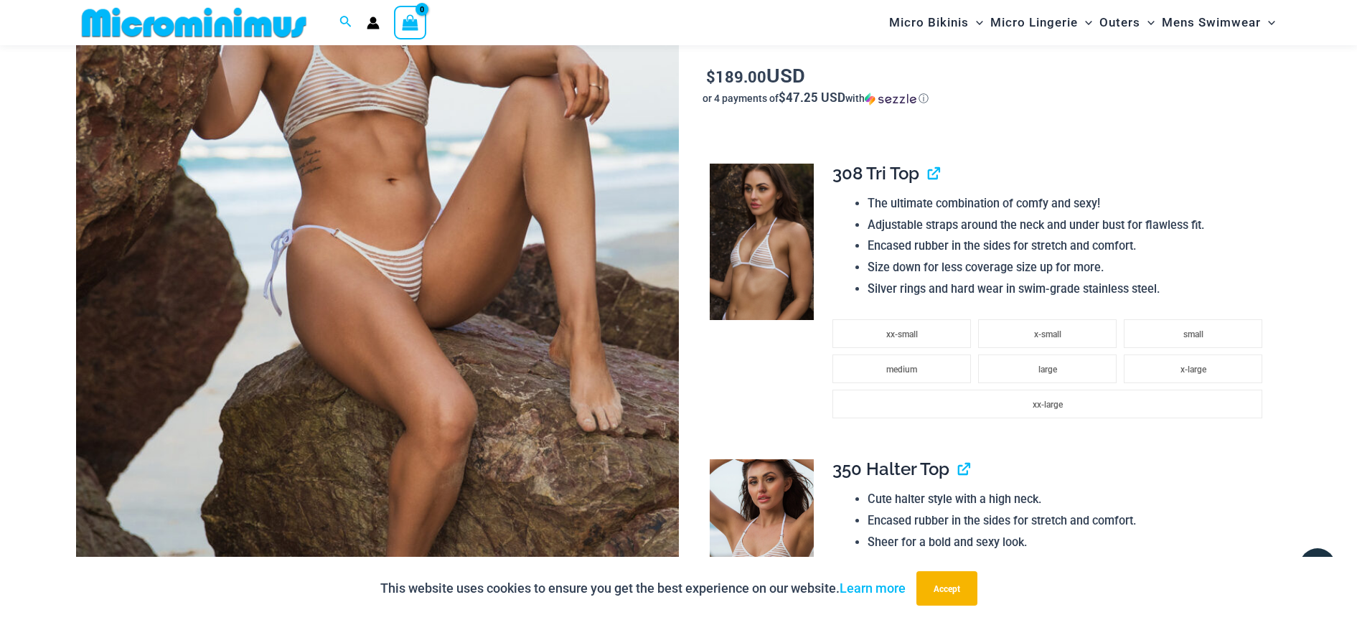
scroll to position [274, 0]
